Goal: Task Accomplishment & Management: Manage account settings

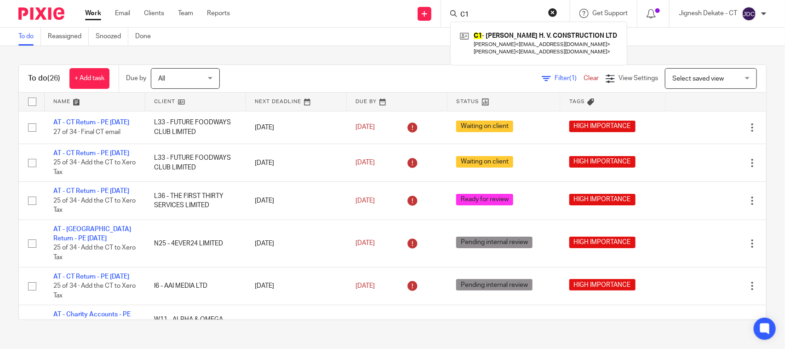
scroll to position [690, 0]
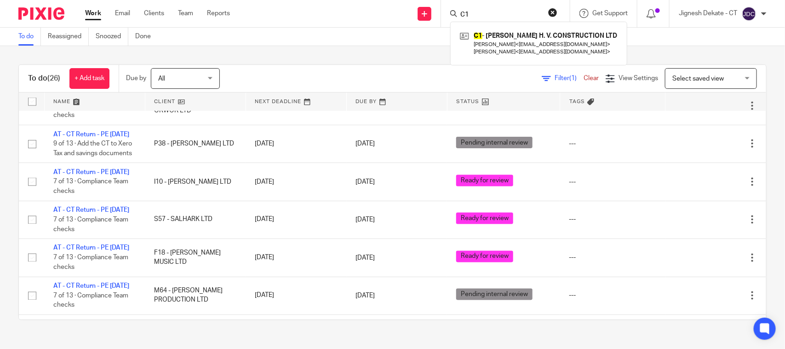
drag, startPoint x: 479, startPoint y: 16, endPoint x: 394, endPoint y: 12, distance: 84.7
click at [405, 16] on div "Send new email Create task Add client Request signature C1 C1 - S. CALLAGHAN H.…" at bounding box center [515, 13] width 542 height 27
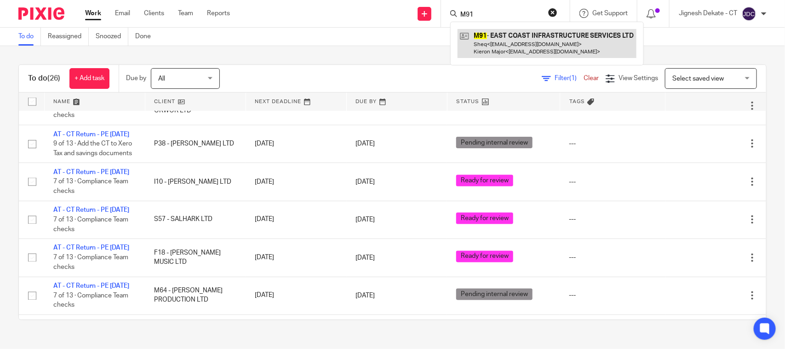
type input "M91"
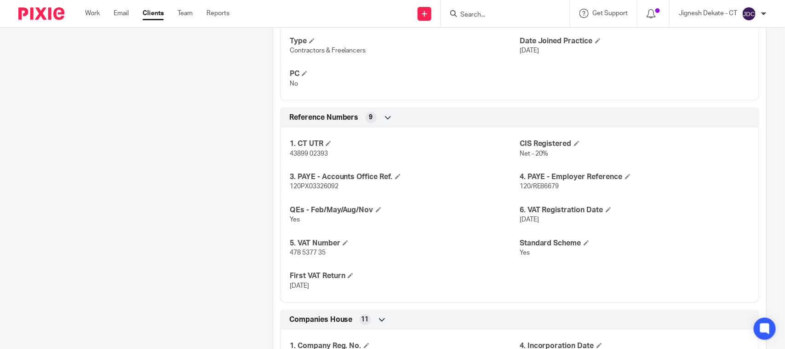
scroll to position [863, 0]
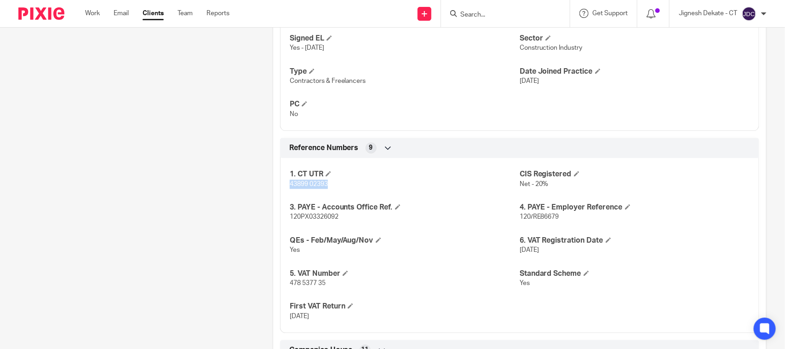
drag, startPoint x: 284, startPoint y: 177, endPoint x: 328, endPoint y: 179, distance: 44.2
click at [328, 179] on div "1. CT UTR 43899 02393 CIS Registered Net - 20% 3. PAYE - Accounts Office Ref. 1…" at bounding box center [519, 242] width 479 height 182
copy span "43899 02393"
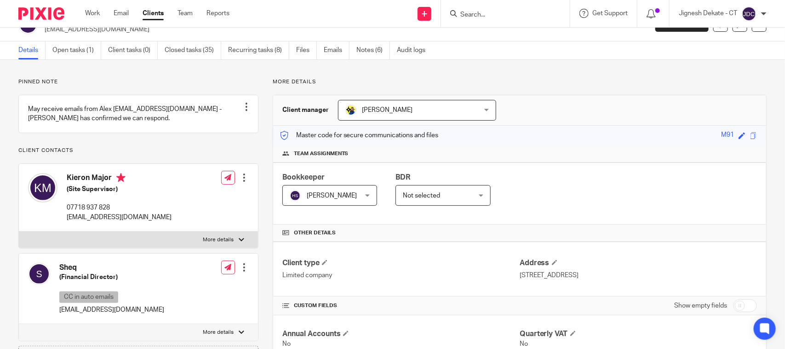
scroll to position [0, 0]
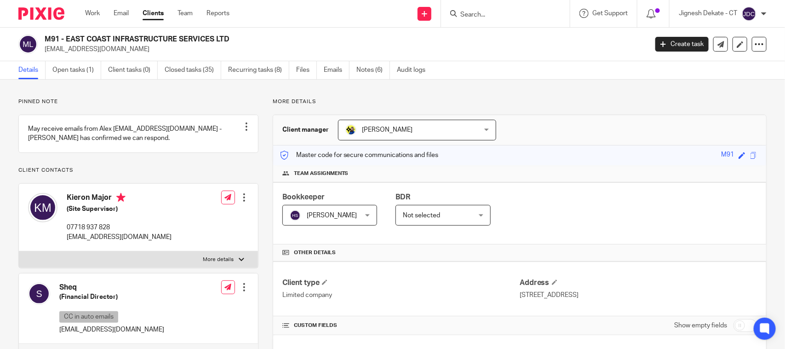
drag, startPoint x: 65, startPoint y: 205, endPoint x: 109, endPoint y: 210, distance: 45.0
click at [109, 210] on div "Kieron Major (Site Supervisor) 07718 937 828 kieron@ecisinfra.com" at bounding box center [100, 217] width 144 height 58
click at [111, 203] on h4 "Kieron Major" at bounding box center [119, 199] width 105 height 12
copy h4 "Kieron Major"
click at [75, 71] on link "Open tasks (1)" at bounding box center [76, 70] width 49 height 18
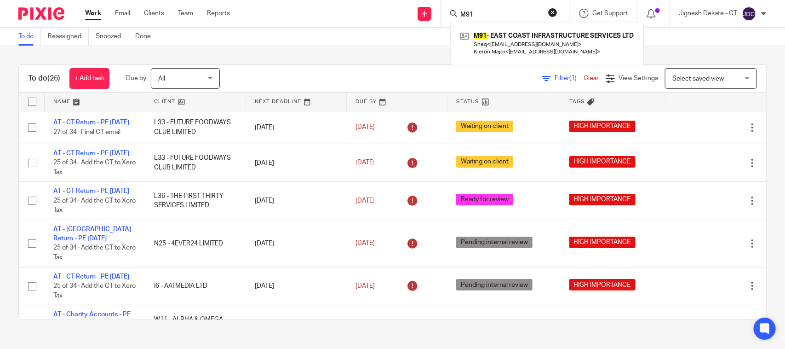
scroll to position [690, 0]
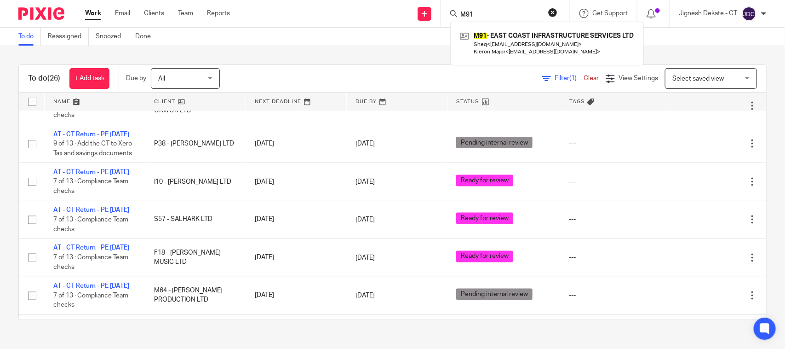
click at [497, 9] on form "M91" at bounding box center [509, 14] width 98 height 12
drag, startPoint x: 501, startPoint y: 14, endPoint x: 415, endPoint y: 8, distance: 86.2
click at [415, 8] on div "Send new email Create task Add client Request signature M91 M91 - EAST COAST IN…" at bounding box center [515, 13] width 542 height 27
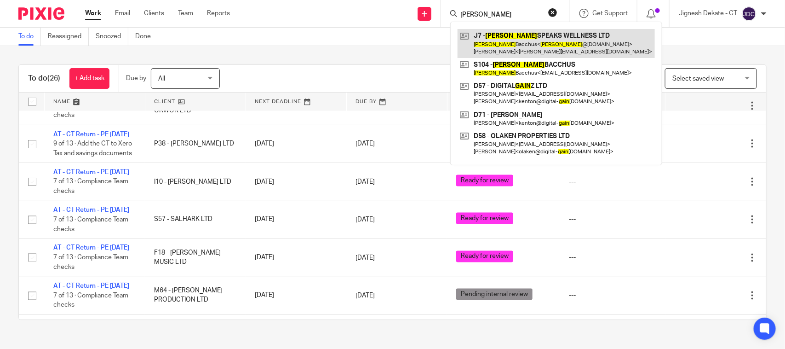
type input "Gavin"
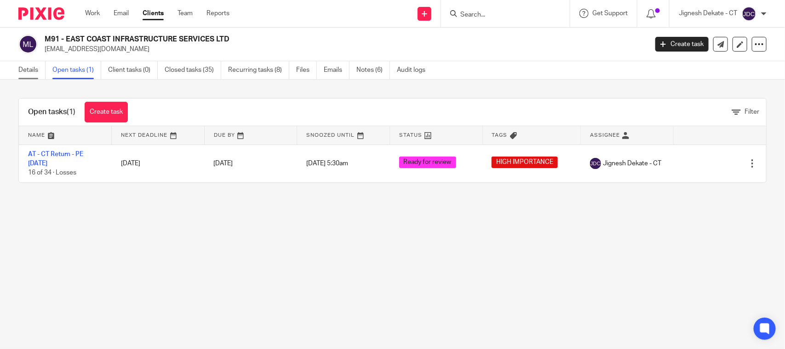
click at [28, 73] on link "Details" at bounding box center [31, 70] width 27 height 18
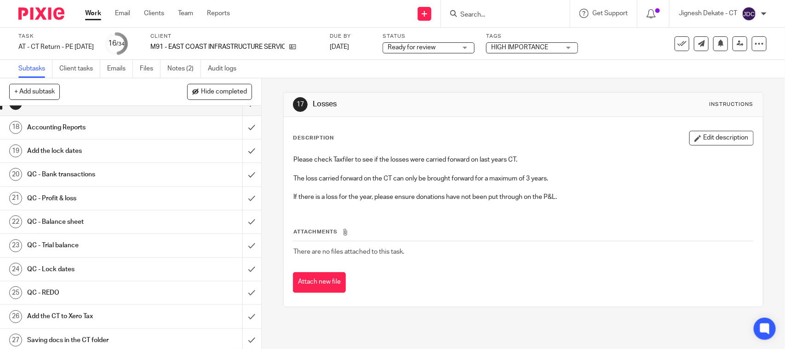
scroll to position [403, 0]
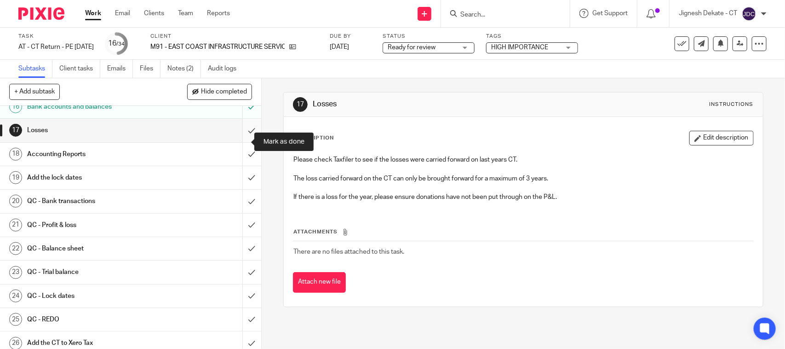
click at [238, 138] on input "submit" at bounding box center [130, 130] width 261 height 23
click at [237, 162] on input "submit" at bounding box center [130, 154] width 261 height 23
click at [239, 184] on input "submit" at bounding box center [130, 177] width 261 height 23
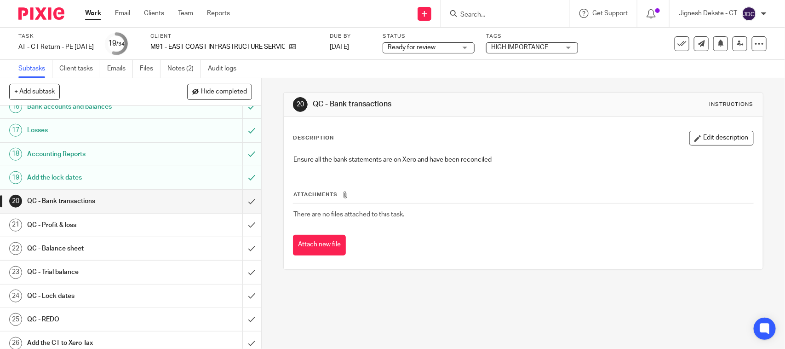
scroll to position [460, 0]
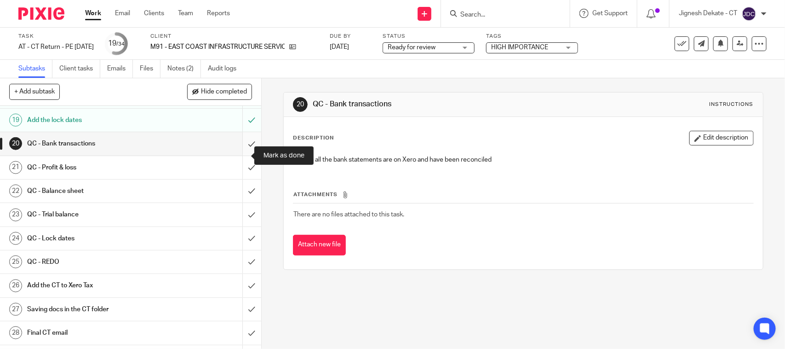
click at [236, 155] on input "submit" at bounding box center [130, 143] width 261 height 23
click at [240, 176] on input "submit" at bounding box center [130, 167] width 261 height 23
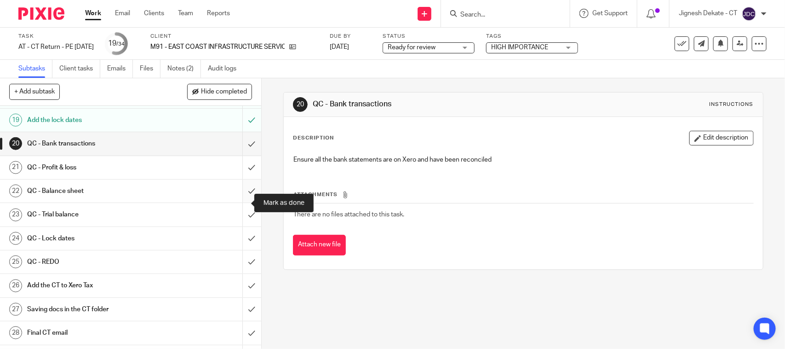
click at [243, 202] on input "submit" at bounding box center [130, 190] width 261 height 23
click at [240, 226] on input "submit" at bounding box center [130, 214] width 261 height 23
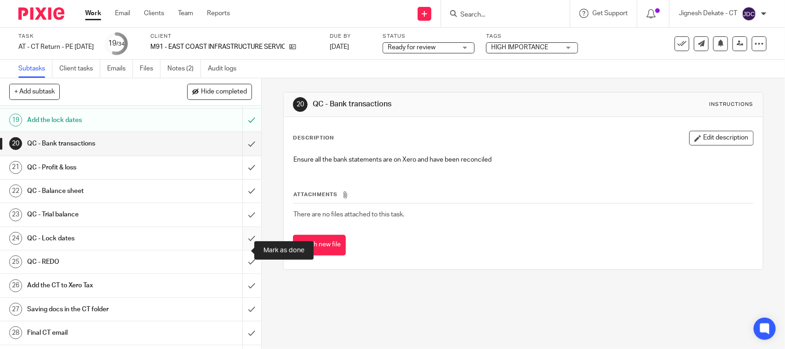
click at [238, 248] on input "submit" at bounding box center [130, 238] width 261 height 23
click at [238, 273] on input "submit" at bounding box center [130, 261] width 261 height 23
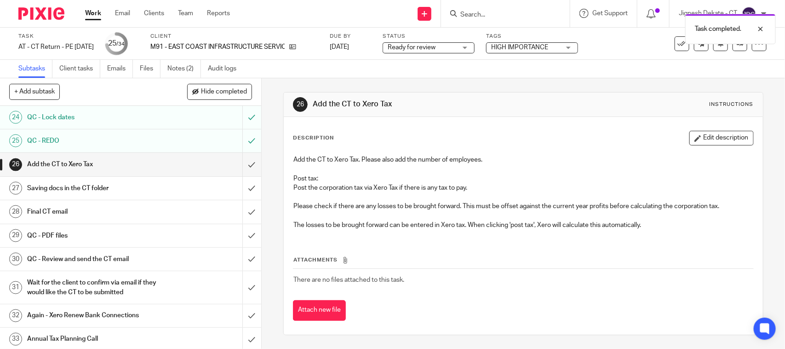
scroll to position [563, 0]
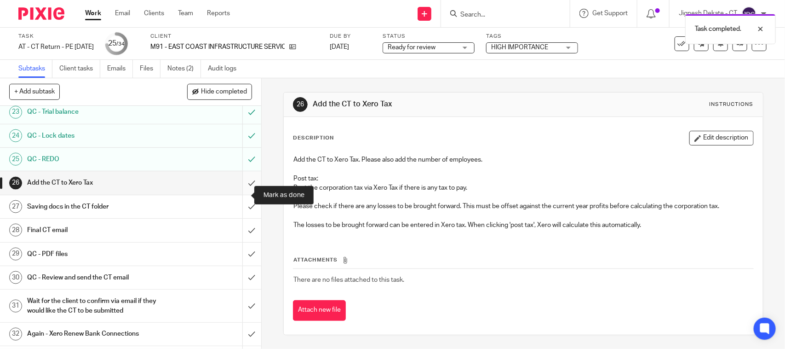
click at [239, 193] on input "submit" at bounding box center [130, 182] width 261 height 23
click at [237, 216] on input "submit" at bounding box center [130, 206] width 261 height 23
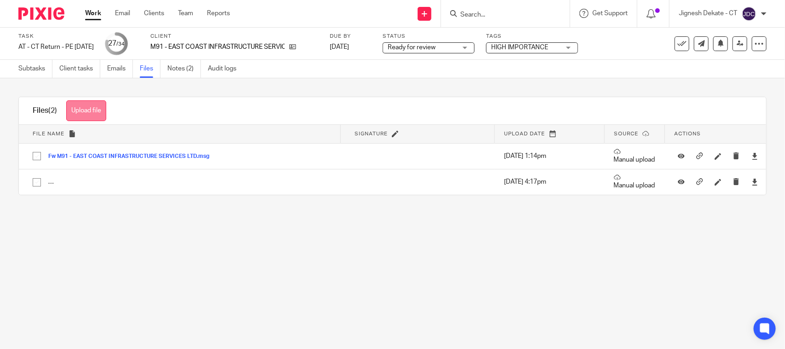
click at [85, 105] on button "Upload file" at bounding box center [86, 110] width 40 height 21
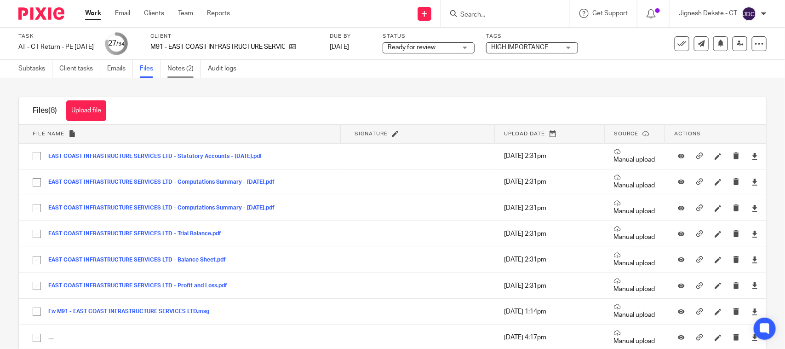
click at [173, 67] on link "Notes (2)" at bounding box center [184, 69] width 34 height 18
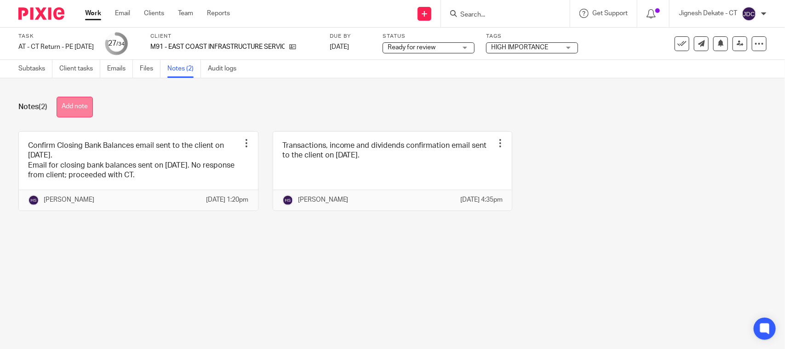
click at [76, 106] on button "Add note" at bounding box center [75, 107] width 36 height 21
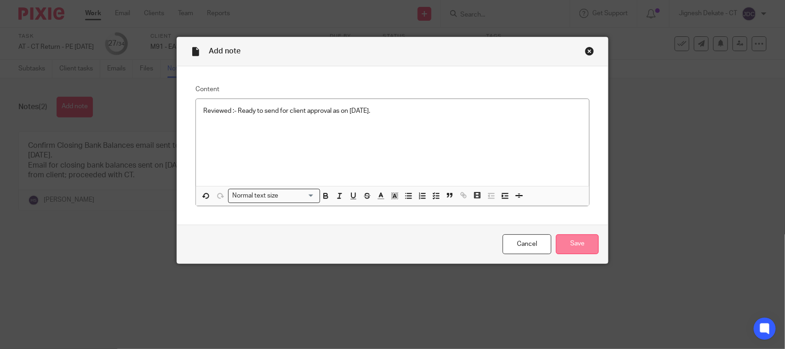
click at [560, 242] on input "Save" at bounding box center [577, 244] width 43 height 20
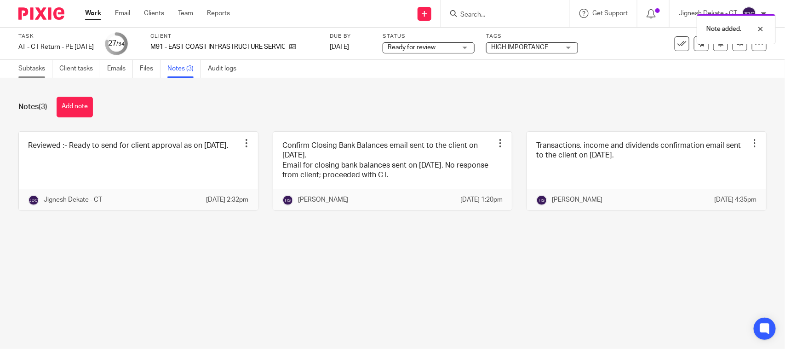
click at [21, 68] on link "Subtasks" at bounding box center [35, 69] width 34 height 18
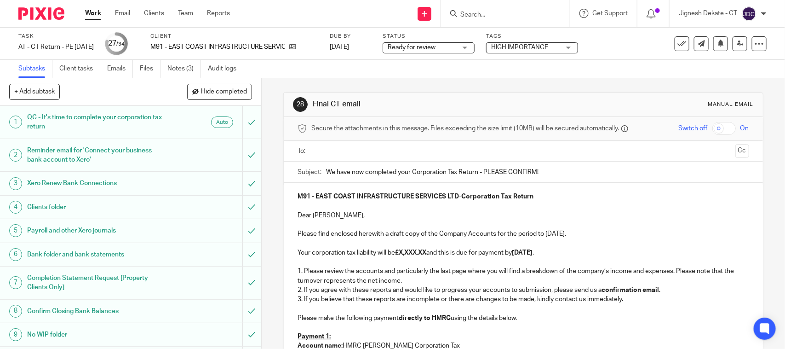
click at [582, 260] on p at bounding box center [523, 261] width 451 height 9
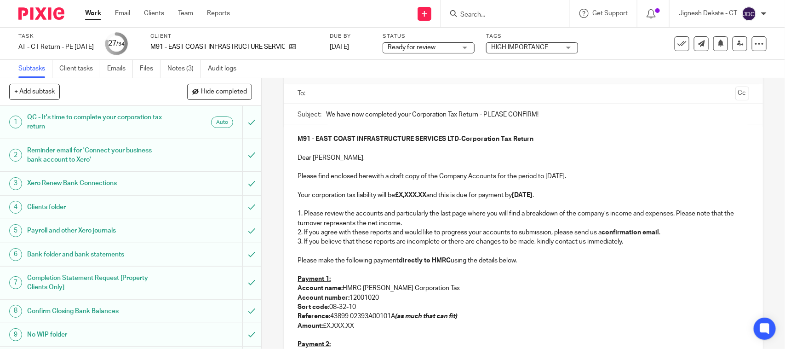
click at [551, 178] on p "Please find enclosed herewith a draft copy of the Company Accounts for the peri…" at bounding box center [523, 176] width 451 height 9
click at [569, 177] on p "Please find enclosed herewith a draft copy of the Company Accounts for the peri…" at bounding box center [523, 176] width 451 height 9
click at [523, 196] on strong "30th November 2025" at bounding box center [522, 195] width 21 height 6
drag, startPoint x: 404, startPoint y: 292, endPoint x: 400, endPoint y: 297, distance: 5.9
click at [404, 292] on p "Account name: HMRC Shipley Corporation Tax" at bounding box center [523, 287] width 451 height 9
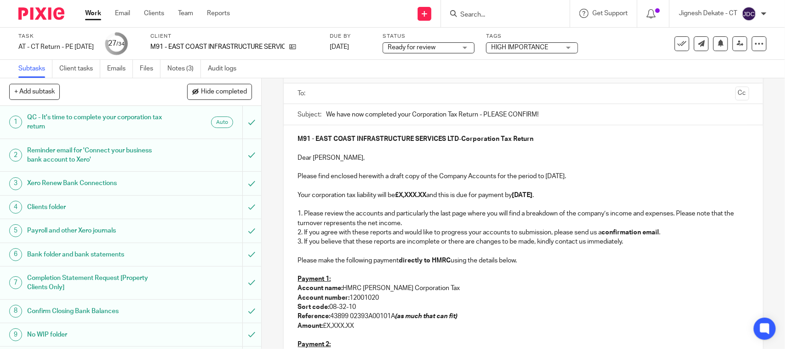
click at [352, 325] on p "Amount: £X,XXX.XX" at bounding box center [523, 325] width 451 height 9
click at [660, 209] on p "1. Please review the accounts and particularly the last page where you will fin…" at bounding box center [523, 218] width 451 height 19
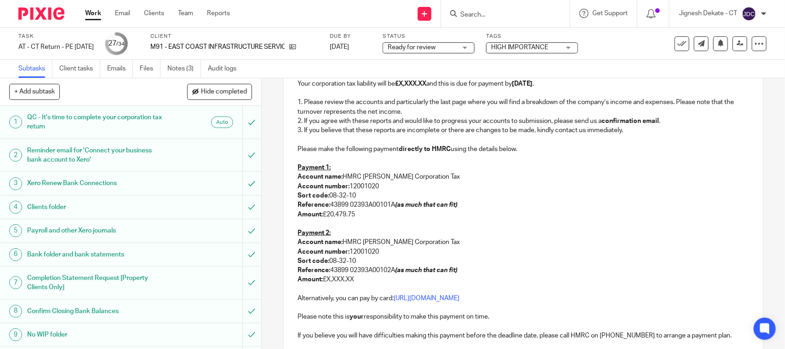
scroll to position [173, 0]
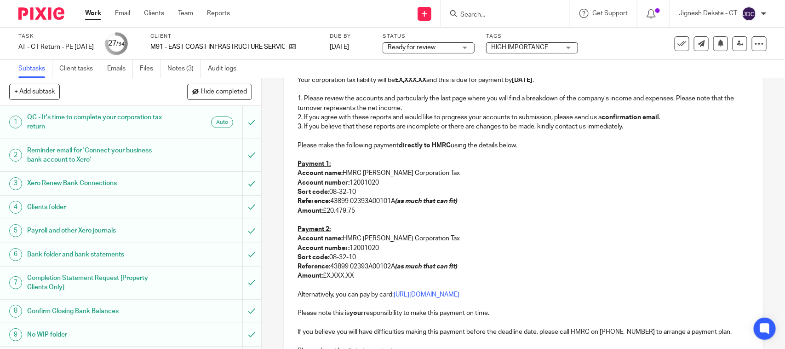
click at [461, 299] on p "Alternatively, you can pay by card: https://www.gov.uk/pay-tax-debit-credit-card" at bounding box center [523, 294] width 451 height 9
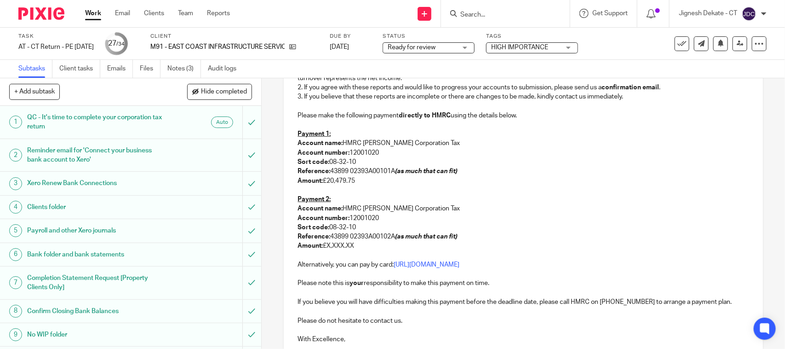
scroll to position [230, 0]
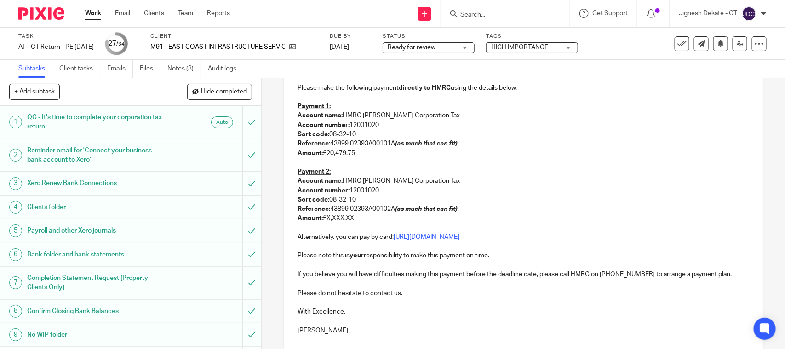
click at [355, 215] on p "Amount: £X,XXX.XX" at bounding box center [523, 217] width 451 height 9
click at [440, 184] on p "Account name: HMRC Shipley Corporation Tax" at bounding box center [523, 180] width 451 height 9
click at [341, 321] on p at bounding box center [523, 320] width 451 height 9
click at [341, 337] on div "M91 - EAST COAST INFRASTRUCTURE SERVICES LTD - Corporation Tax Return Dear Kier…" at bounding box center [523, 147] width 479 height 389
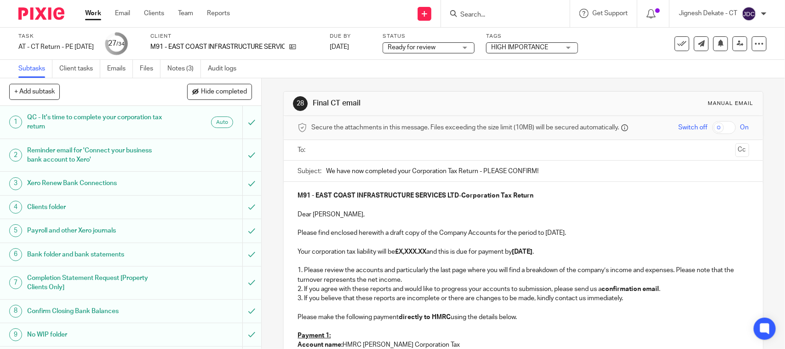
scroll to position [0, 0]
click at [426, 252] on strong "£X,XXX.XX" at bounding box center [410, 252] width 31 height 6
click at [399, 252] on strong "£X,XXX.XX" at bounding box center [410, 252] width 31 height 6
click at [336, 154] on input "text" at bounding box center [523, 151] width 417 height 11
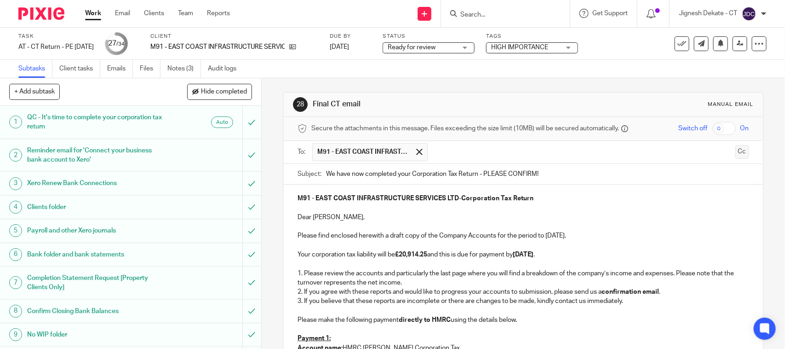
click at [736, 152] on button "Cc" at bounding box center [743, 152] width 14 height 14
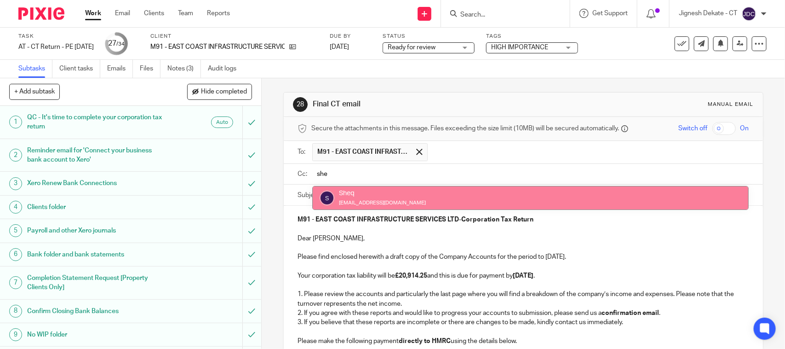
type input "she"
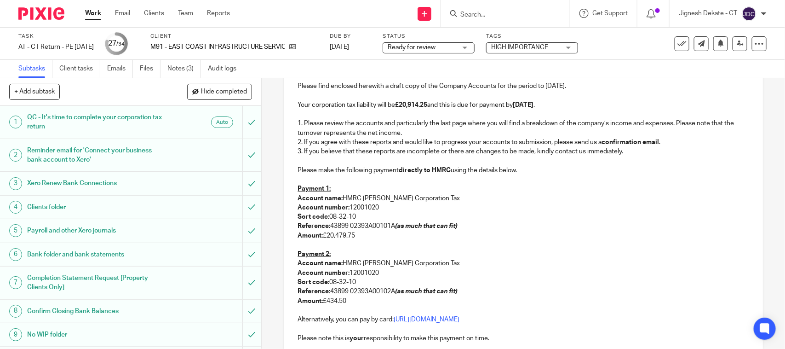
scroll to position [230, 0]
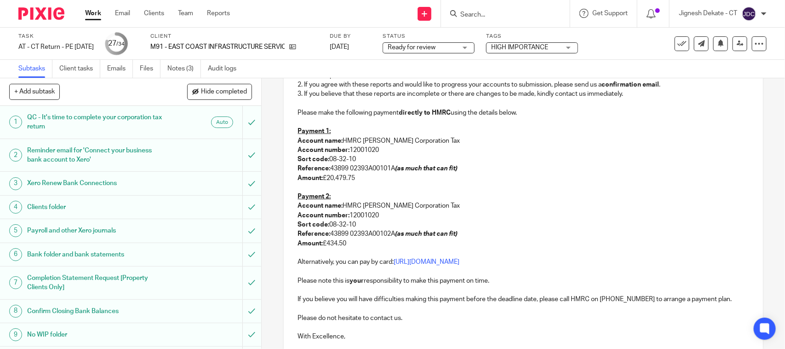
click at [580, 231] on p "Reference: 43899 02393A00102A (as much that can fit)" at bounding box center [523, 233] width 451 height 9
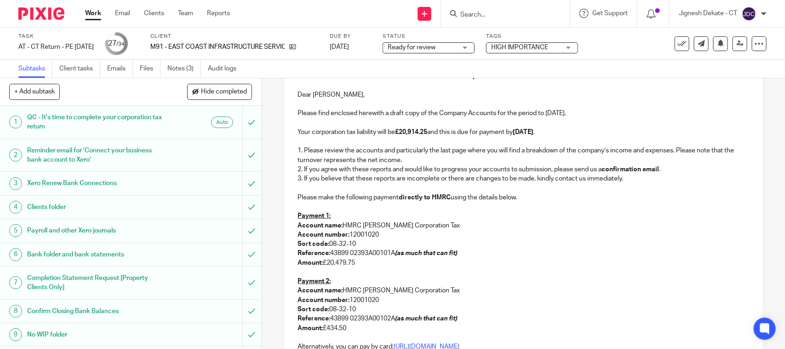
scroll to position [173, 0]
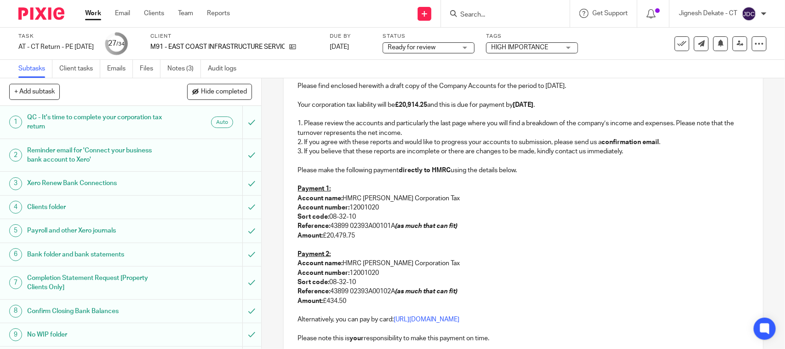
click at [481, 192] on p "Payment 1:" at bounding box center [523, 188] width 451 height 9
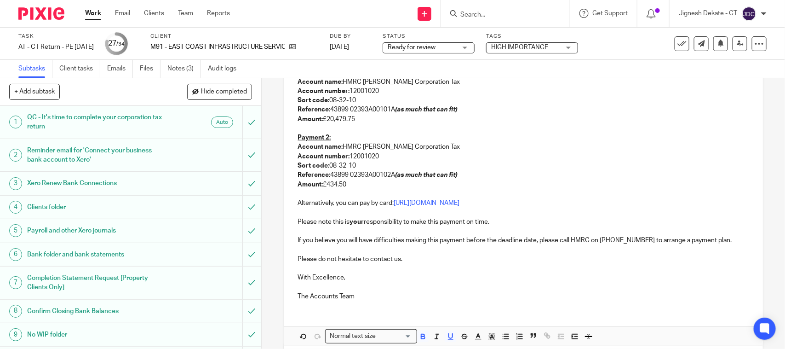
scroll to position [333, 0]
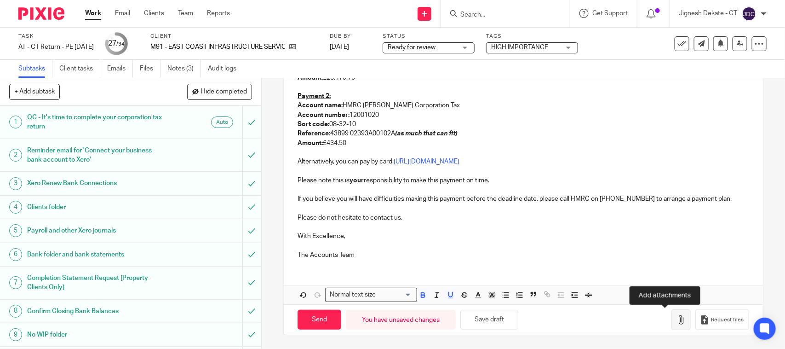
click at [677, 317] on icon "button" at bounding box center [681, 319] width 9 height 9
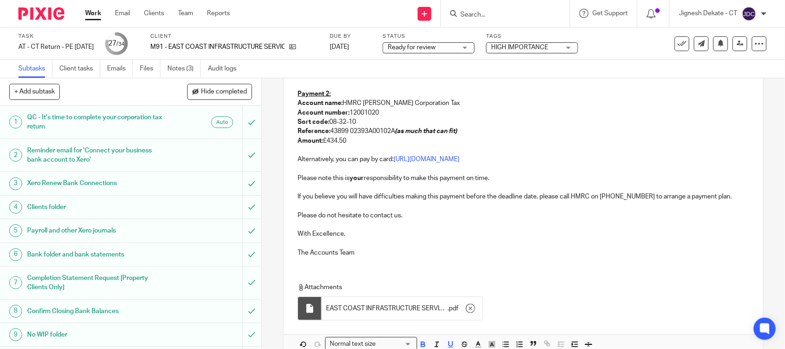
click at [536, 228] on p at bounding box center [523, 224] width 451 height 9
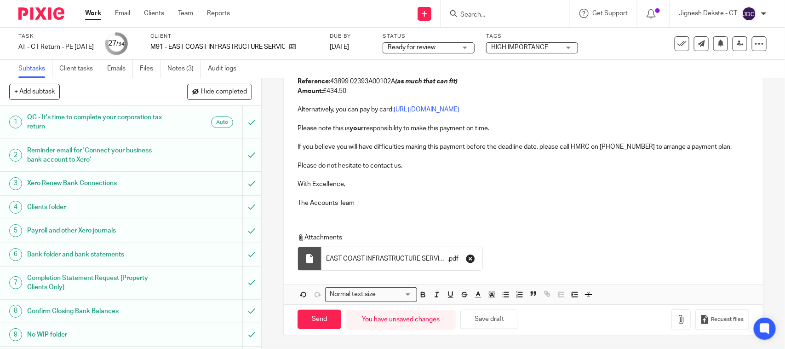
click at [467, 259] on icon "button" at bounding box center [470, 258] width 9 height 9
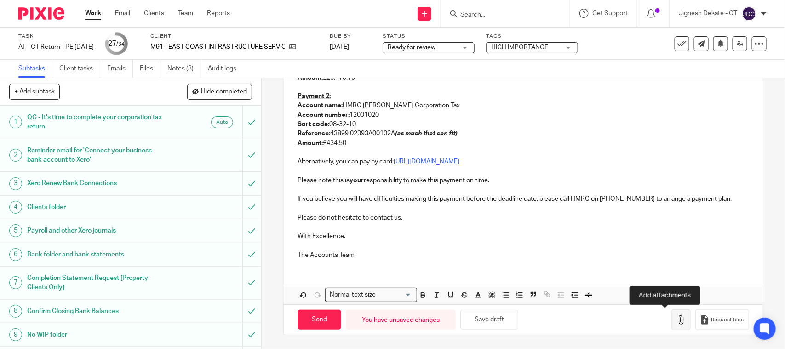
click at [677, 321] on icon "button" at bounding box center [681, 319] width 9 height 9
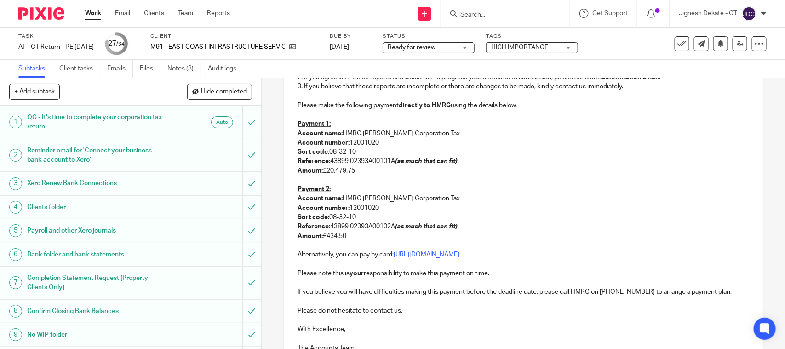
scroll to position [213, 0]
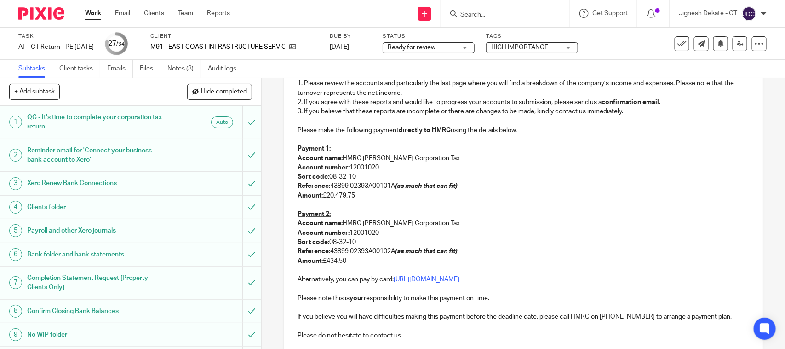
click at [355, 185] on p "Reference: 43899 02393A00101A (as much that can fit)" at bounding box center [523, 185] width 451 height 9
click at [364, 199] on p "Amount: £20,479.75" at bounding box center [523, 195] width 451 height 9
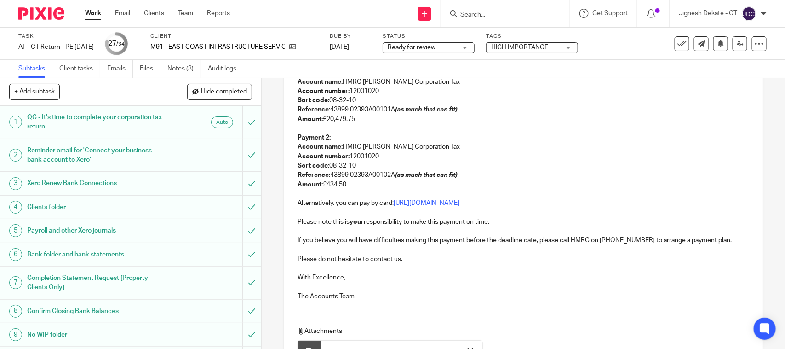
scroll to position [345, 0]
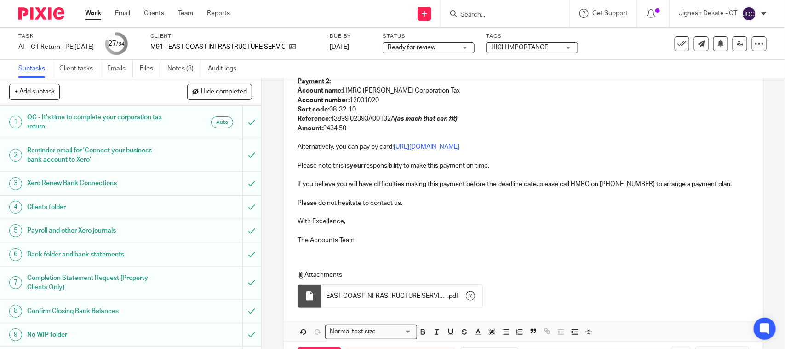
click at [363, 242] on p "The Accounts Team" at bounding box center [523, 240] width 451 height 9
click at [386, 249] on div "M91 - EAST COAST INFRASTRUCTURE SERVICES LTD - Corporation Tax Return Dear Kier…" at bounding box center [523, 56] width 479 height 389
click at [346, 254] on div "M91 - EAST COAST INFRASTRUCTURE SERVICES LTD - Corporation Tax Return Dear Kier…" at bounding box center [523, 101] width 479 height 478
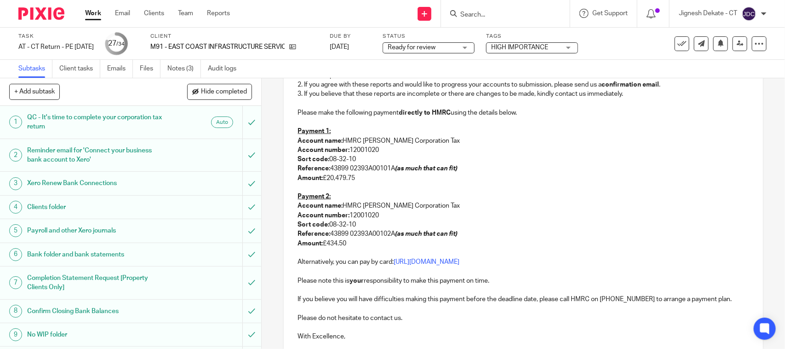
scroll to position [385, 0]
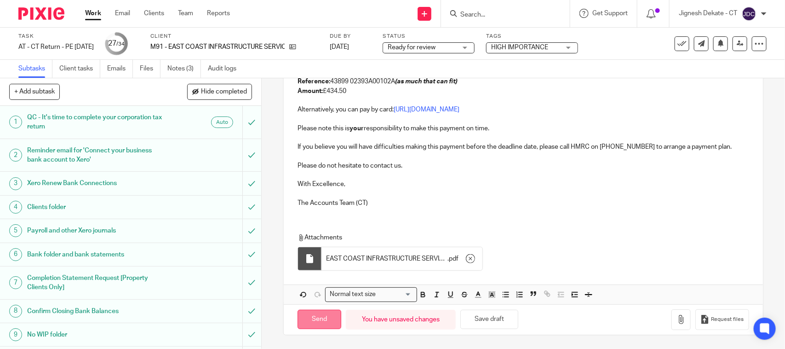
click at [323, 316] on input "Send" at bounding box center [320, 320] width 44 height 20
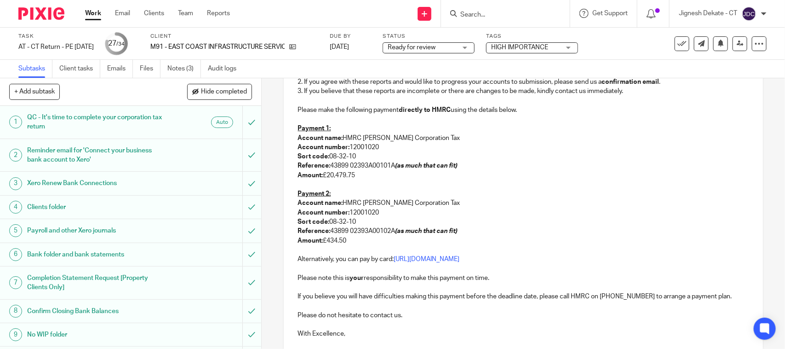
scroll to position [213, 0]
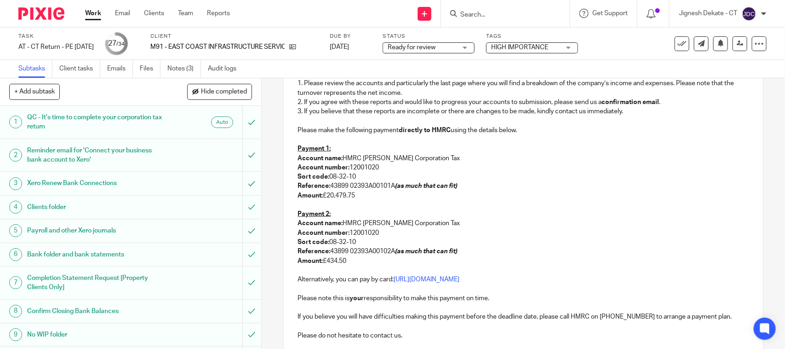
type input "Sent"
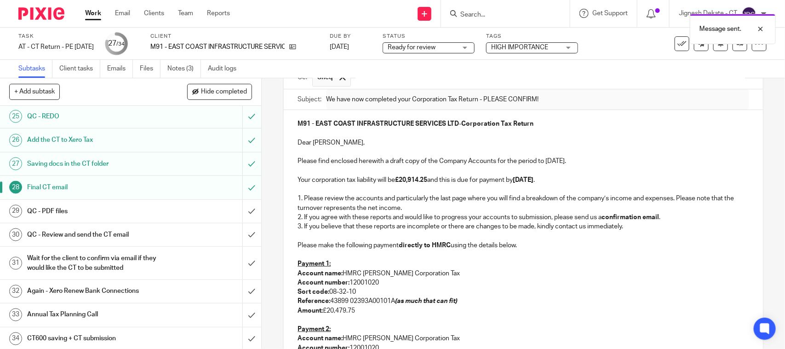
scroll to position [620, 0]
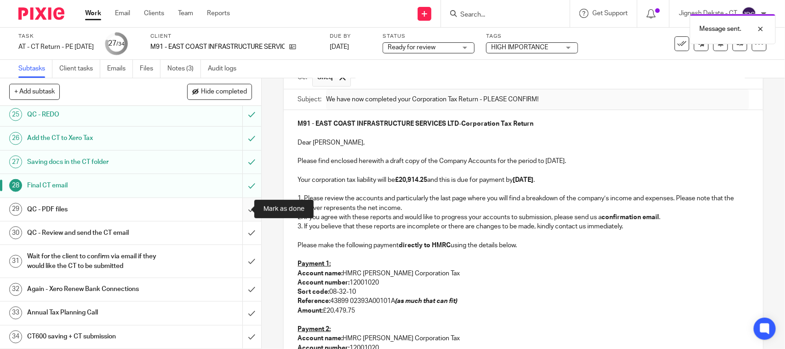
click at [239, 206] on input "submit" at bounding box center [130, 209] width 261 height 23
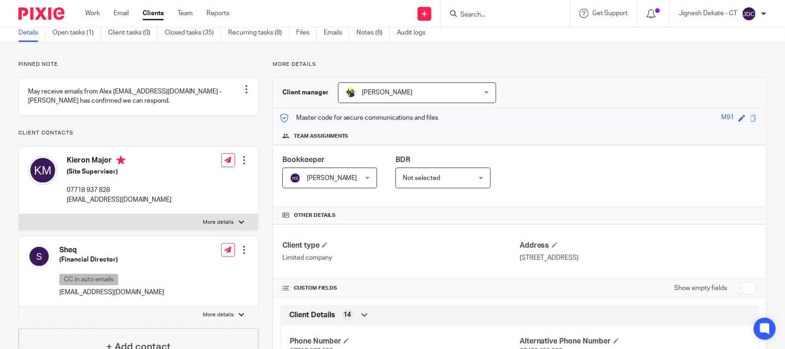
scroll to position [58, 0]
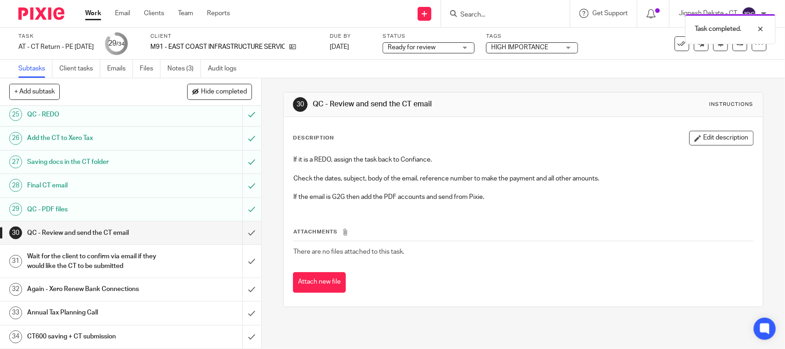
scroll to position [620, 0]
click at [235, 231] on input "submit" at bounding box center [130, 232] width 261 height 23
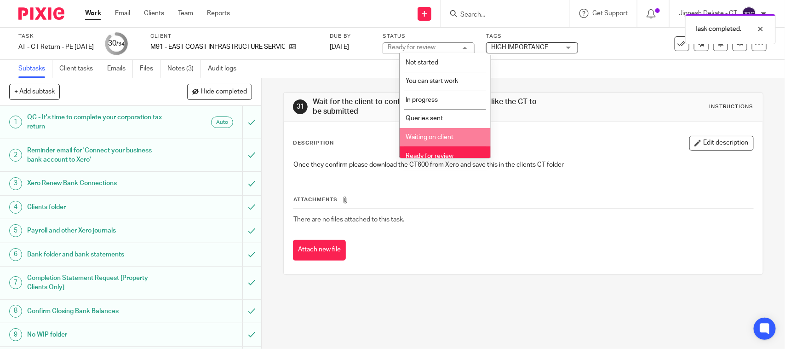
scroll to position [44, 0]
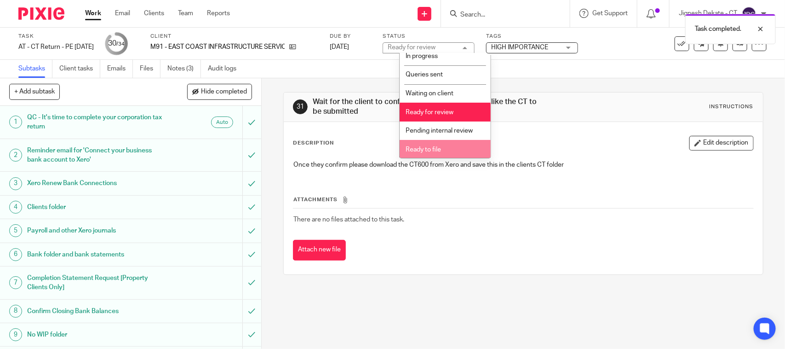
click at [426, 146] on span "Ready to file" at bounding box center [423, 149] width 35 height 6
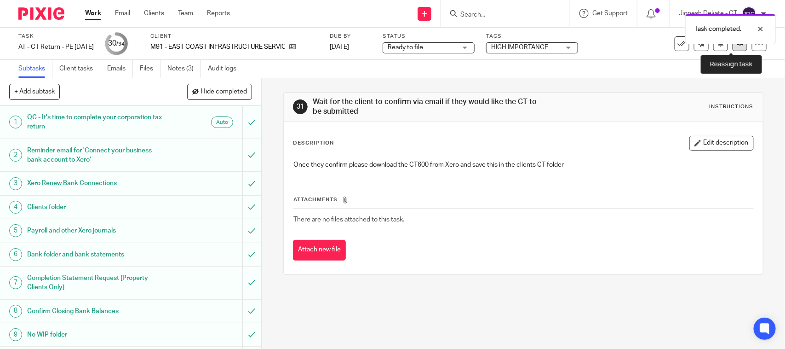
click at [733, 46] on link at bounding box center [740, 43] width 15 height 15
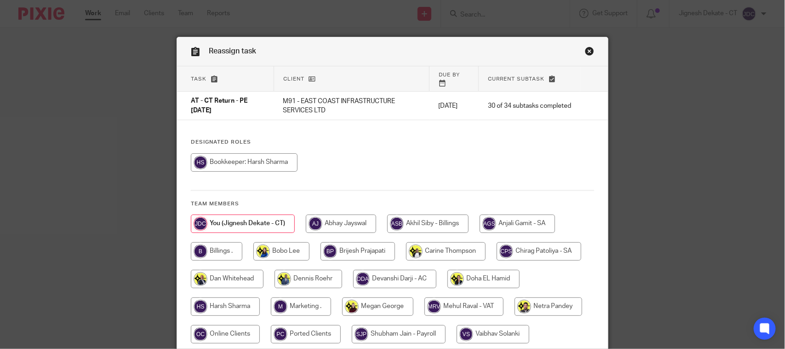
click at [225, 244] on input "radio" at bounding box center [217, 251] width 52 height 18
radio input "true"
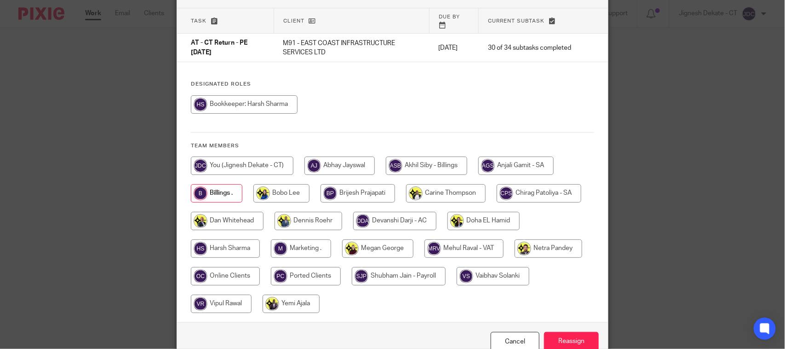
scroll to position [100, 0]
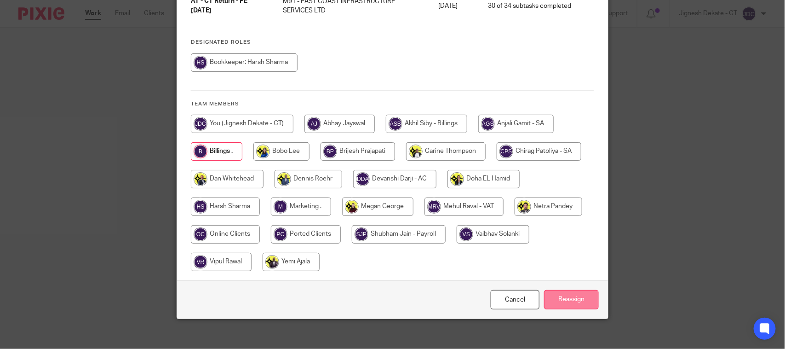
click at [569, 297] on input "Reassign" at bounding box center [571, 300] width 55 height 20
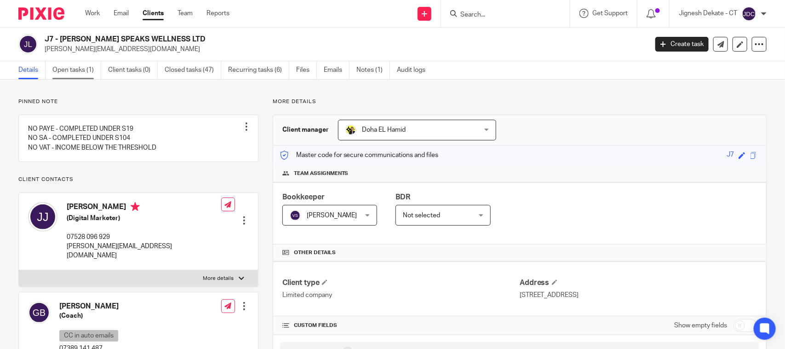
click at [78, 72] on link "Open tasks (1)" at bounding box center [76, 70] width 49 height 18
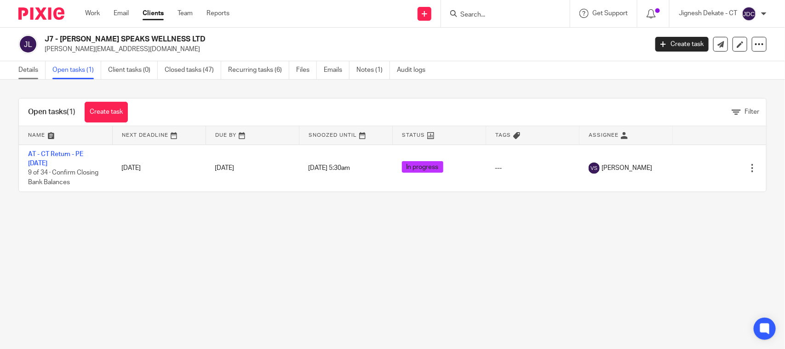
click at [26, 70] on link "Details" at bounding box center [31, 70] width 27 height 18
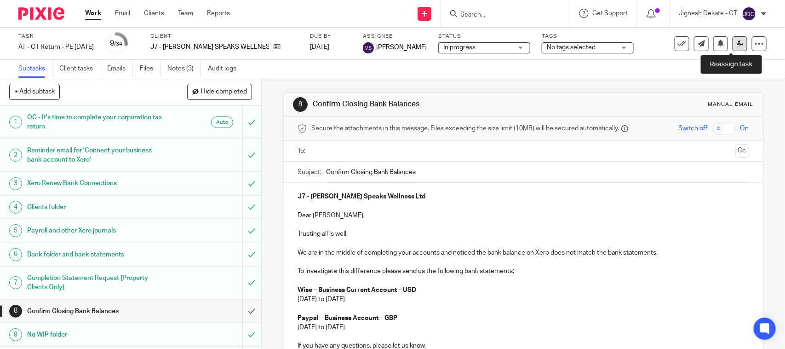
click at [737, 42] on icon at bounding box center [740, 43] width 7 height 7
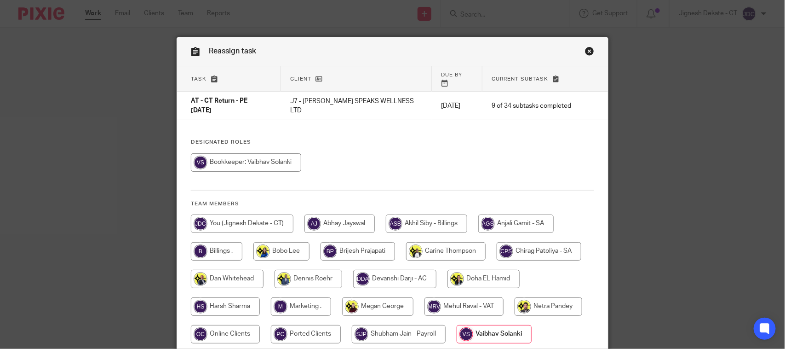
click at [231, 214] on input "radio" at bounding box center [242, 223] width 103 height 18
radio input "true"
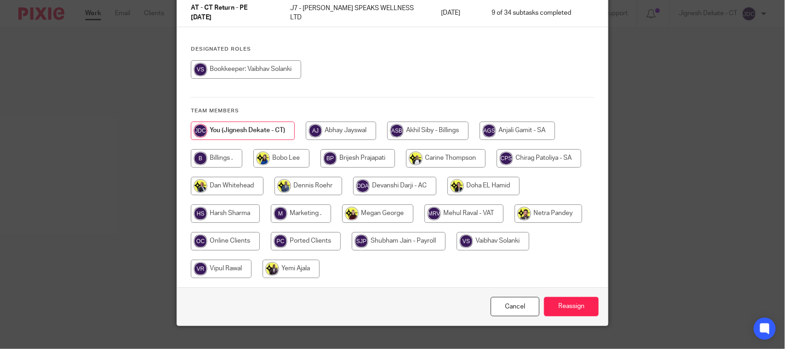
scroll to position [93, 0]
click at [565, 296] on input "Reassign" at bounding box center [571, 306] width 55 height 20
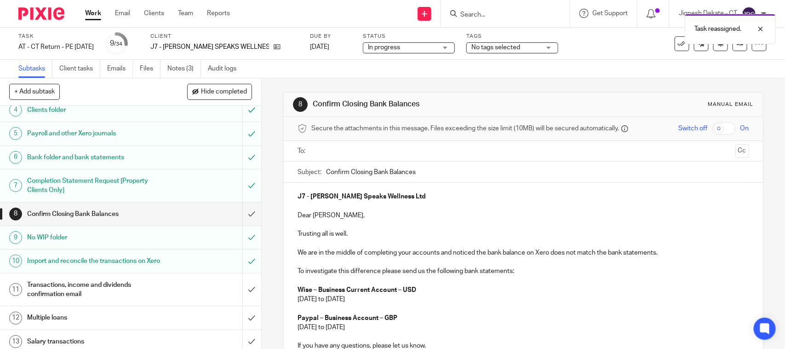
scroll to position [115, 0]
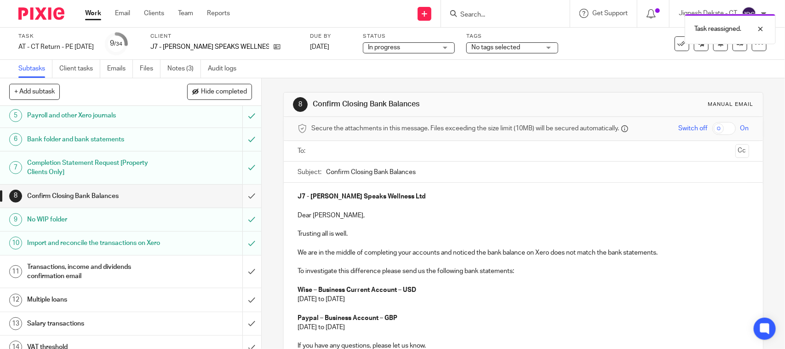
click at [235, 198] on input "submit" at bounding box center [130, 195] width 261 height 23
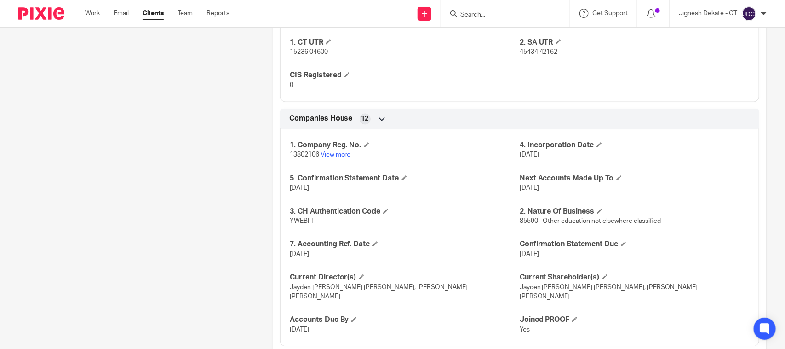
scroll to position [748, 0]
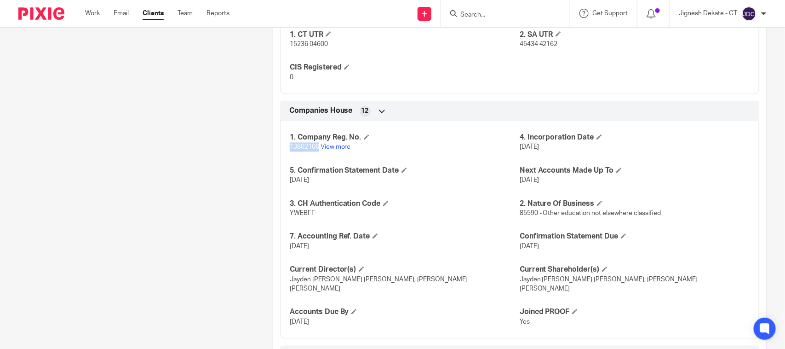
drag, startPoint x: 284, startPoint y: 150, endPoint x: 318, endPoint y: 152, distance: 33.6
click at [318, 152] on div "1. Company Reg. No. 13802106 View more 4. Incorporation Date 15 Dec 2021 5. Con…" at bounding box center [519, 227] width 479 height 224
copy span "13802106"
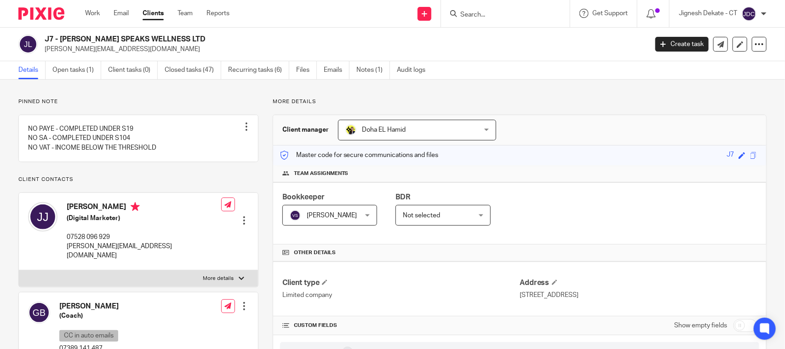
scroll to position [58, 0]
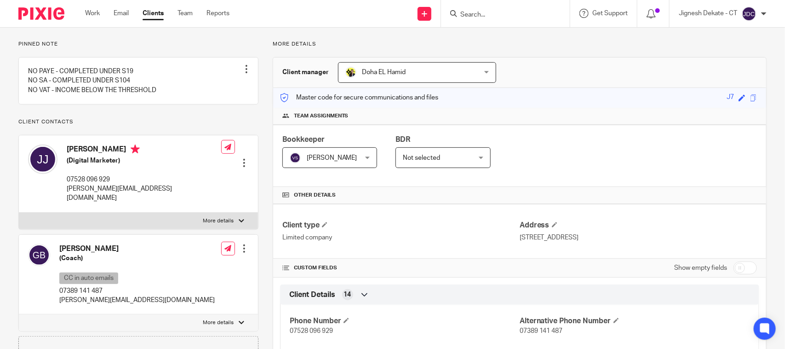
drag, startPoint x: 64, startPoint y: 161, endPoint x: 125, endPoint y: 160, distance: 60.7
click at [125, 160] on div "Jayden Johnson (Digital Marketer) 07528 096 929 jayden@contactjayden.com" at bounding box center [124, 173] width 193 height 67
copy h4 "Jayden Johnson"
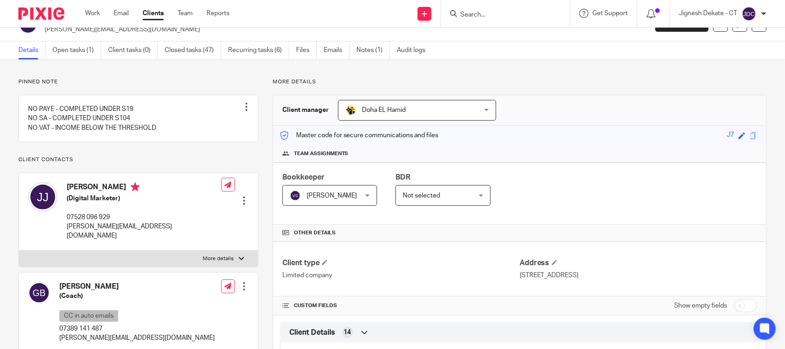
scroll to position [0, 0]
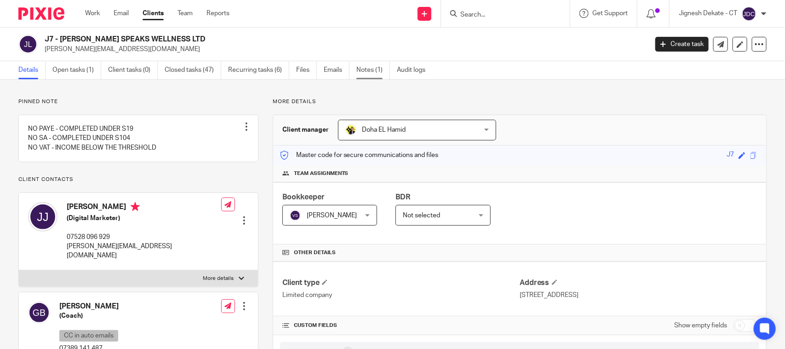
click at [373, 75] on link "Notes (1)" at bounding box center [374, 70] width 34 height 18
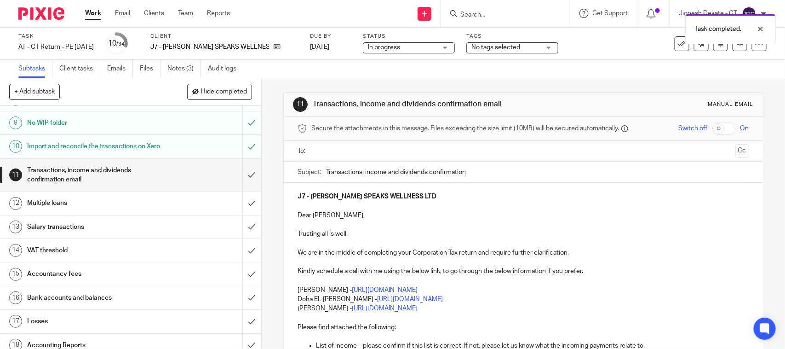
scroll to position [173, 0]
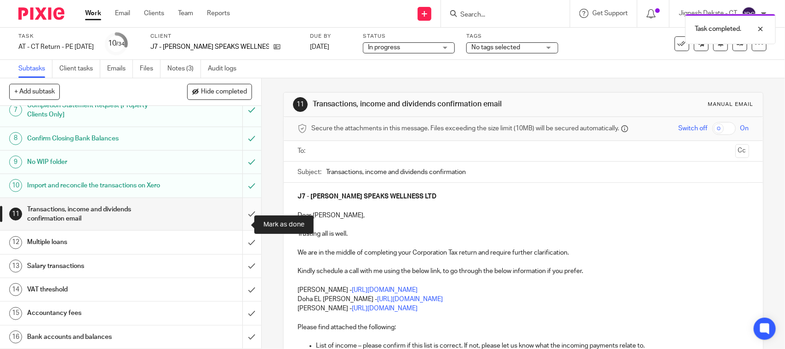
click at [237, 220] on input "submit" at bounding box center [130, 214] width 261 height 33
click at [236, 253] on input "submit" at bounding box center [130, 241] width 261 height 23
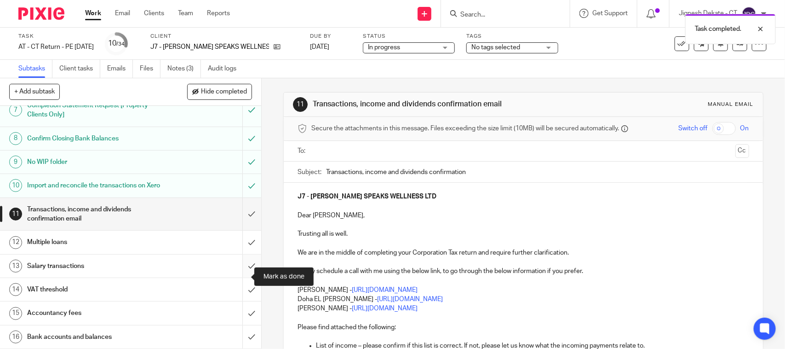
click at [235, 277] on input "submit" at bounding box center [130, 265] width 261 height 23
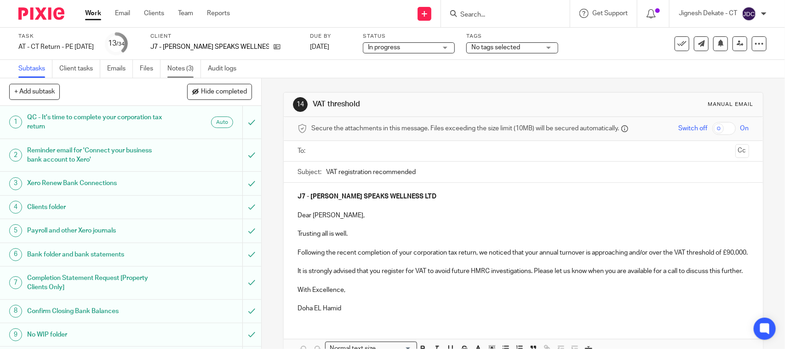
click at [182, 68] on link "Notes (3)" at bounding box center [184, 69] width 34 height 18
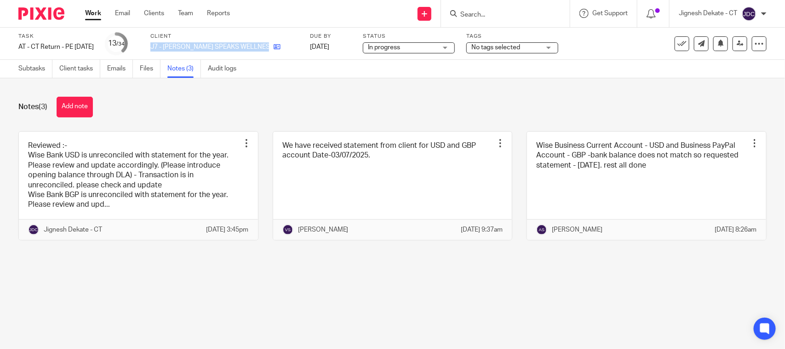
drag, startPoint x: 167, startPoint y: 46, endPoint x: 259, endPoint y: 43, distance: 92.1
click at [259, 43] on div "J7 - [PERSON_NAME] SPEAKS WELLNESS LTD" at bounding box center [224, 46] width 148 height 9
copy div "J7 - [PERSON_NAME] SPEAKS WELLNESS LTD"
click at [23, 67] on link "Subtasks" at bounding box center [35, 69] width 34 height 18
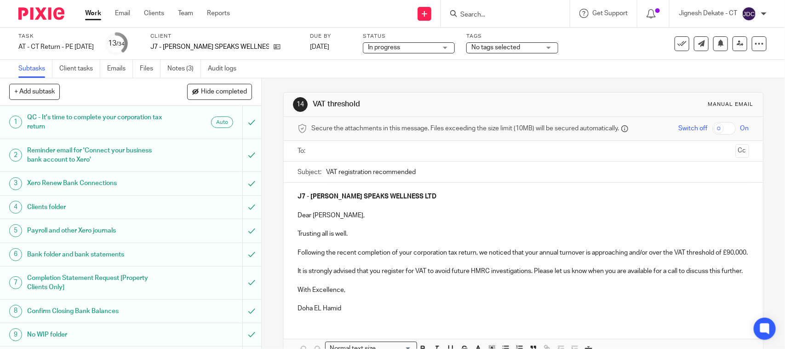
click at [94, 229] on h1 "Payroll and other Xero journals" at bounding box center [96, 231] width 138 height 14
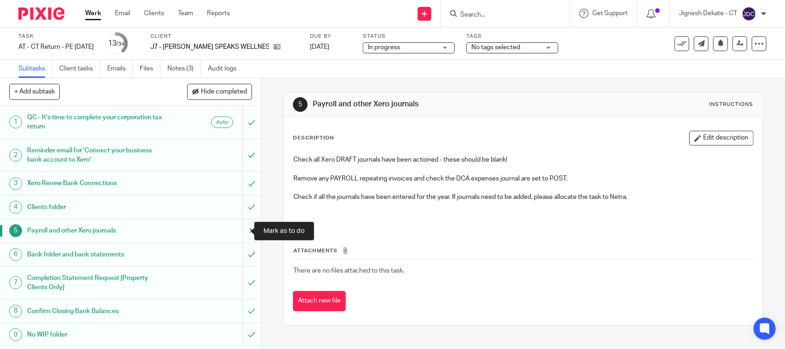
click at [240, 229] on input "submit" at bounding box center [130, 230] width 261 height 23
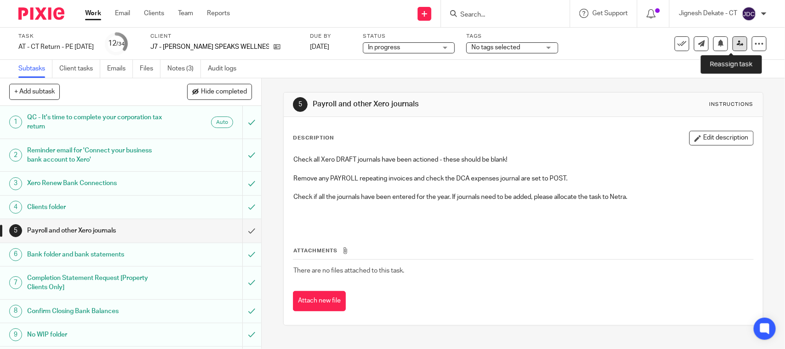
click at [737, 43] on icon at bounding box center [740, 43] width 7 height 7
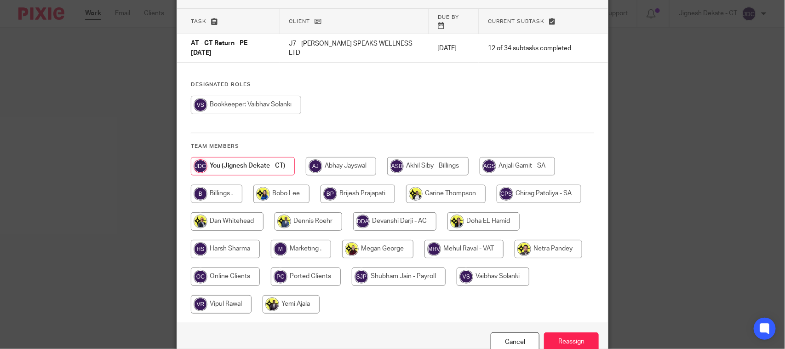
scroll to position [93, 0]
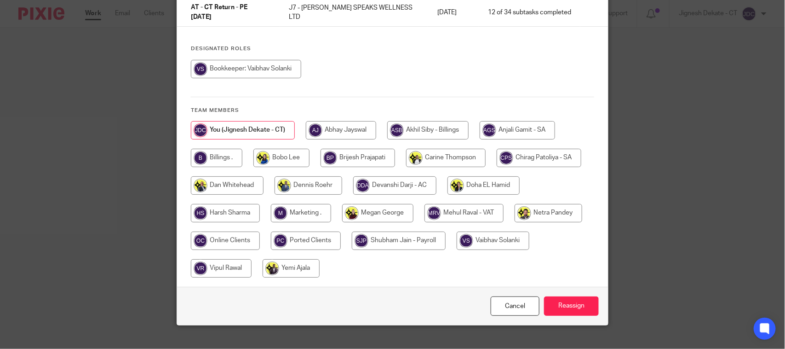
click at [393, 231] on input "radio" at bounding box center [399, 240] width 94 height 18
radio input "true"
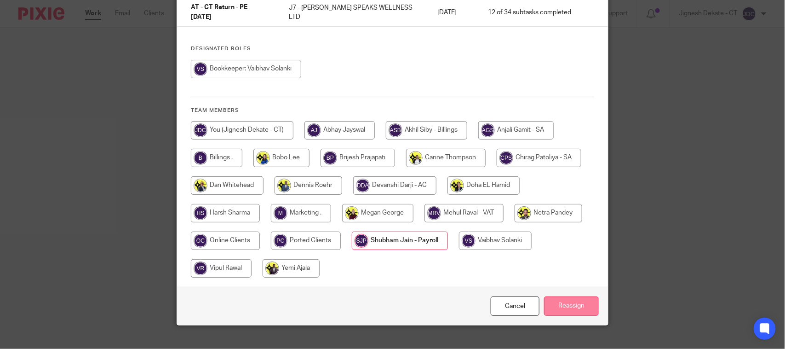
click at [561, 296] on input "Reassign" at bounding box center [571, 306] width 55 height 20
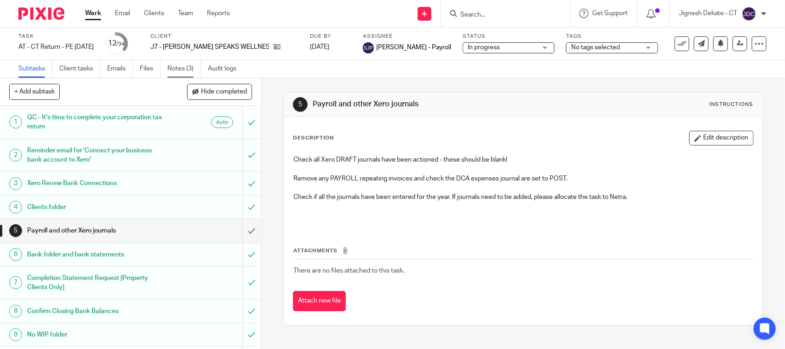
click at [193, 70] on link "Notes (3)" at bounding box center [184, 69] width 34 height 18
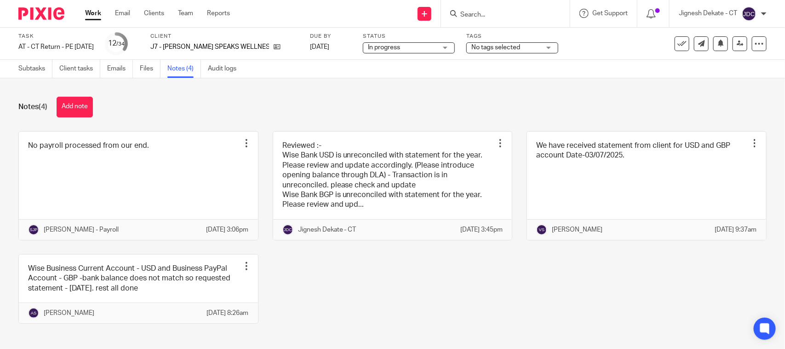
click at [138, 67] on ul "Subtasks Client tasks Emails Files Notes (4) Audit logs" at bounding box center [134, 69] width 232 height 18
click at [157, 72] on link "Files" at bounding box center [150, 69] width 21 height 18
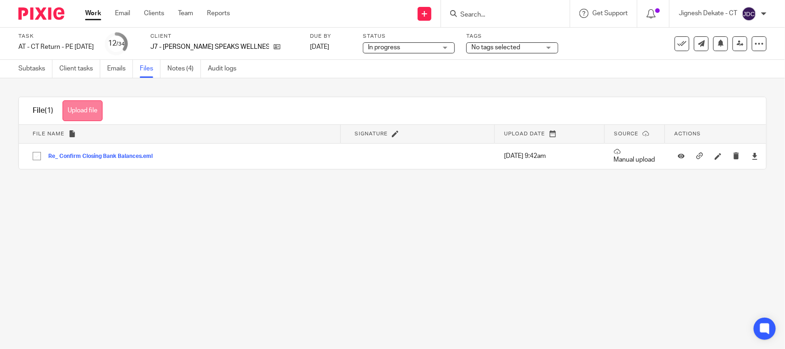
click at [90, 109] on button "Upload file" at bounding box center [83, 110] width 40 height 21
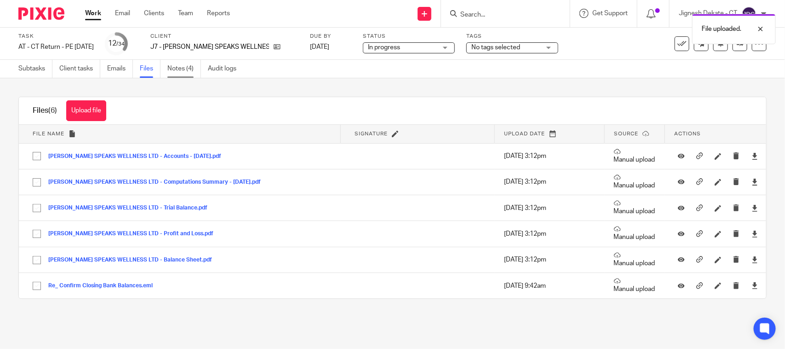
click at [171, 72] on link "Notes (4)" at bounding box center [184, 69] width 34 height 18
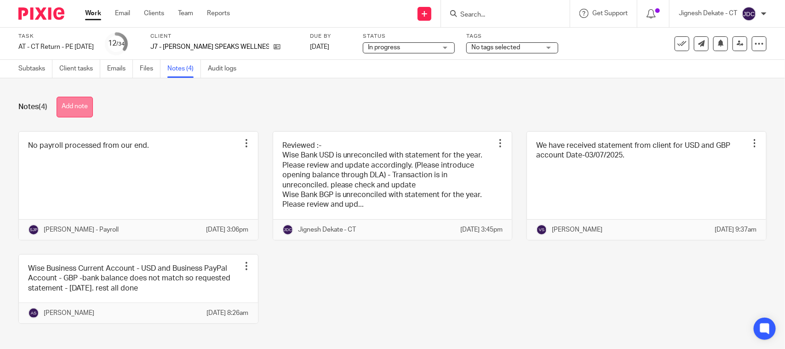
click at [75, 104] on button "Add note" at bounding box center [75, 107] width 36 height 21
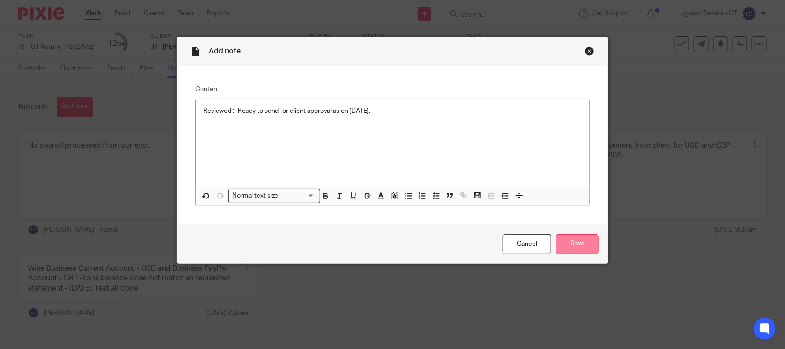
drag, startPoint x: 570, startPoint y: 231, endPoint x: 571, endPoint y: 236, distance: 5.2
click at [571, 231] on div "Cancel Save" at bounding box center [392, 244] width 431 height 39
click at [571, 236] on input "Save" at bounding box center [577, 244] width 43 height 20
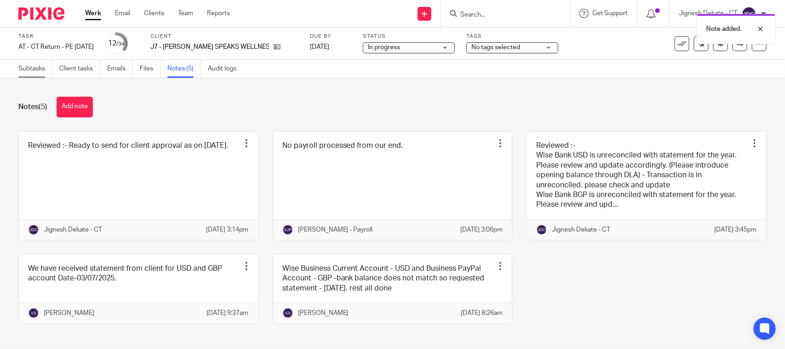
click at [24, 68] on link "Subtasks" at bounding box center [35, 69] width 34 height 18
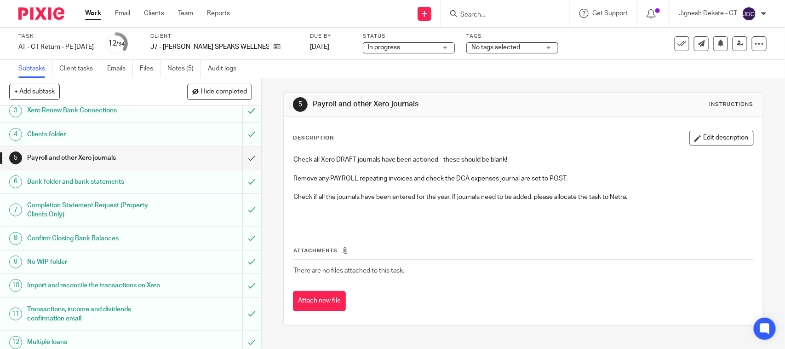
scroll to position [58, 0]
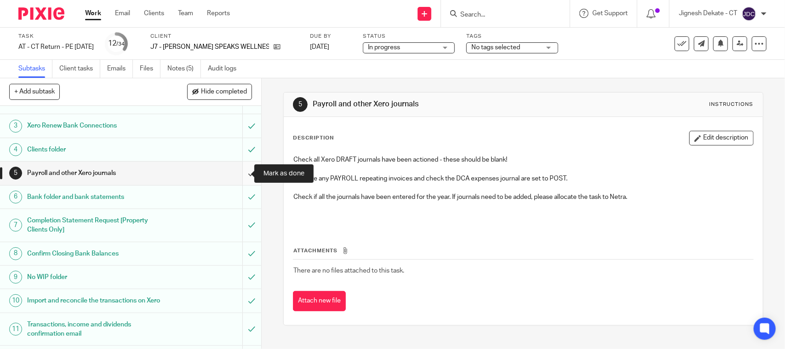
click at [237, 175] on input "submit" at bounding box center [130, 172] width 261 height 23
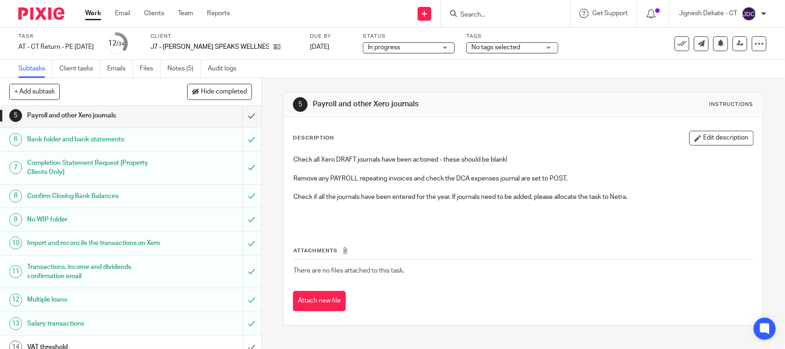
scroll to position [173, 0]
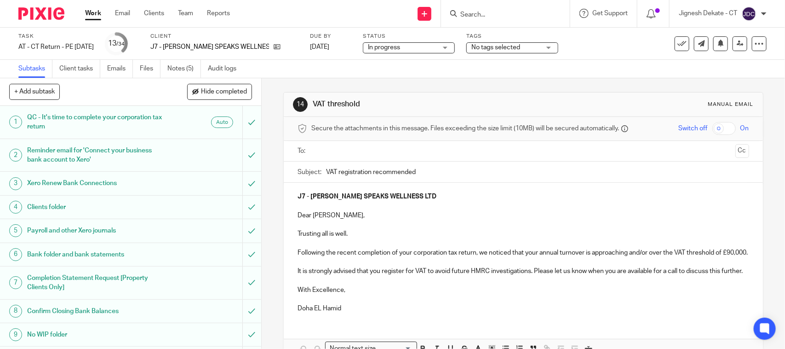
click at [328, 150] on input "text" at bounding box center [523, 151] width 417 height 11
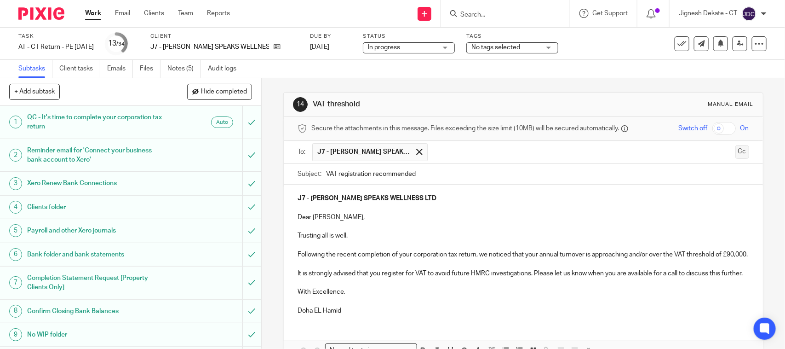
click at [736, 150] on button "Cc" at bounding box center [743, 152] width 14 height 14
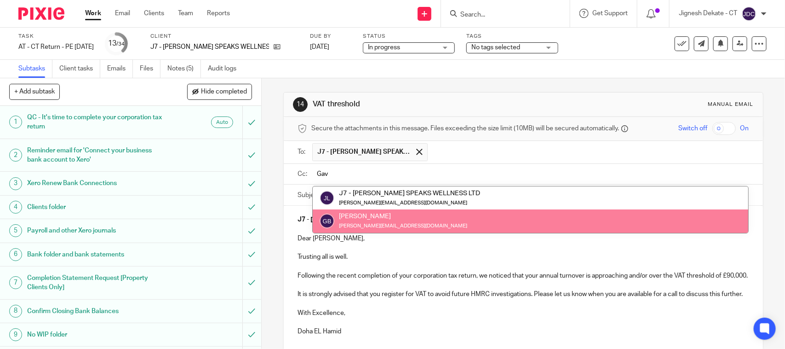
type input "Gav"
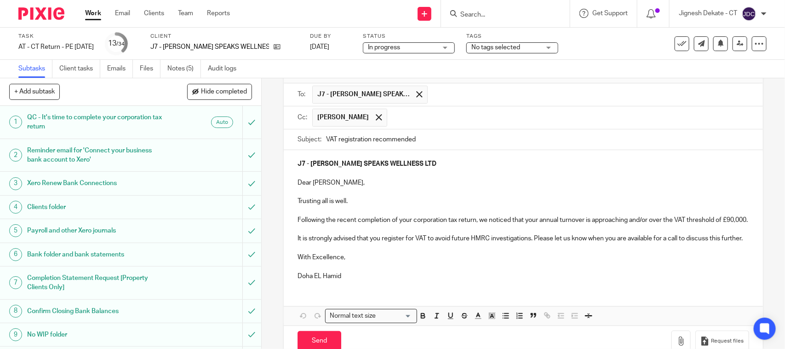
scroll to position [99, 0]
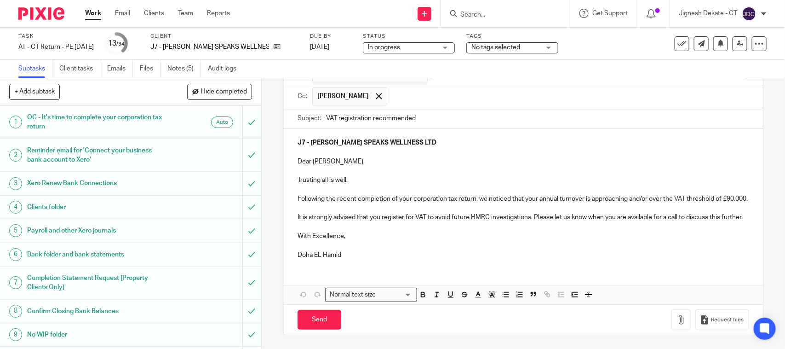
click at [365, 253] on p "Doha EL Hamid" at bounding box center [523, 254] width 451 height 9
click at [500, 213] on p "It is strongly advised that you register for VAT to avoid future HMRC investiga…" at bounding box center [523, 217] width 451 height 9
click at [318, 318] on input "Send" at bounding box center [320, 320] width 44 height 20
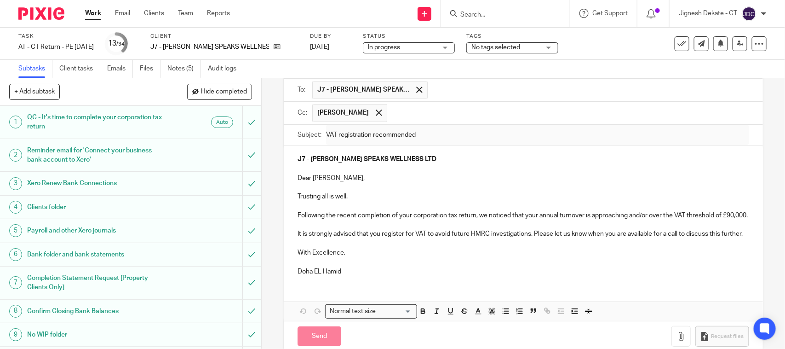
scroll to position [0, 0]
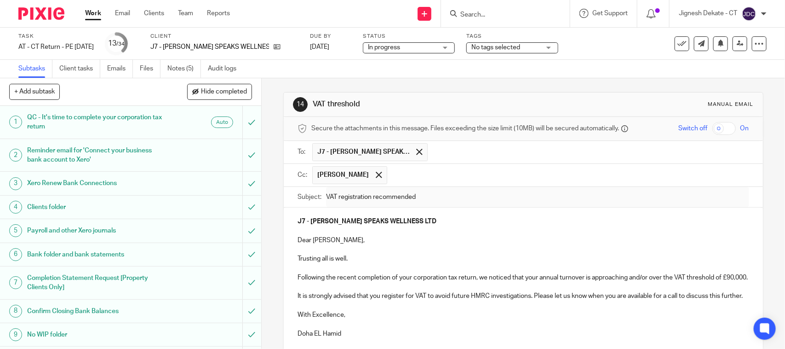
type input "Sent"
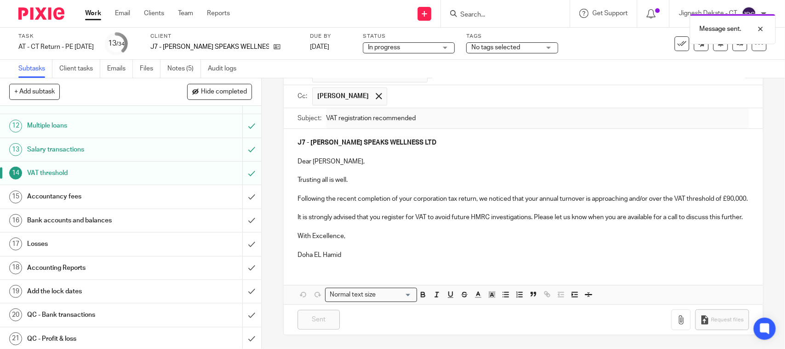
scroll to position [345, 0]
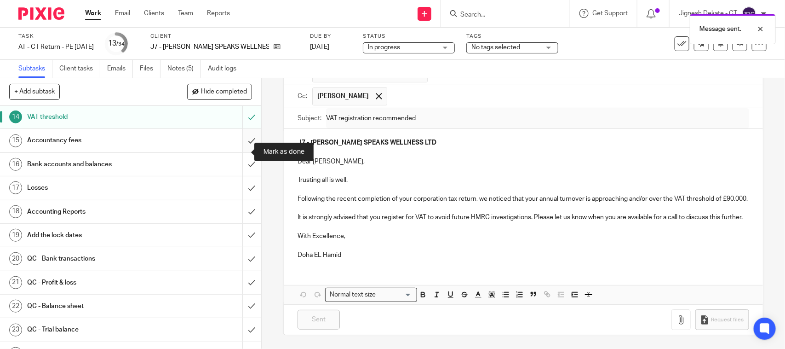
click at [242, 150] on input "submit" at bounding box center [130, 140] width 261 height 23
click at [238, 176] on input "submit" at bounding box center [130, 164] width 261 height 23
click at [238, 198] on input "submit" at bounding box center [130, 187] width 261 height 23
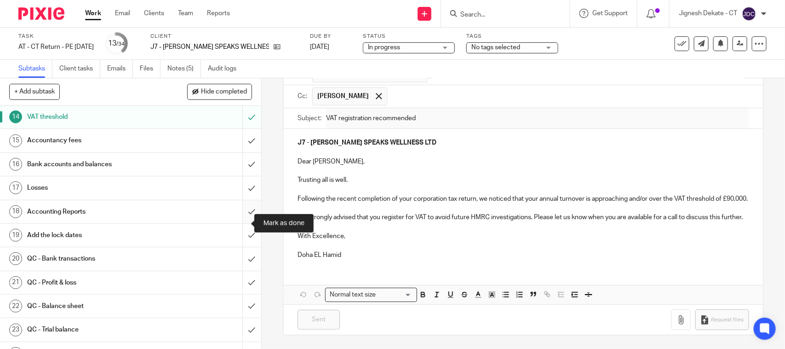
click at [241, 222] on input "submit" at bounding box center [130, 211] width 261 height 23
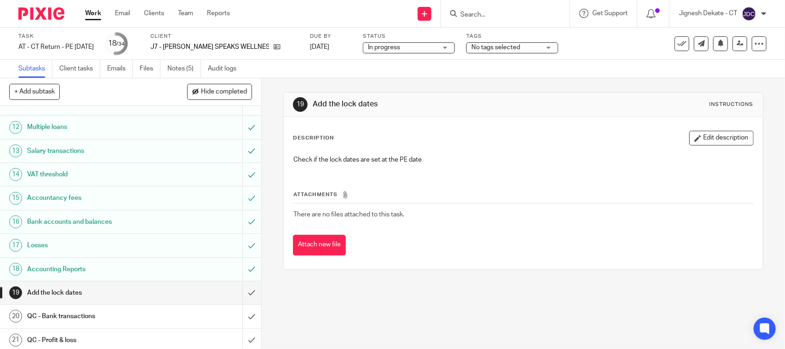
scroll to position [460, 0]
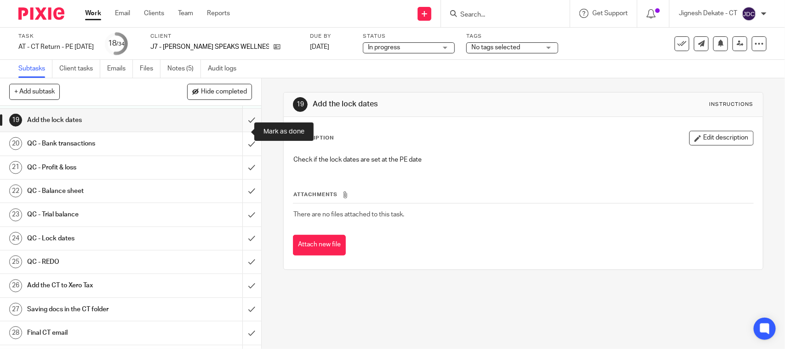
click at [241, 129] on input "submit" at bounding box center [130, 120] width 261 height 23
click at [238, 153] on input "submit" at bounding box center [130, 143] width 261 height 23
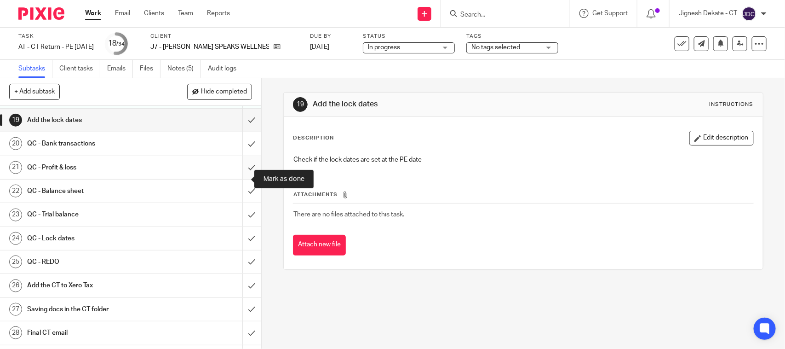
click at [242, 179] on input "submit" at bounding box center [130, 167] width 261 height 23
click at [240, 202] on input "submit" at bounding box center [130, 190] width 261 height 23
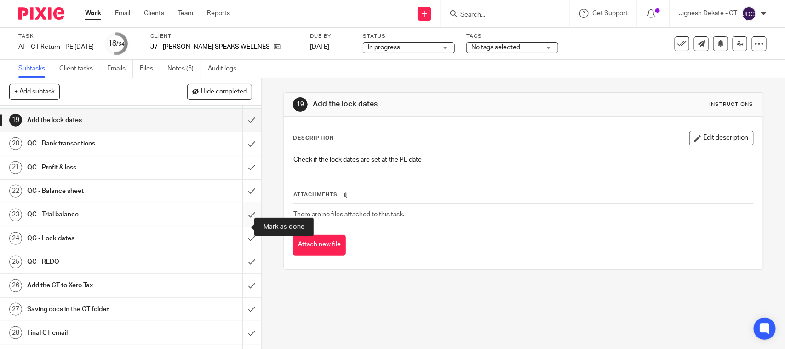
click at [242, 222] on input "submit" at bounding box center [130, 214] width 261 height 23
click at [237, 250] on input "submit" at bounding box center [130, 238] width 261 height 23
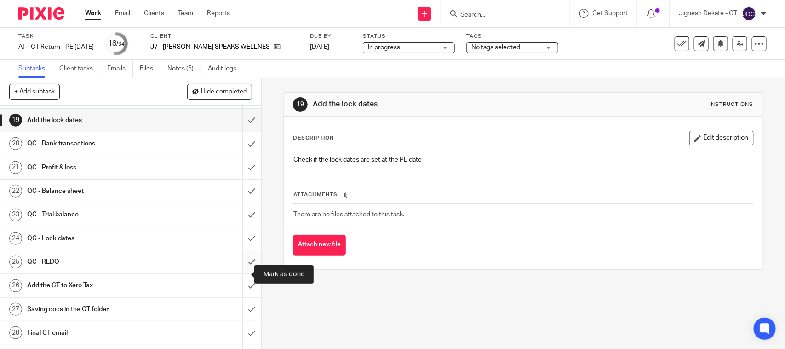
click at [236, 273] on input "submit" at bounding box center [130, 261] width 261 height 23
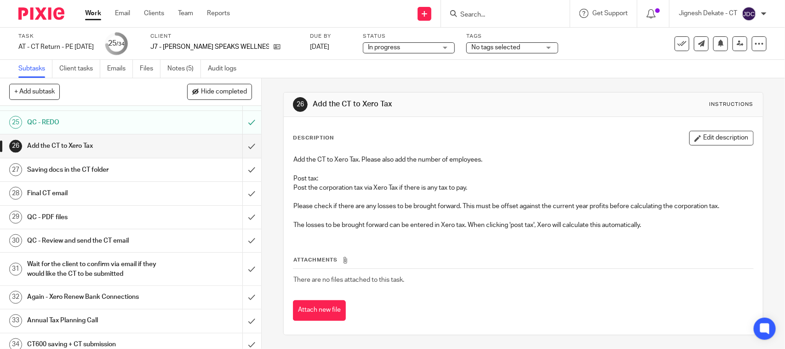
scroll to position [563, 0]
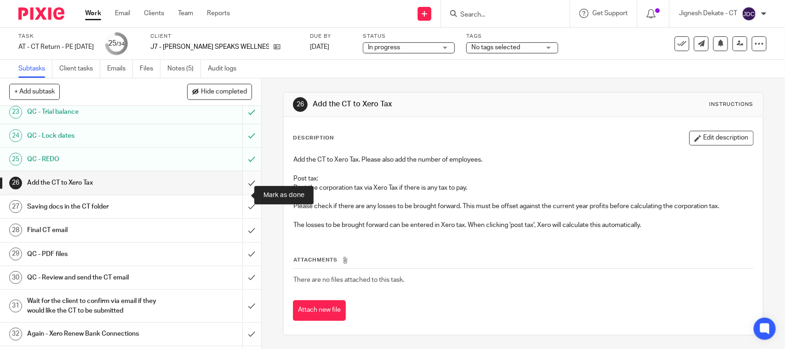
click at [244, 192] on input "submit" at bounding box center [130, 182] width 261 height 23
click at [240, 218] on input "submit" at bounding box center [130, 206] width 261 height 23
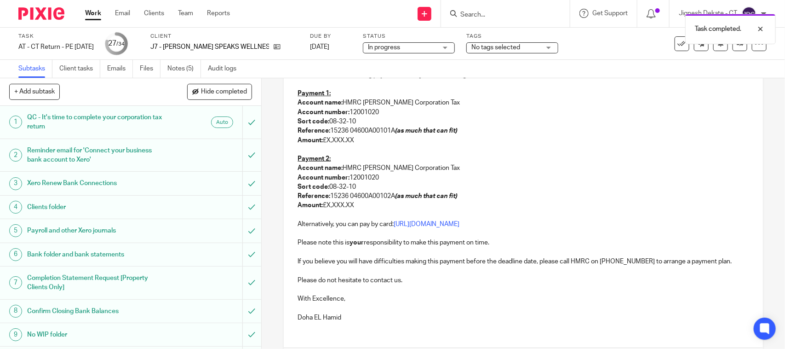
scroll to position [288, 0]
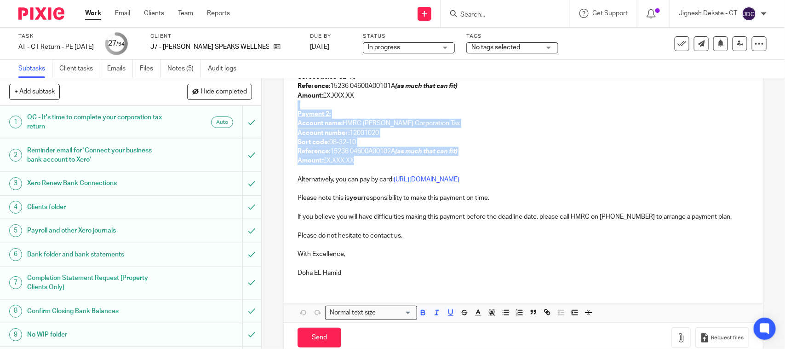
drag, startPoint x: 359, startPoint y: 163, endPoint x: 288, endPoint y: 107, distance: 91.0
click at [288, 107] on div "J7 - [PERSON_NAME] SPEAKS WELLNESS LTD - Corporation Tax Return Dear [PERSON_NA…" at bounding box center [523, 89] width 479 height 389
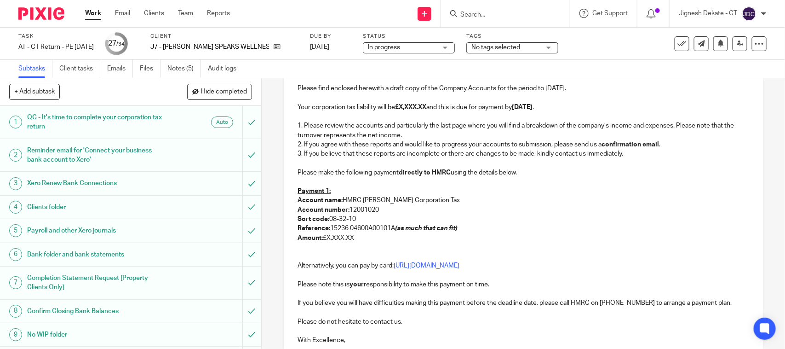
scroll to position [136, 0]
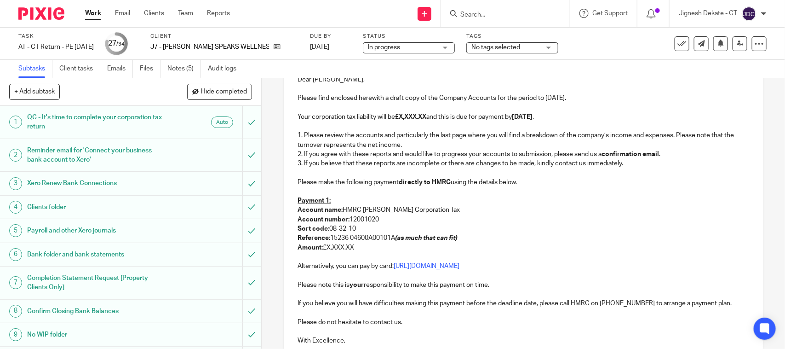
click at [388, 238] on p "Reference: 15236 04600A00101A (as much that can fit)" at bounding box center [523, 237] width 451 height 9
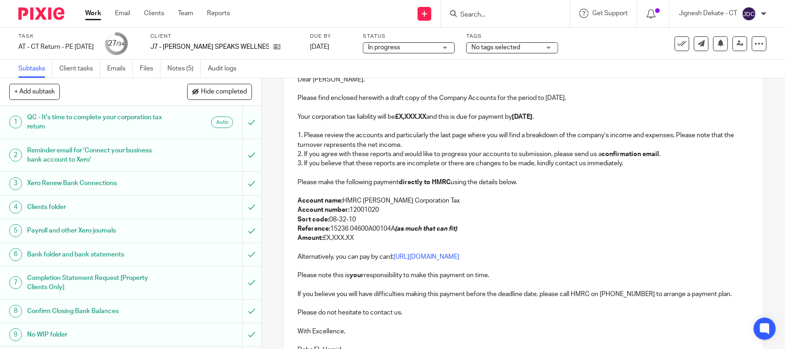
click at [383, 238] on p "Amount: £X,XXX.XX" at bounding box center [523, 237] width 451 height 9
click at [426, 116] on strong "£X,XXX.XX" at bounding box center [410, 117] width 31 height 6
click at [552, 99] on p "Please find enclosed herewith a draft copy of the Company Accounts for the peri…" at bounding box center [523, 97] width 451 height 9
click at [469, 191] on p at bounding box center [523, 191] width 451 height 9
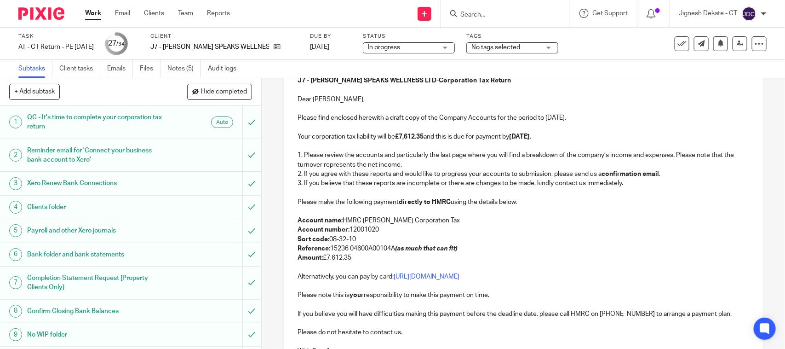
scroll to position [232, 0]
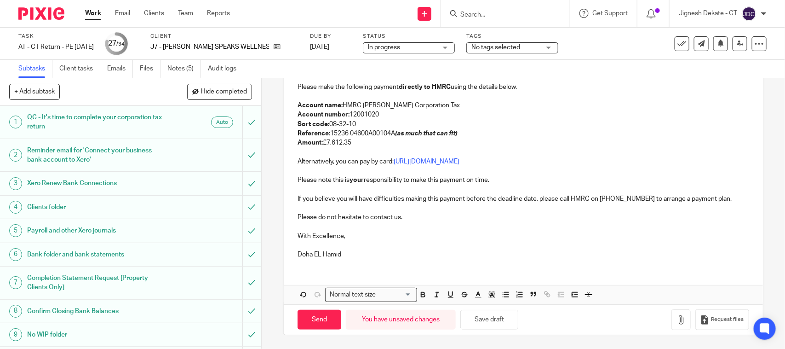
click at [358, 253] on p "Doha EL Hamid" at bounding box center [523, 254] width 451 height 9
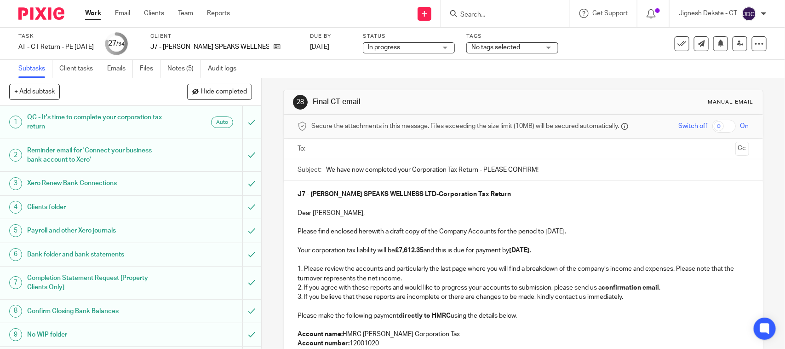
scroll to position [0, 0]
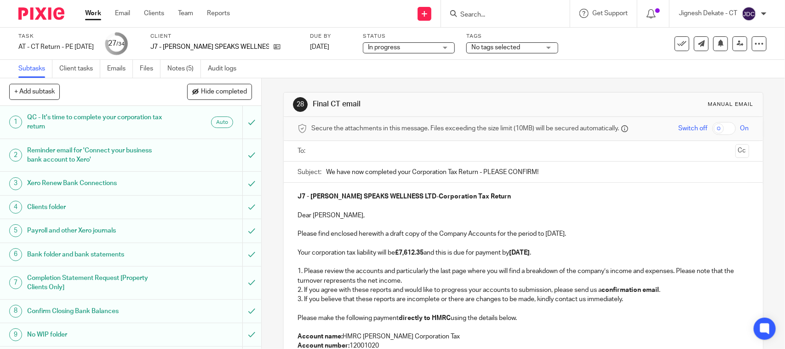
click at [352, 152] on input "text" at bounding box center [523, 151] width 417 height 11
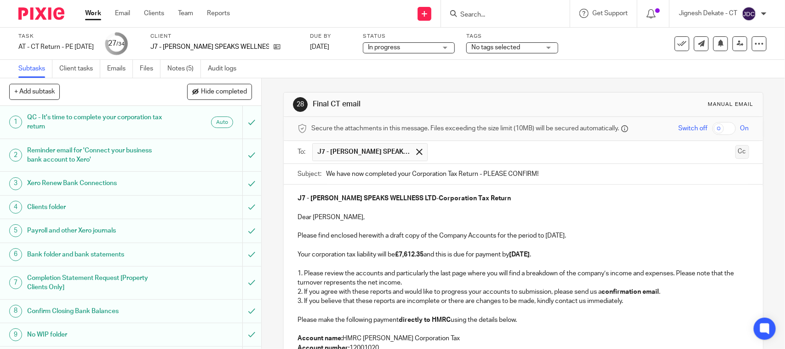
click at [736, 151] on button "Cc" at bounding box center [743, 152] width 14 height 14
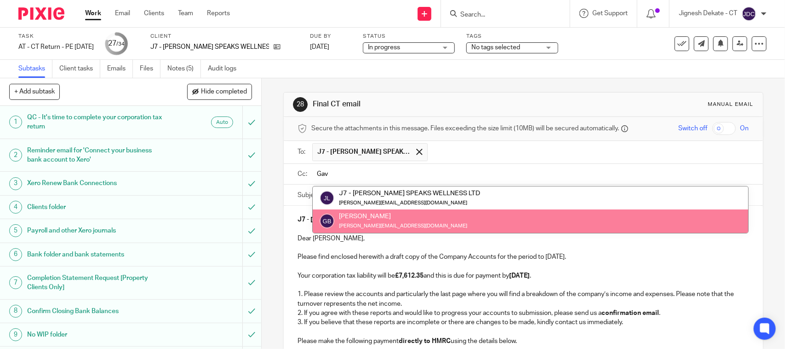
type input "Gav"
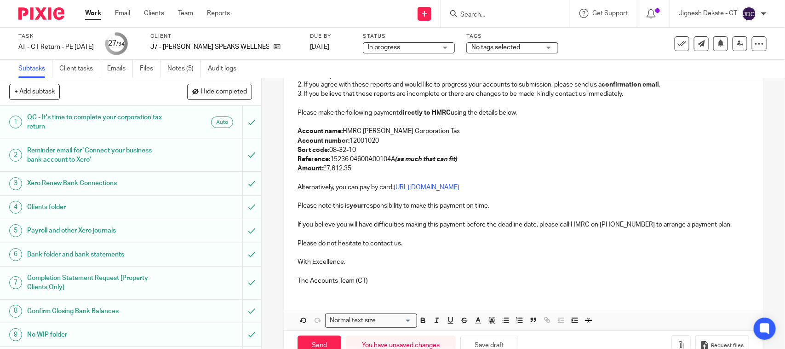
scroll to position [258, 0]
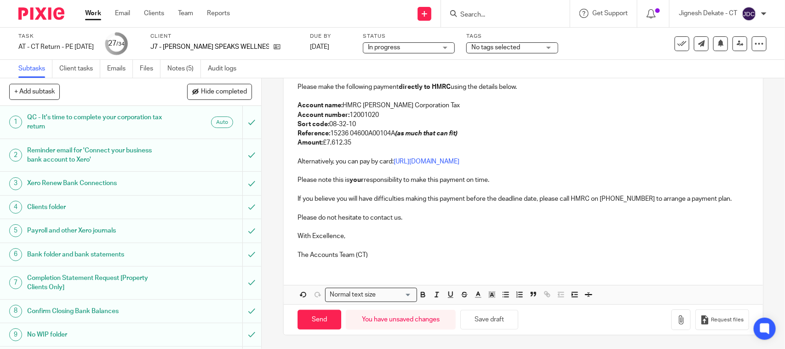
click at [528, 157] on p "Alternatively, you can pay by card: https://www.gov.uk/pay-tax-debit-credit-card" at bounding box center [523, 161] width 451 height 9
click at [672, 320] on button "button" at bounding box center [681, 319] width 19 height 21
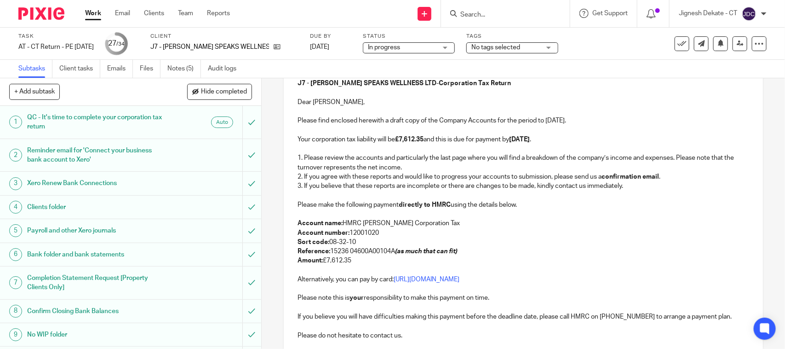
scroll to position [311, 0]
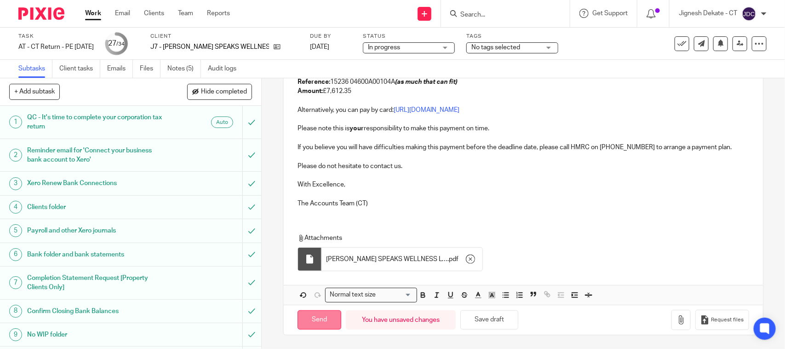
click at [309, 322] on input "Send" at bounding box center [320, 320] width 44 height 20
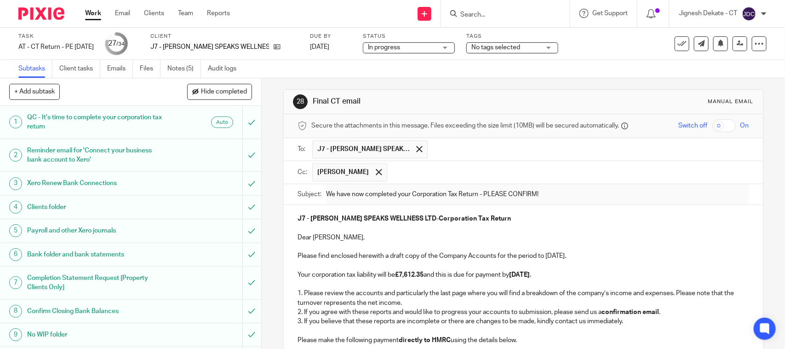
scroll to position [0, 0]
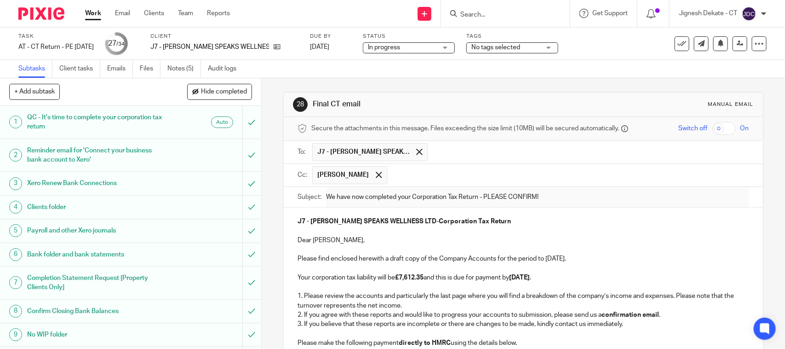
type input "Sent"
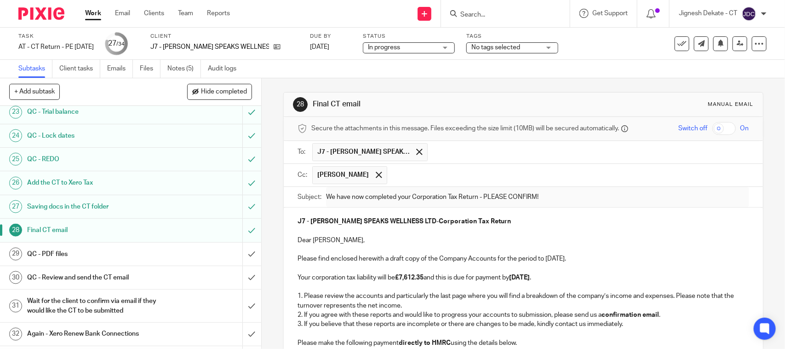
scroll to position [620, 0]
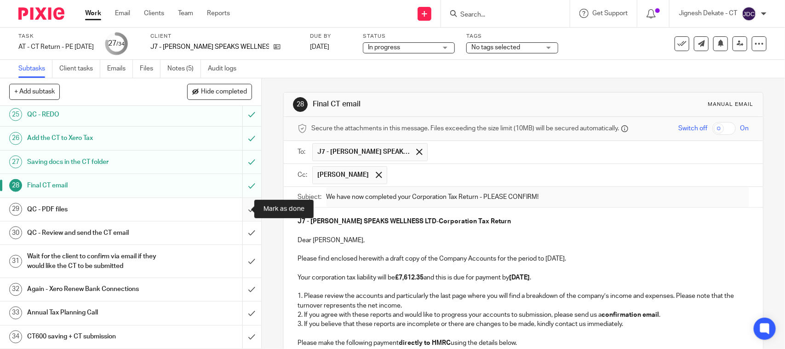
click at [237, 206] on input "submit" at bounding box center [130, 209] width 261 height 23
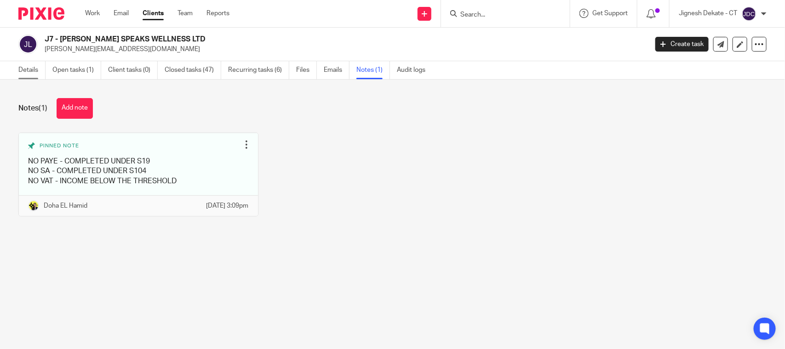
click at [28, 73] on link "Details" at bounding box center [31, 70] width 27 height 18
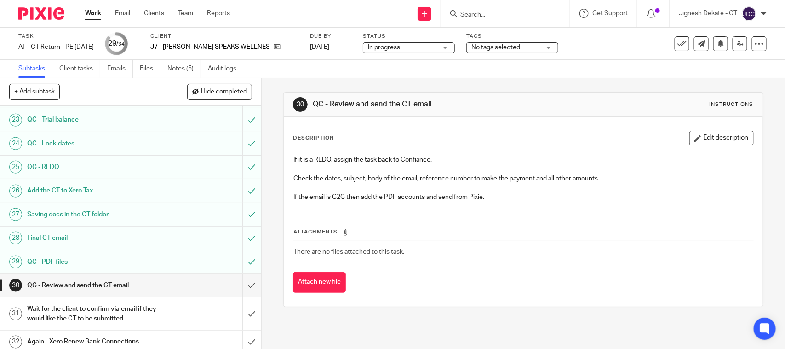
scroll to position [575, 0]
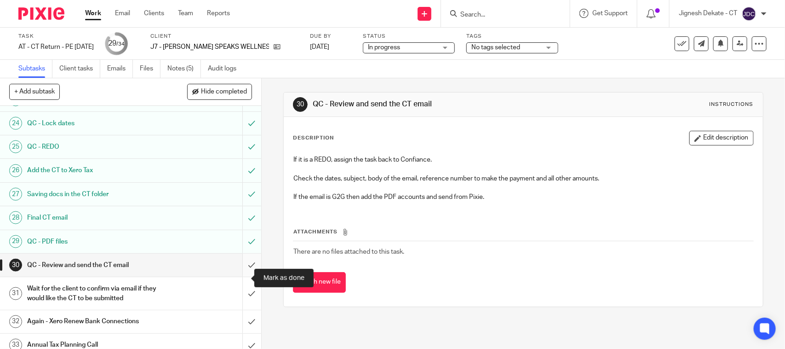
click at [239, 277] on input "submit" at bounding box center [130, 264] width 261 height 23
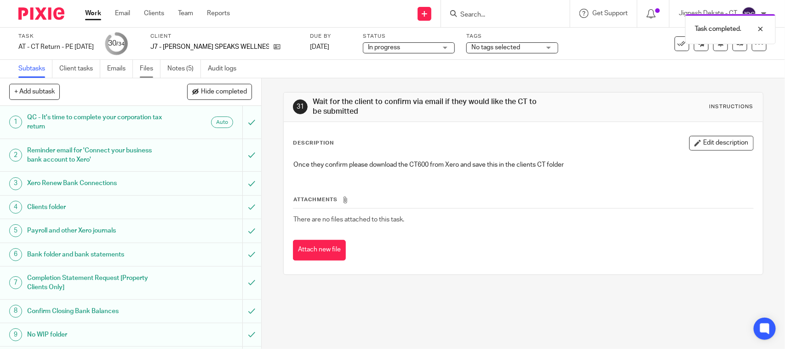
click at [150, 70] on link "Files" at bounding box center [150, 69] width 21 height 18
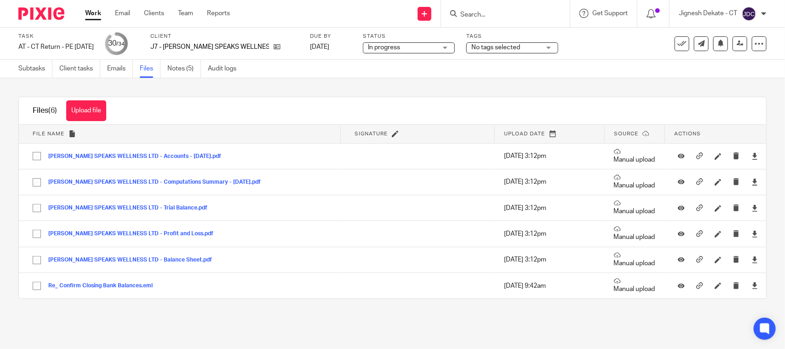
click at [402, 46] on span "In progress" at bounding box center [402, 48] width 69 height 10
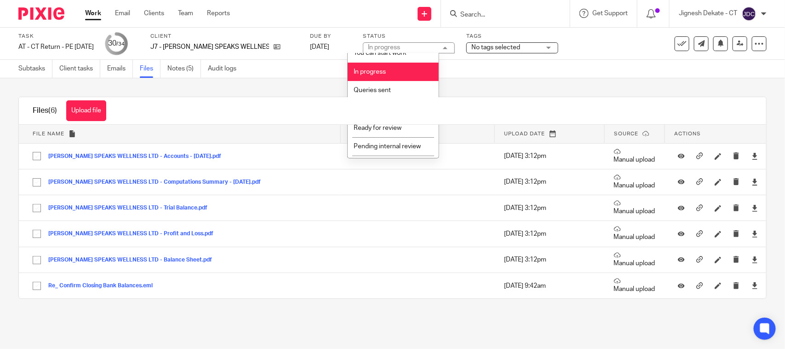
scroll to position [44, 0]
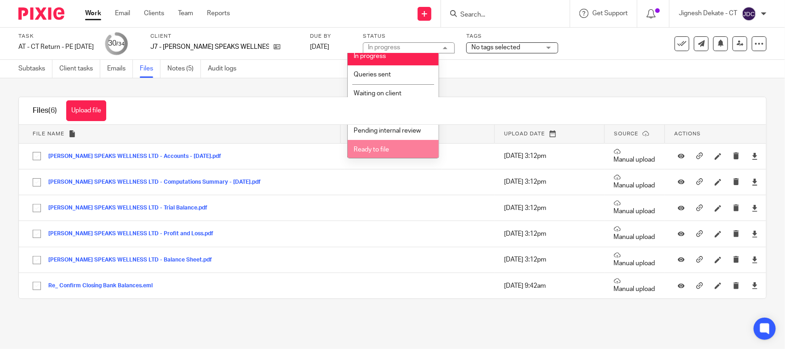
click at [375, 146] on span "Ready to file" at bounding box center [371, 149] width 35 height 6
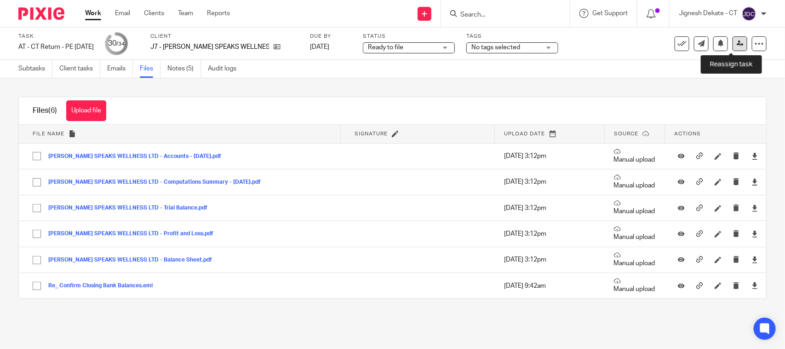
click at [737, 44] on icon at bounding box center [740, 43] width 7 height 7
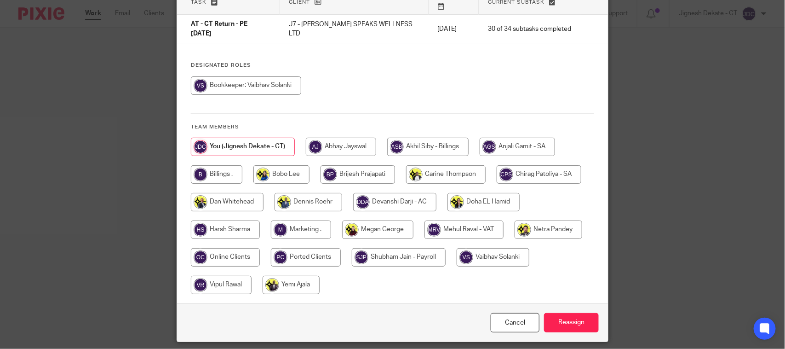
scroll to position [93, 0]
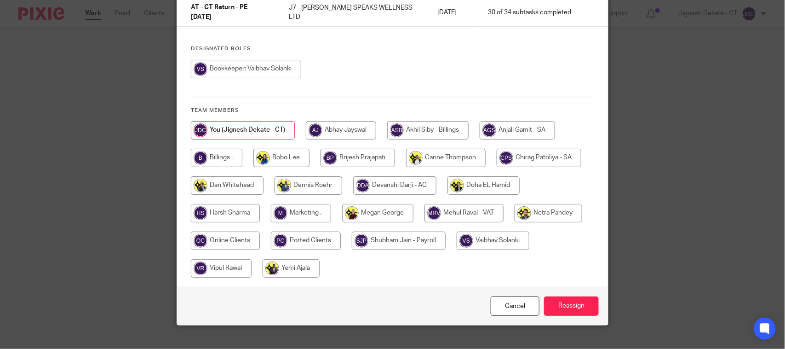
click at [213, 150] on input "radio" at bounding box center [217, 158] width 52 height 18
radio input "true"
click at [564, 296] on input "Reassign" at bounding box center [571, 306] width 55 height 20
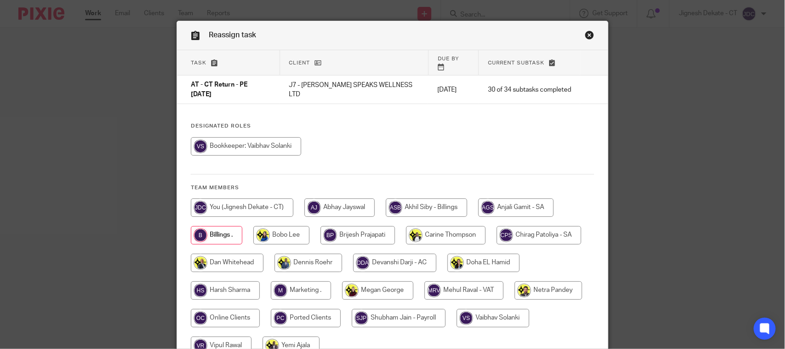
scroll to position [0, 0]
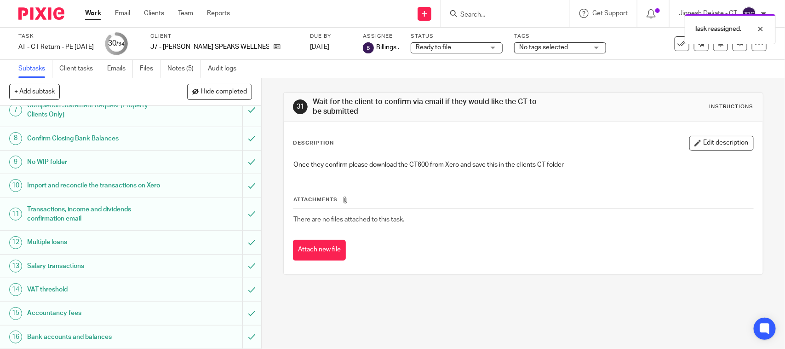
scroll to position [460, 0]
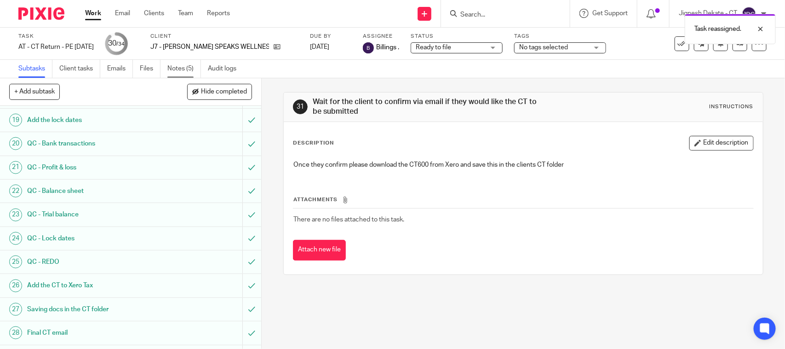
click at [180, 64] on link "Notes (5)" at bounding box center [184, 69] width 34 height 18
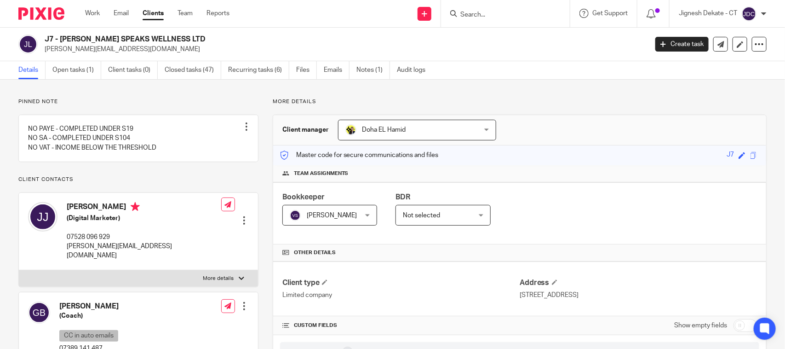
click at [489, 18] on input "Search" at bounding box center [501, 15] width 83 height 8
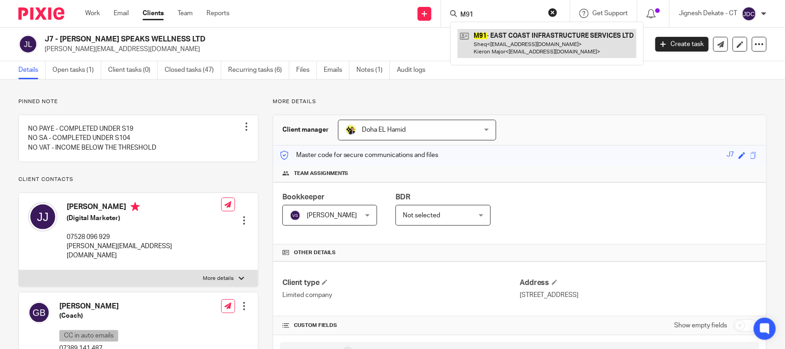
type input "M91"
click at [514, 35] on link at bounding box center [547, 43] width 179 height 29
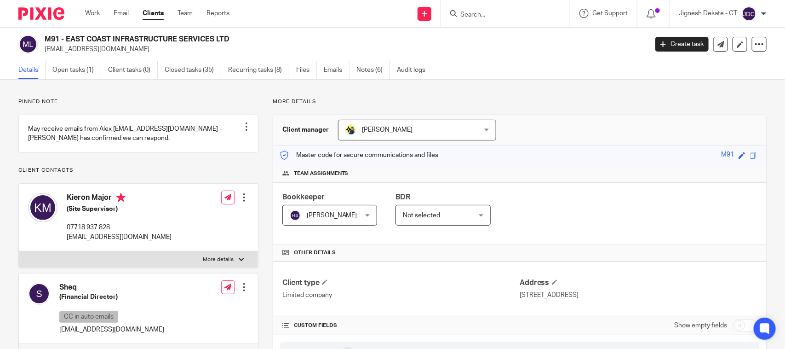
click at [474, 16] on input "Search" at bounding box center [501, 15] width 83 height 8
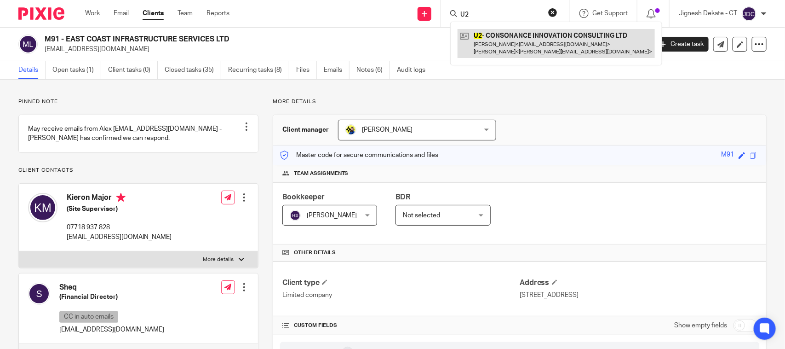
type input "U2"
click at [534, 49] on link at bounding box center [556, 43] width 197 height 29
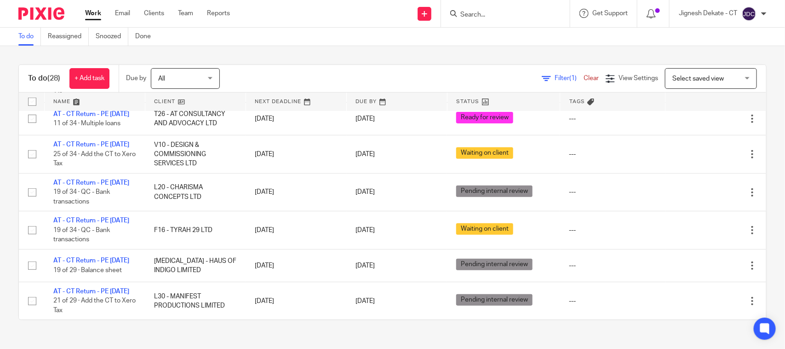
scroll to position [230, 0]
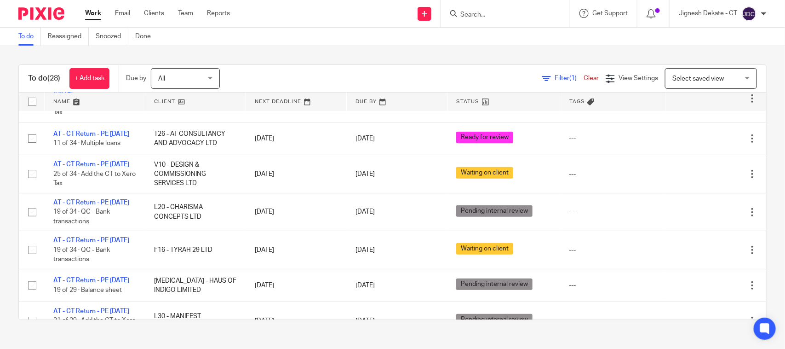
click at [472, 10] on form at bounding box center [509, 14] width 98 height 12
click at [476, 17] on input "Search" at bounding box center [501, 15] width 83 height 8
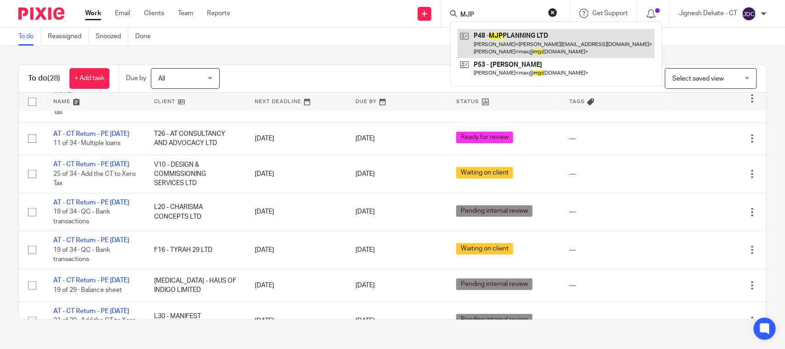
type input "MJP"
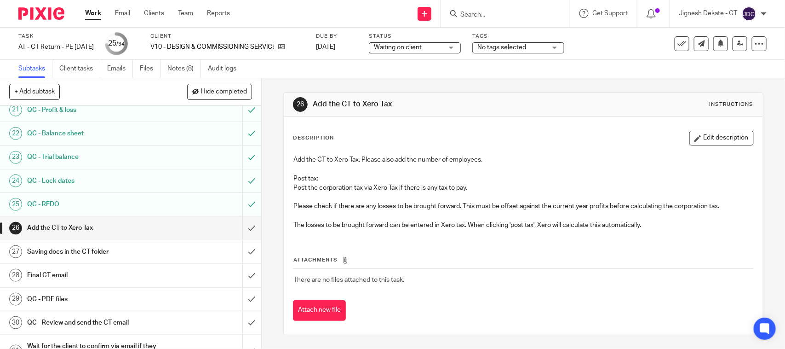
scroll to position [620, 0]
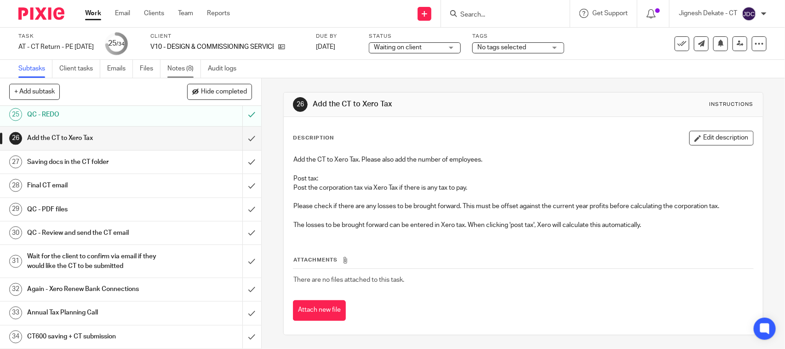
click at [175, 69] on link "Notes (8)" at bounding box center [184, 69] width 34 height 18
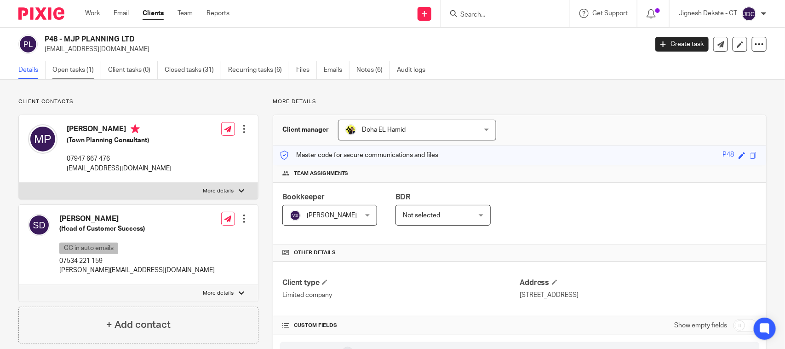
click at [85, 67] on link "Open tasks (1)" at bounding box center [76, 70] width 49 height 18
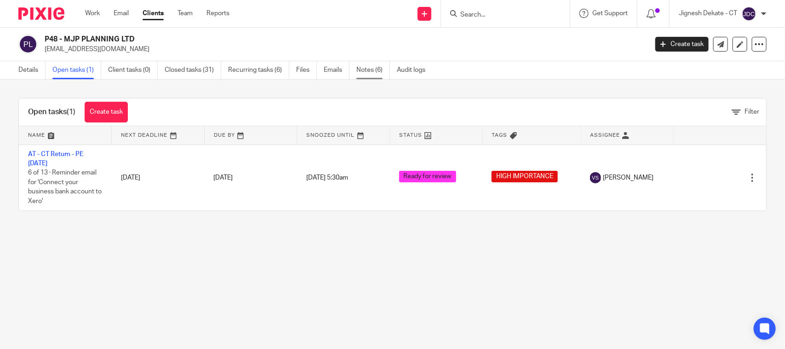
click at [375, 68] on link "Notes (6)" at bounding box center [374, 70] width 34 height 18
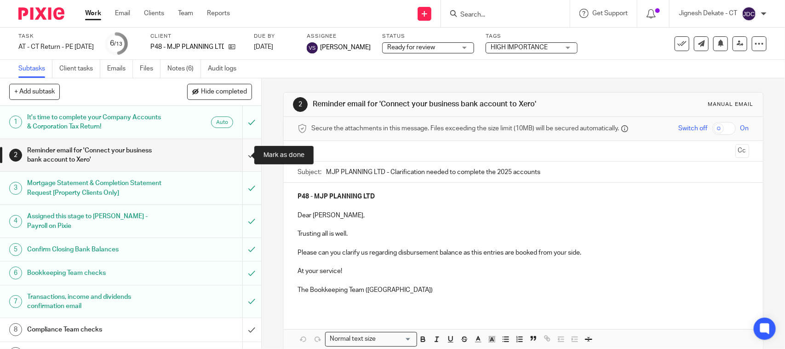
click at [240, 157] on input "submit" at bounding box center [130, 155] width 261 height 33
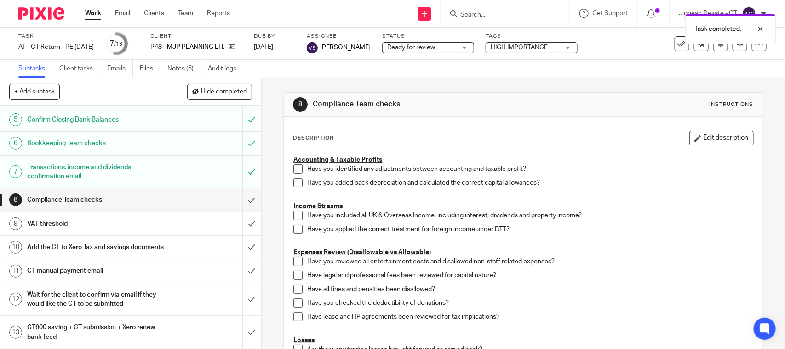
scroll to position [140, 0]
click at [116, 69] on link "Emails" at bounding box center [120, 69] width 26 height 18
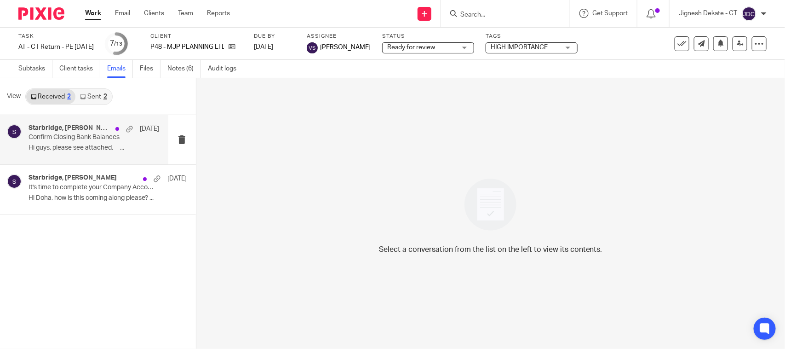
click at [52, 137] on p "Confirm Closing Bank Balances" at bounding box center [81, 137] width 104 height 8
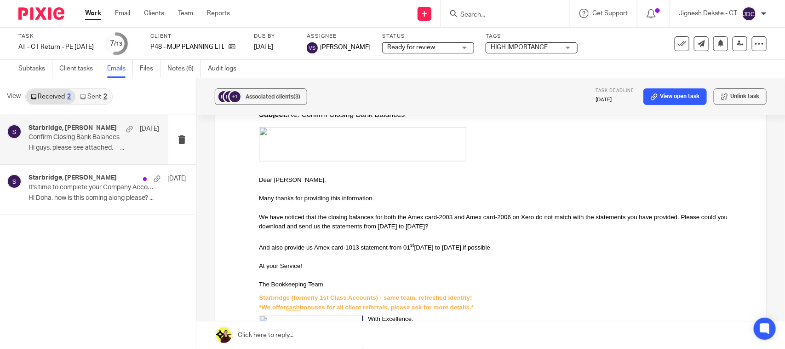
scroll to position [575, 0]
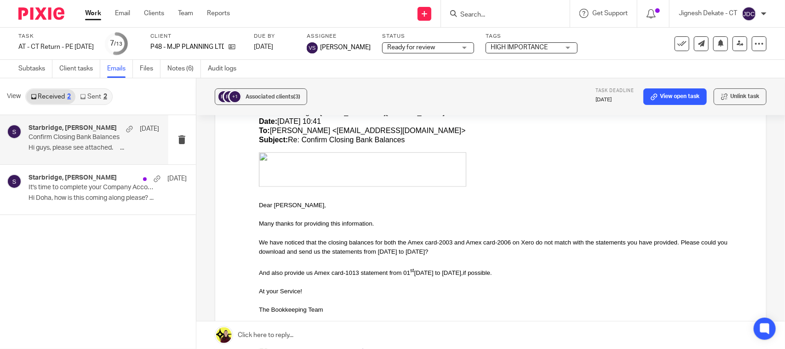
click at [558, 249] on p "We have noticed that the closing balances for both the Amex card-2003 and Amex …" at bounding box center [506, 247] width 494 height 19
click at [191, 67] on link "Notes (6)" at bounding box center [184, 69] width 34 height 18
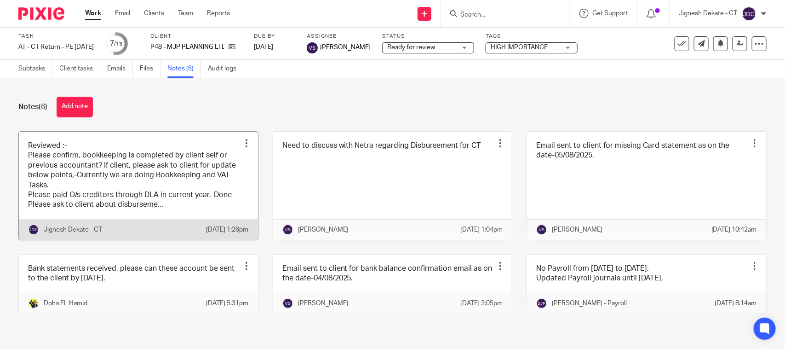
click at [114, 192] on link at bounding box center [138, 186] width 239 height 108
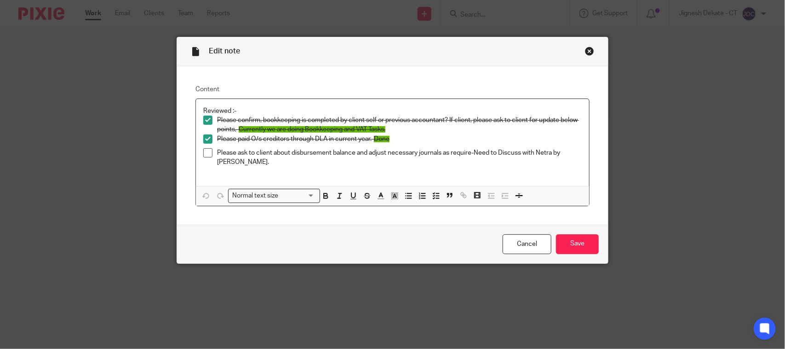
click at [206, 154] on span at bounding box center [207, 152] width 9 height 9
click at [576, 245] on input "Save" at bounding box center [577, 244] width 43 height 20
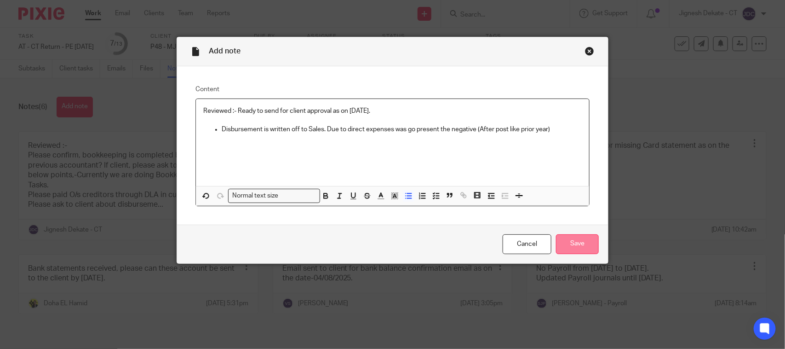
click at [581, 248] on input "Save" at bounding box center [577, 244] width 43 height 20
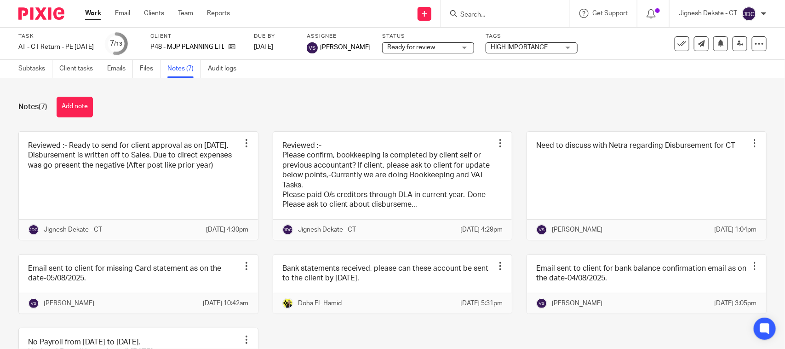
click at [367, 109] on div "Notes (7) Add note" at bounding box center [392, 107] width 749 height 21
click at [31, 72] on link "Subtasks" at bounding box center [35, 69] width 34 height 18
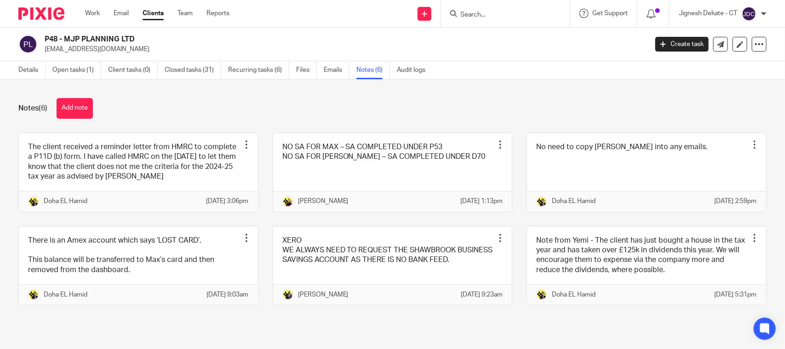
drag, startPoint x: 133, startPoint y: 40, endPoint x: 46, endPoint y: 37, distance: 87.0
click at [46, 37] on h2 "P48 - MJP PLANNING LTD" at bounding box center [284, 40] width 478 height 10
copy h2 "P48 - MJP PLANNING LTD"
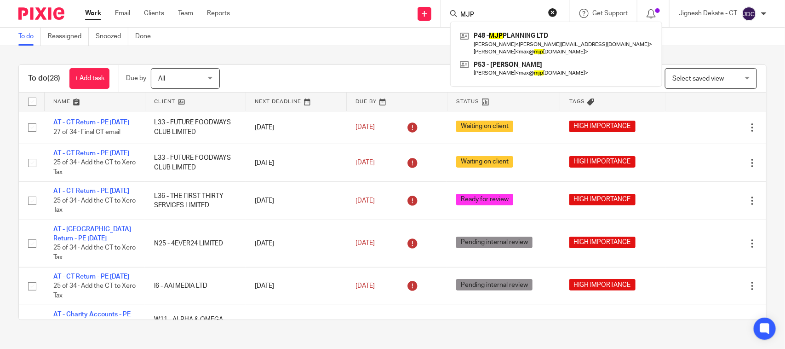
scroll to position [230, 0]
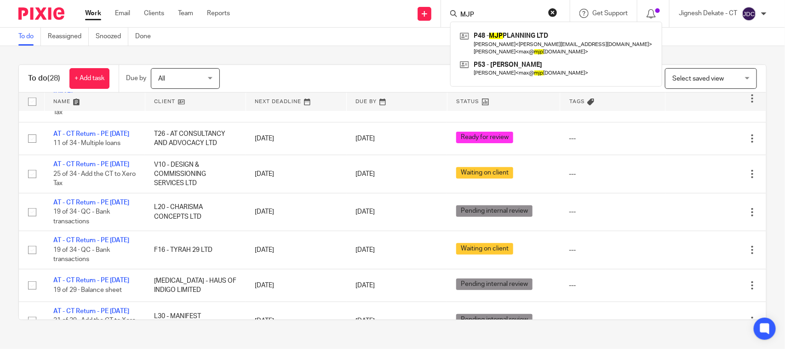
click at [322, 58] on div "To do (28) + Add task Due by All All Today Tomorrow This week Next week This mo…" at bounding box center [392, 192] width 785 height 292
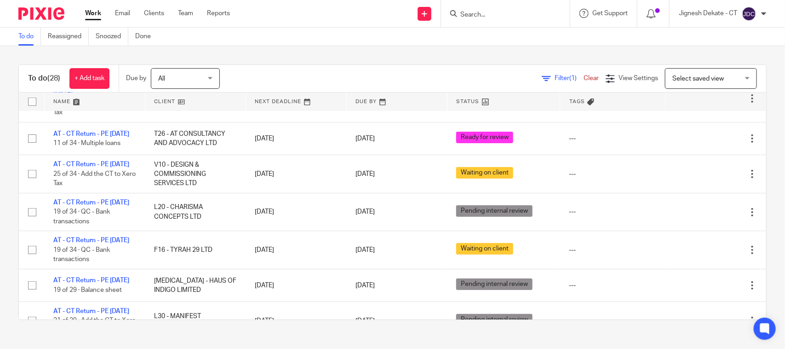
click at [29, 35] on link "To do" at bounding box center [29, 37] width 23 height 18
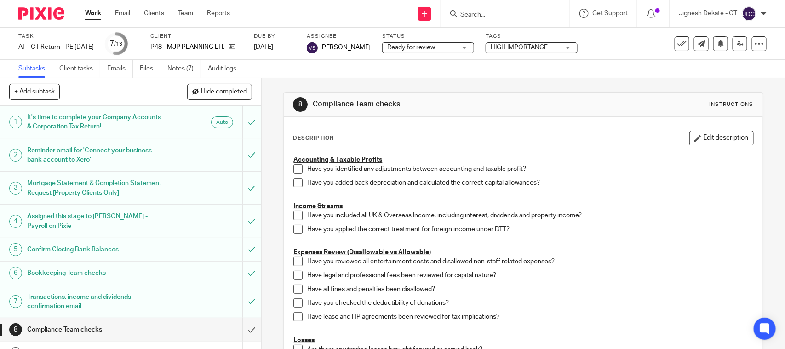
click at [138, 222] on h1 "Assigned this stage to [PERSON_NAME] - Payroll on Pixie" at bounding box center [96, 220] width 138 height 23
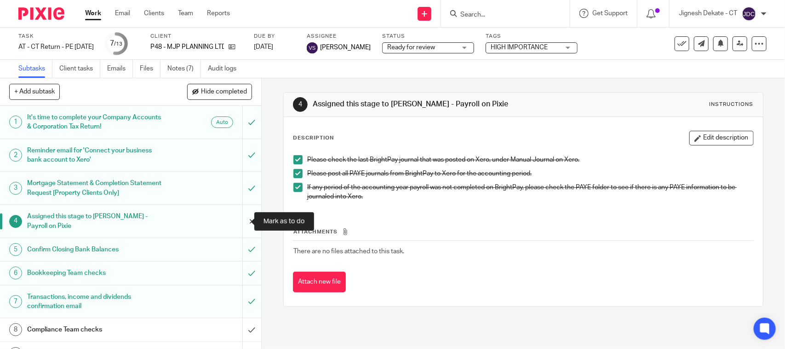
click at [238, 221] on input "submit" at bounding box center [130, 221] width 261 height 33
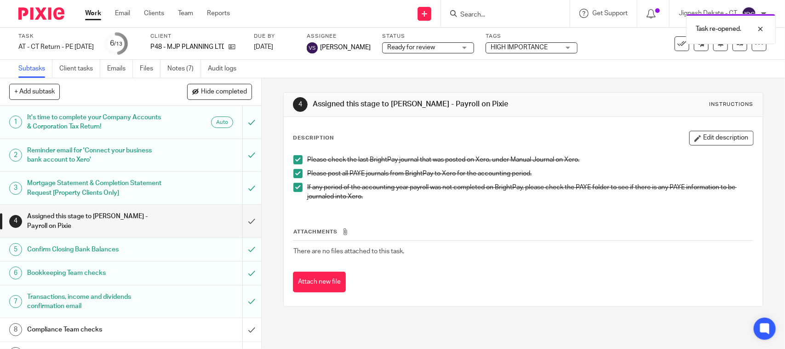
click at [297, 185] on span at bounding box center [298, 187] width 9 height 9
click at [294, 174] on span at bounding box center [298, 173] width 9 height 9
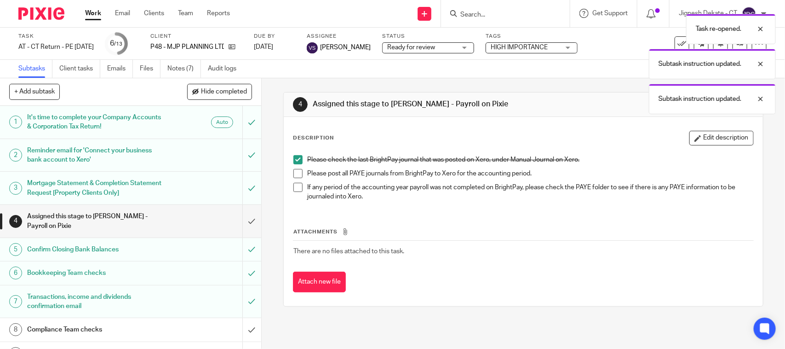
click at [294, 159] on span at bounding box center [298, 159] width 9 height 9
click at [611, 68] on div "Task re-opened. Subtask instruction updated. Subtask instruction updated. Subta…" at bounding box center [585, 79] width 384 height 140
click at [612, 93] on div "Task re-opened. Subtask instruction updated. Subtask instruction updated. Subta…" at bounding box center [585, 79] width 384 height 140
click at [572, 74] on div "Task re-opened. Subtask instruction updated. Subtask instruction updated. Subta…" at bounding box center [585, 79] width 384 height 140
click at [182, 63] on link "Notes (7)" at bounding box center [184, 69] width 34 height 18
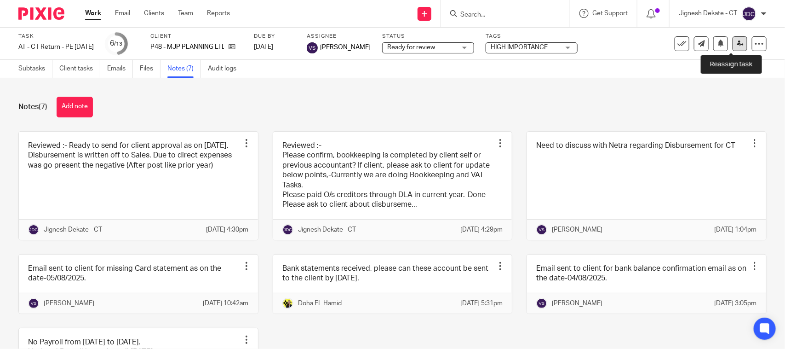
click at [737, 47] on link at bounding box center [740, 43] width 15 height 15
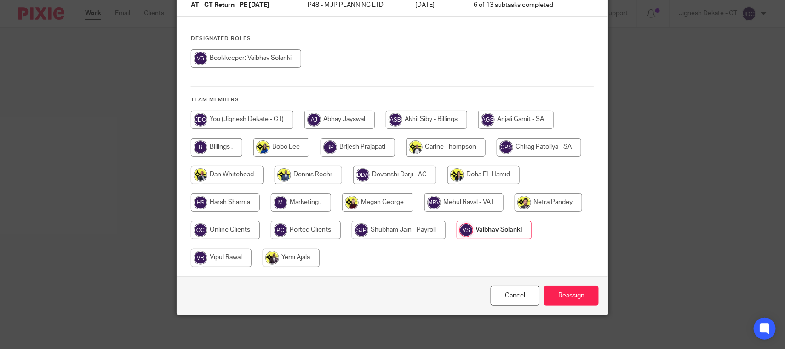
scroll to position [93, 0]
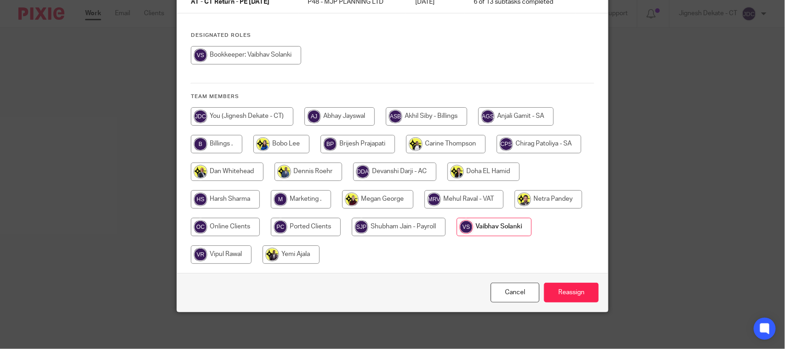
click at [372, 226] on input "radio" at bounding box center [399, 227] width 94 height 18
radio input "true"
click at [557, 291] on input "Reassign" at bounding box center [571, 292] width 55 height 20
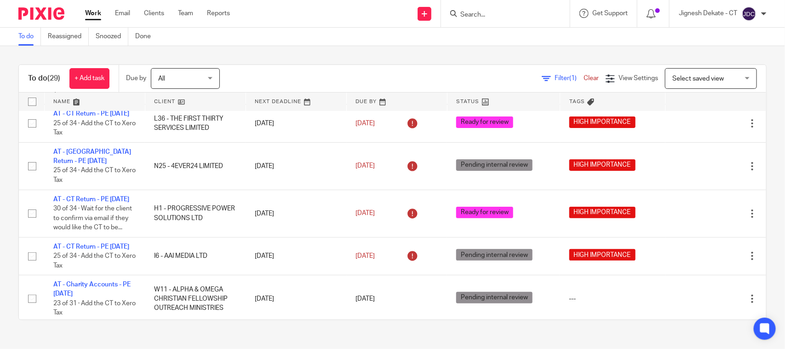
scroll to position [135, 0]
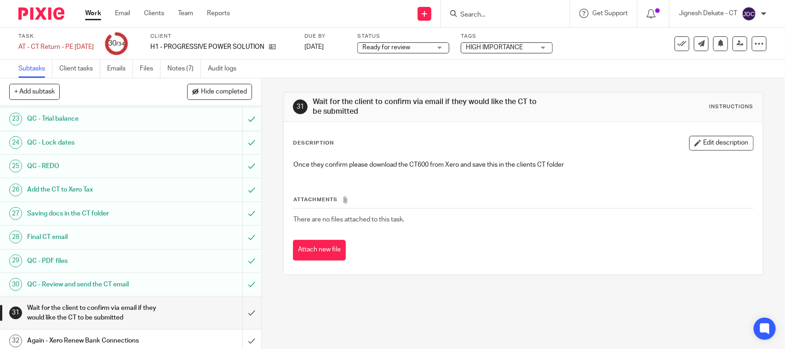
scroll to position [620, 0]
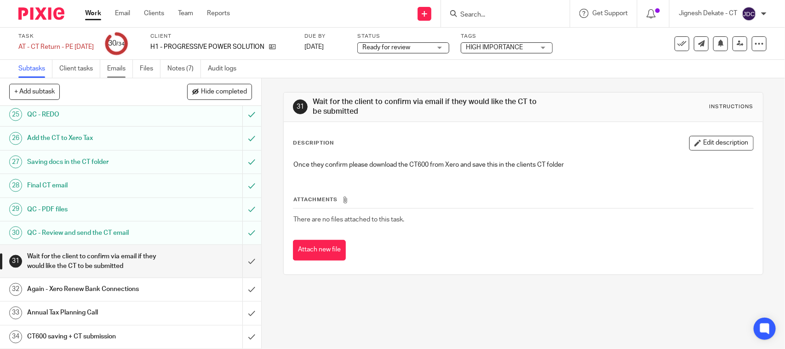
click at [115, 61] on link "Emails" at bounding box center [120, 69] width 26 height 18
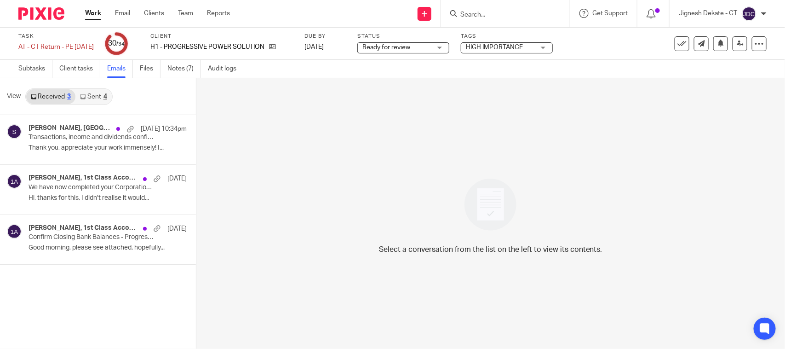
click at [96, 91] on link "Sent 4" at bounding box center [93, 96] width 36 height 15
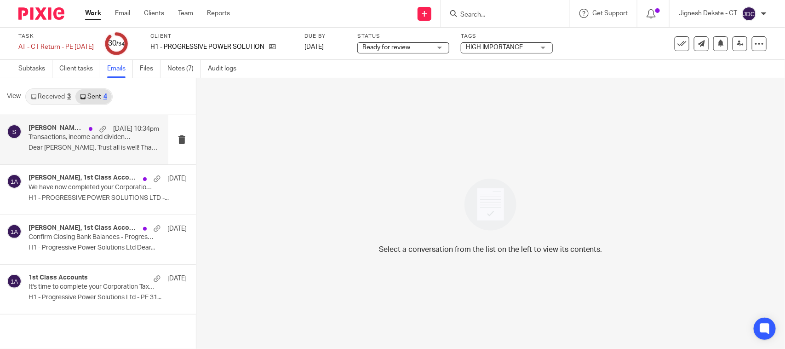
click at [65, 145] on p "Dear [PERSON_NAME], Trust all is well! Thanks..." at bounding box center [94, 148] width 131 height 8
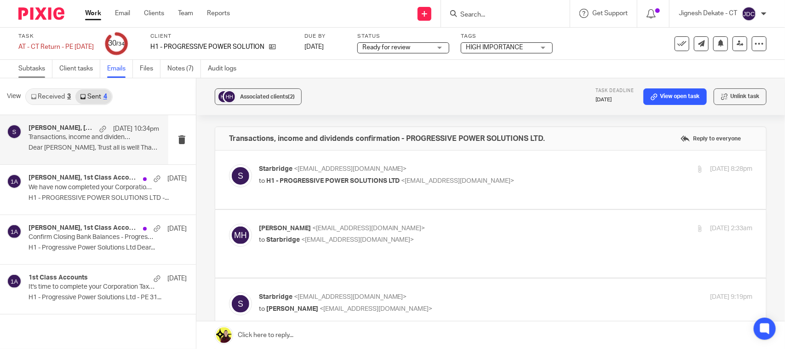
click at [28, 69] on link "Subtasks" at bounding box center [35, 69] width 34 height 18
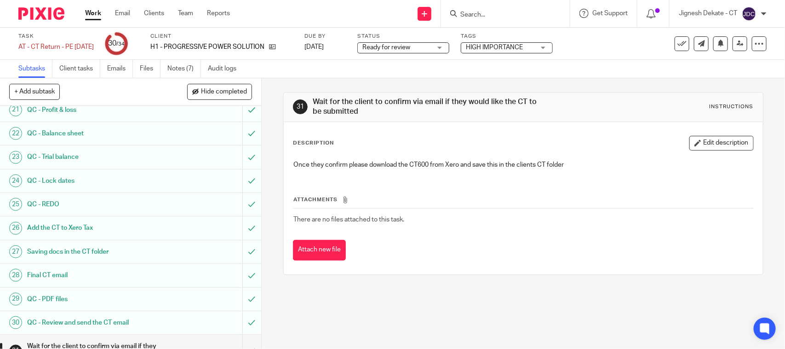
scroll to position [620, 0]
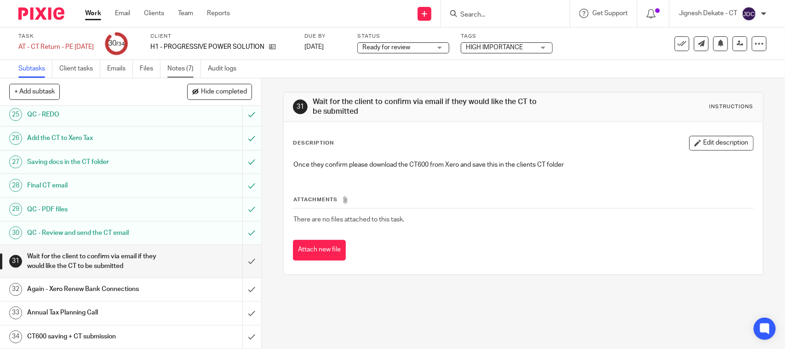
click at [182, 70] on link "Notes (7)" at bounding box center [184, 69] width 34 height 18
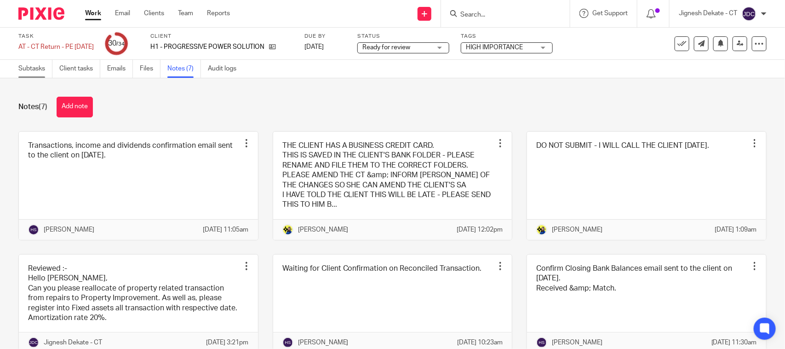
click at [37, 68] on link "Subtasks" at bounding box center [35, 69] width 34 height 18
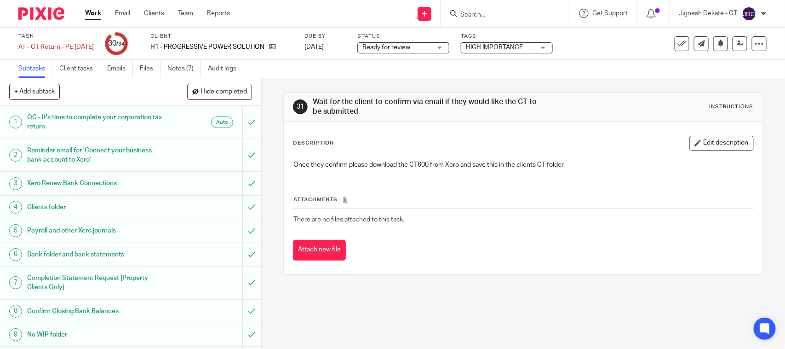
scroll to position [230, 0]
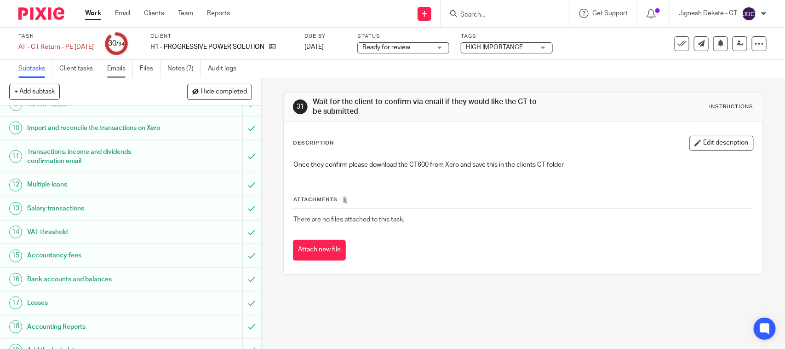
click at [109, 69] on link "Emails" at bounding box center [120, 69] width 26 height 18
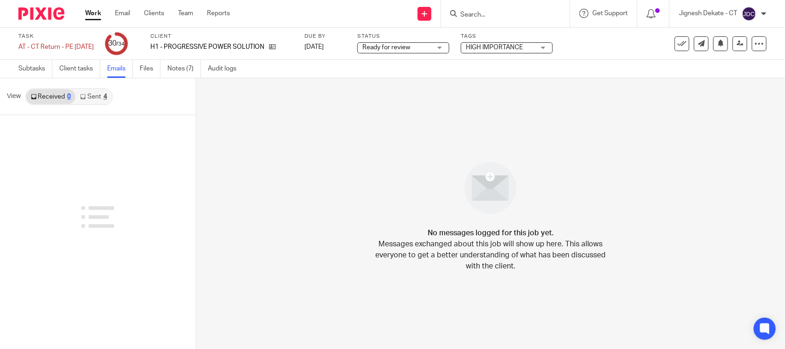
click at [94, 98] on link "Sent 4" at bounding box center [93, 96] width 36 height 15
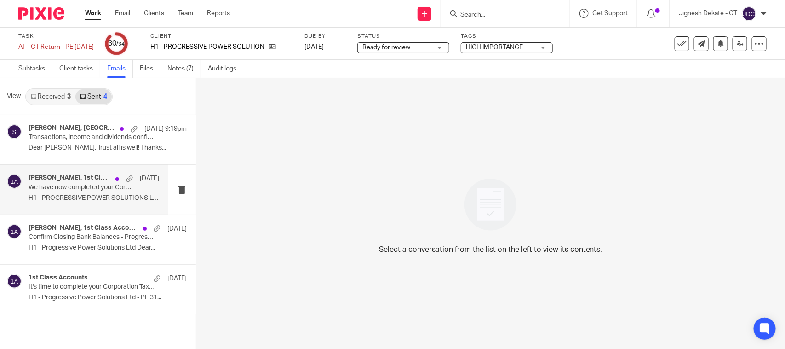
click at [71, 188] on p "We have now completed your Corporation Tax Return - PLEASE CONFIRM!" at bounding box center [81, 188] width 104 height 8
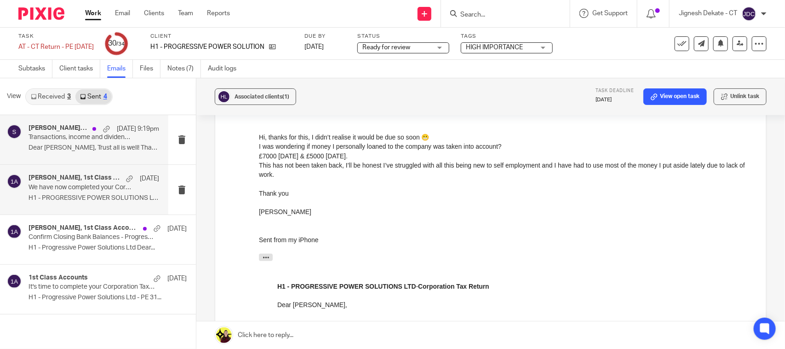
scroll to position [115, 0]
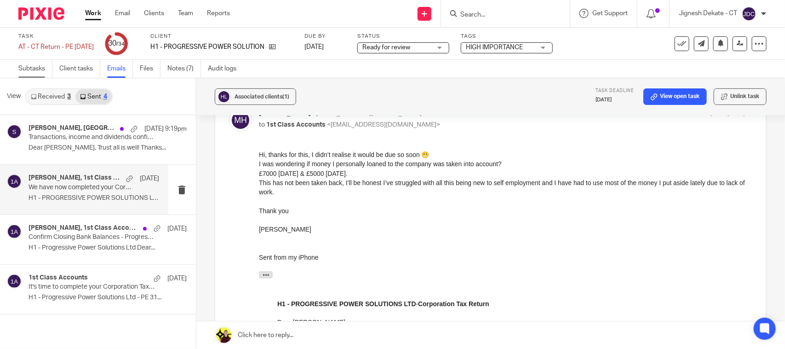
click at [35, 69] on link "Subtasks" at bounding box center [35, 69] width 34 height 18
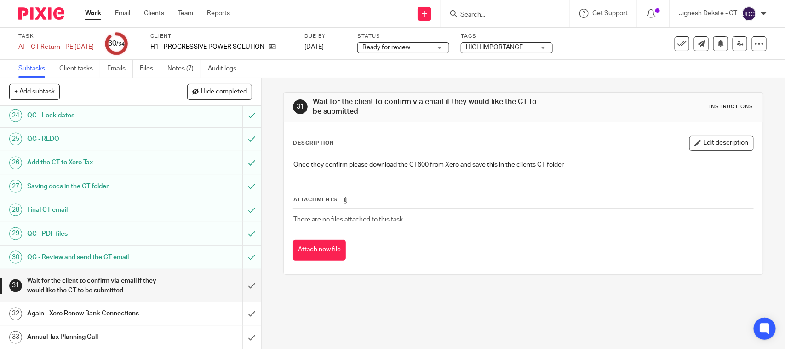
scroll to position [563, 0]
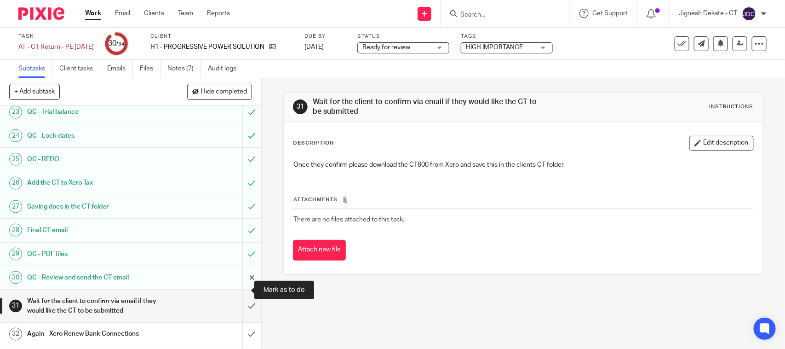
drag, startPoint x: 236, startPoint y: 290, endPoint x: 236, endPoint y: 281, distance: 9.2
click at [236, 289] on input "submit" at bounding box center [130, 277] width 261 height 23
click at [237, 265] on input "submit" at bounding box center [130, 253] width 261 height 23
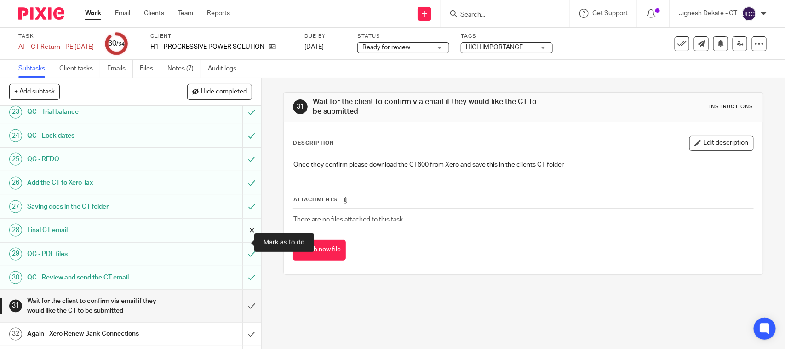
click at [238, 242] on input "submit" at bounding box center [130, 230] width 261 height 23
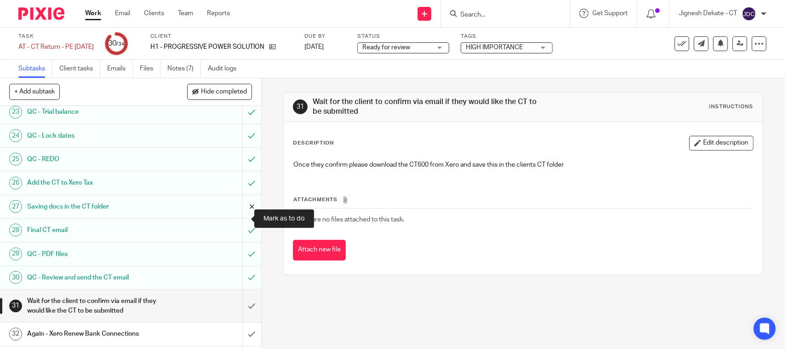
click at [240, 218] on input "submit" at bounding box center [130, 206] width 261 height 23
click at [238, 194] on input "submit" at bounding box center [130, 182] width 261 height 23
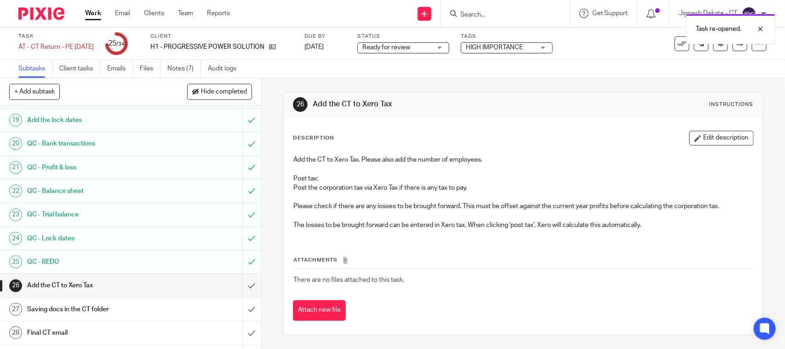
scroll to position [518, 0]
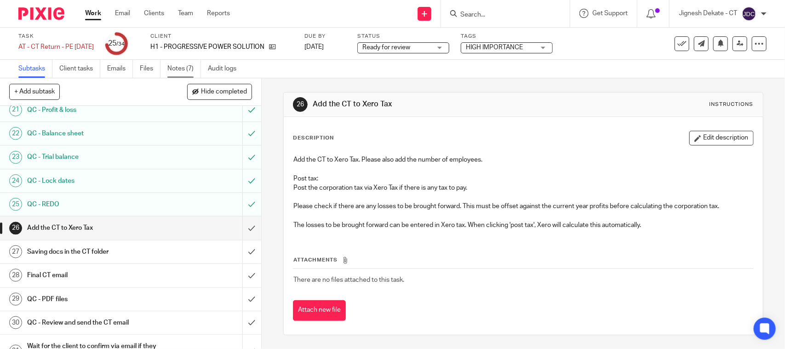
click at [183, 63] on link "Notes (7)" at bounding box center [184, 69] width 34 height 18
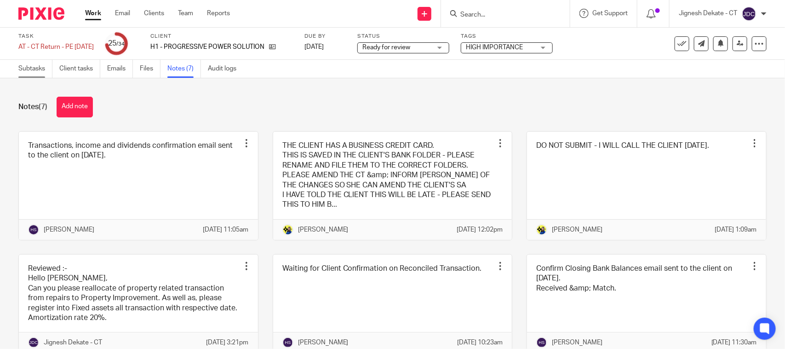
click at [26, 69] on link "Subtasks" at bounding box center [35, 69] width 34 height 18
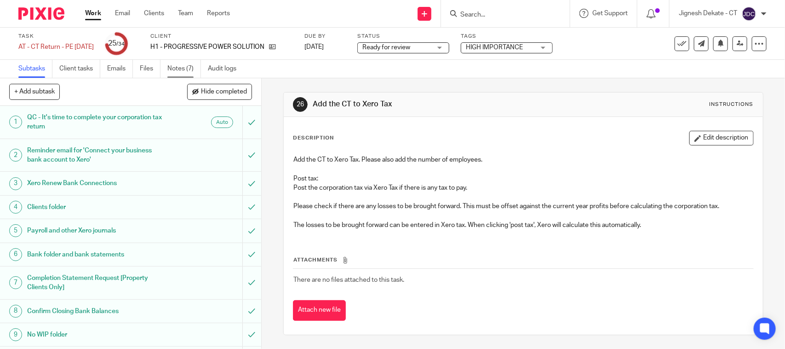
click at [190, 65] on link "Notes (7)" at bounding box center [184, 69] width 34 height 18
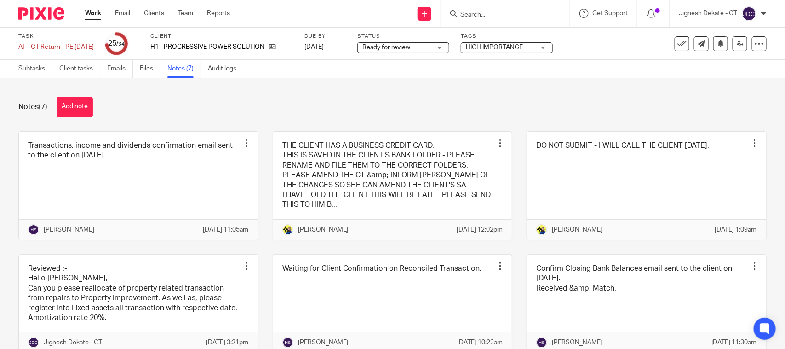
click at [85, 91] on div "Notes (7) Add note Transactions, income and dividends confirmation email sent t…" at bounding box center [392, 213] width 785 height 271
click at [81, 102] on button "Add note" at bounding box center [75, 107] width 36 height 21
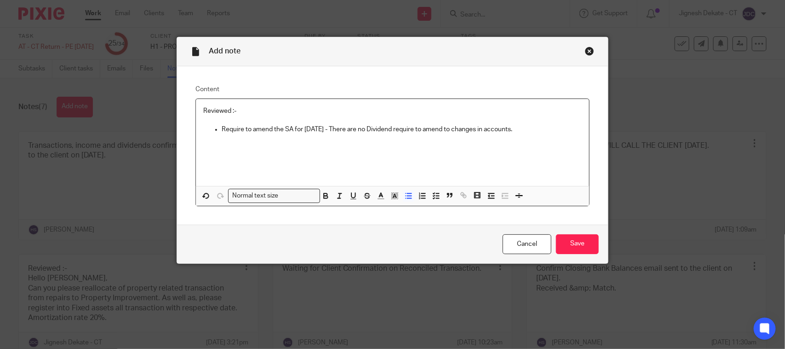
click at [572, 231] on div "Cancel Save" at bounding box center [392, 244] width 431 height 39
click at [573, 242] on input "Save" at bounding box center [577, 244] width 43 height 20
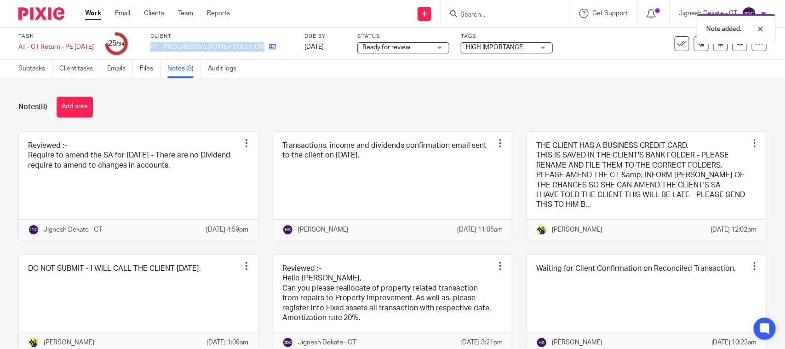
drag, startPoint x: 163, startPoint y: 48, endPoint x: 279, endPoint y: 44, distance: 116.0
click at [279, 44] on div "Task AT - CT Return - PE 31-10-2024 Save AT - CT Return - PE 31-10-2024 25 /34 …" at bounding box center [330, 44] width 624 height 22
copy div "H1 - PROGRESSIVE POWER SOLUTIONS LTD"
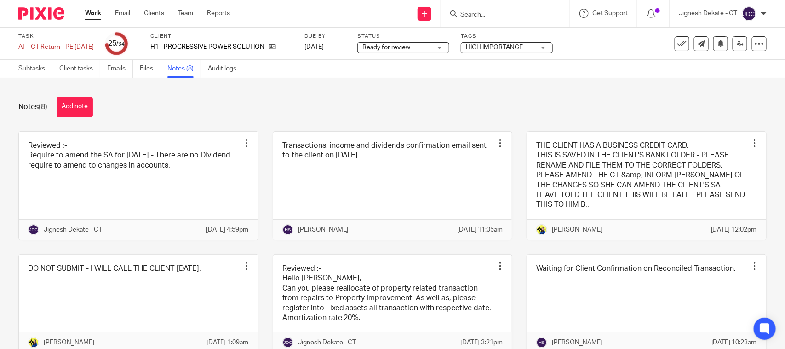
click at [262, 104] on div "Notes (8) Add note" at bounding box center [392, 107] width 749 height 21
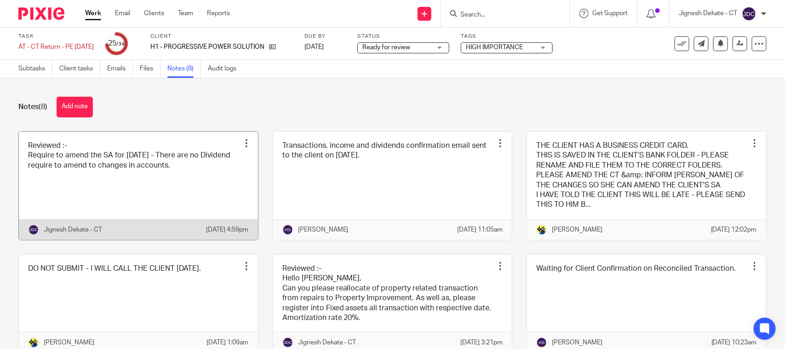
click at [88, 165] on link at bounding box center [138, 186] width 239 height 108
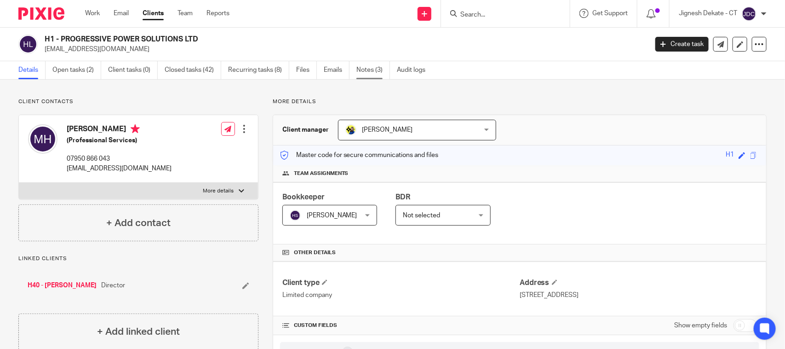
click at [367, 69] on link "Notes (3)" at bounding box center [374, 70] width 34 height 18
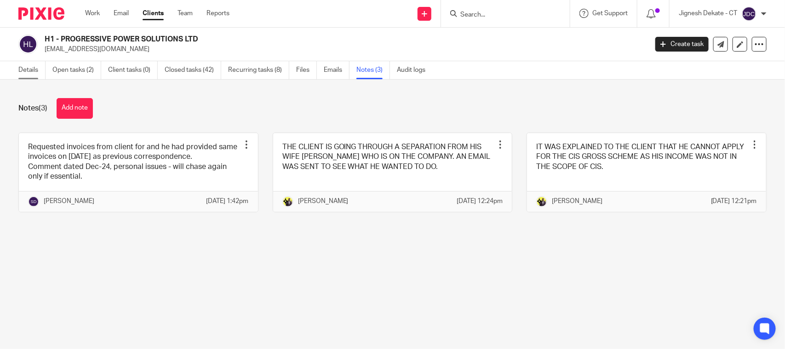
click at [23, 71] on link "Details" at bounding box center [31, 70] width 27 height 18
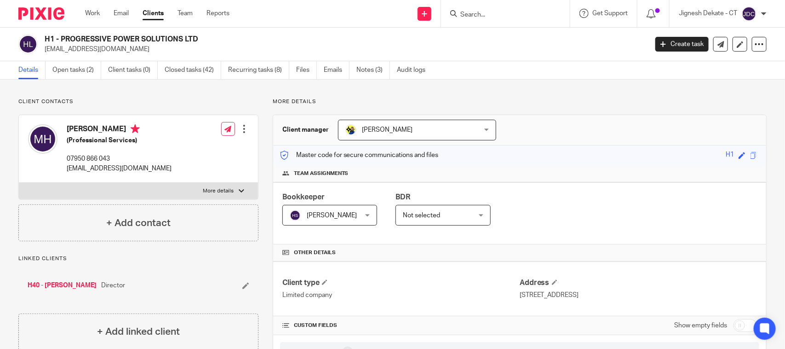
drag, startPoint x: 67, startPoint y: 130, endPoint x: 109, endPoint y: 130, distance: 41.4
click at [109, 130] on h4 "Marc Hedley" at bounding box center [119, 130] width 105 height 12
copy h4 "Marc Hedley"
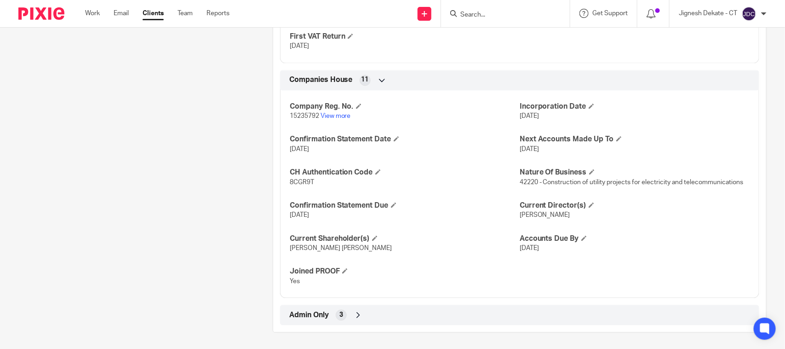
scroll to position [848, 0]
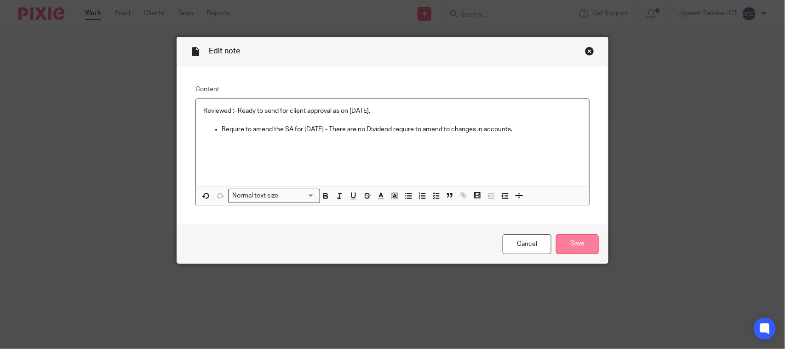
click at [582, 249] on input "Save" at bounding box center [577, 244] width 43 height 20
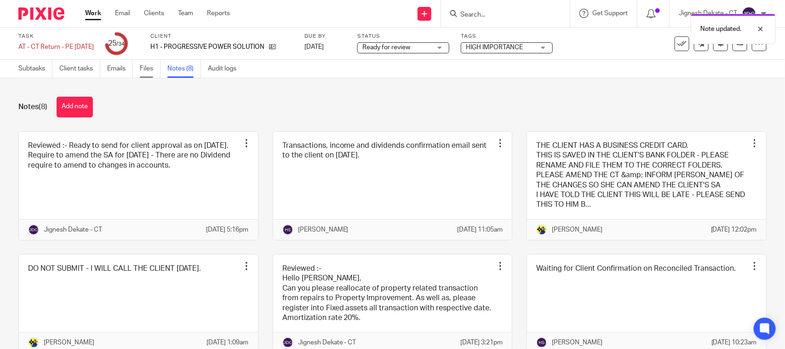
click at [141, 68] on link "Files" at bounding box center [150, 69] width 21 height 18
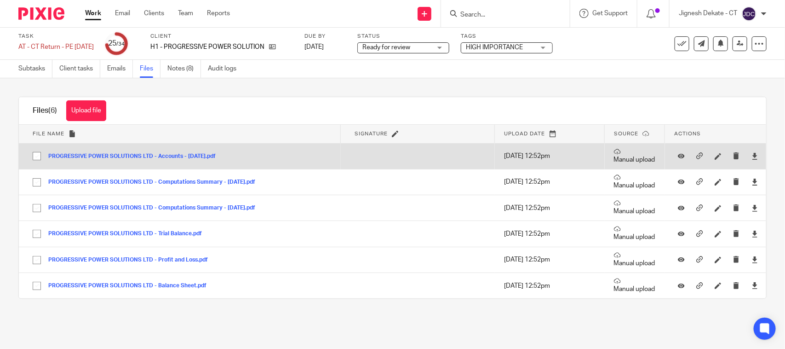
click at [37, 156] on input "checkbox" at bounding box center [36, 155] width 17 height 17
checkbox input "true"
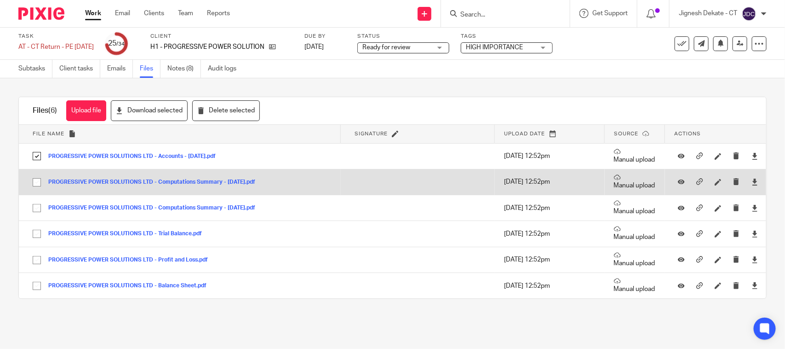
click at [35, 183] on input "checkbox" at bounding box center [36, 181] width 17 height 17
checkbox input "true"
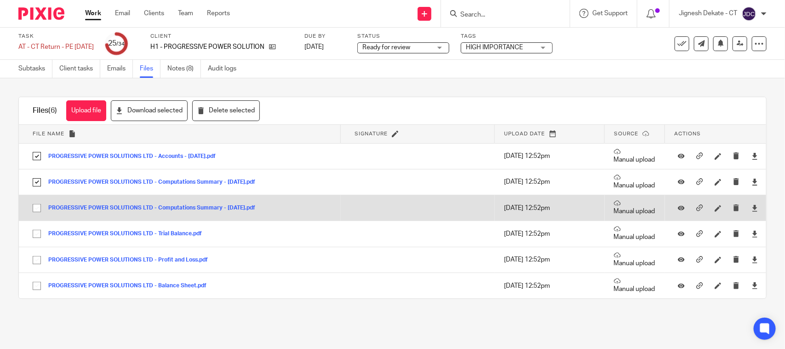
click at [34, 207] on input "checkbox" at bounding box center [36, 207] width 17 height 17
checkbox input "true"
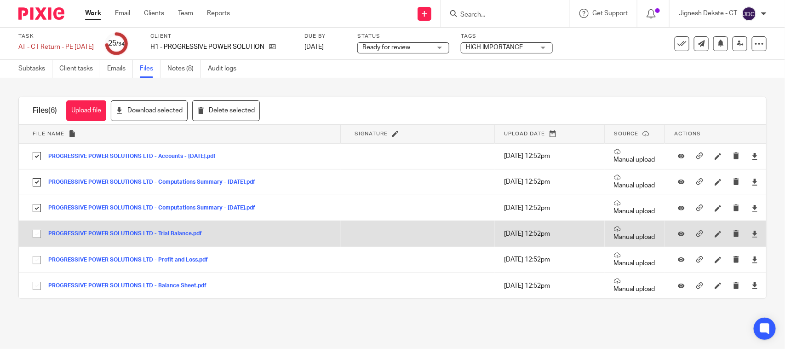
click at [37, 231] on input "checkbox" at bounding box center [36, 233] width 17 height 17
checkbox input "true"
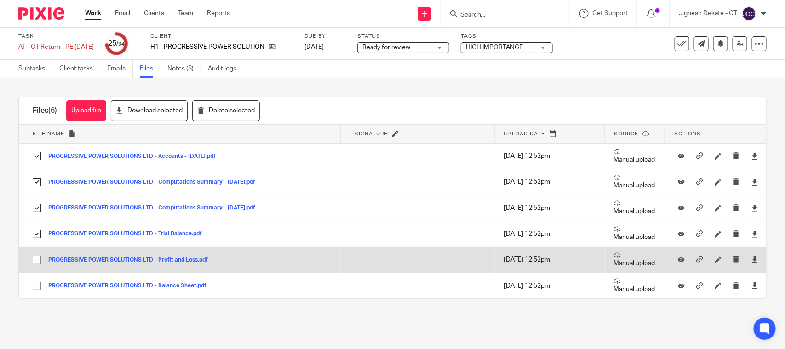
click at [38, 263] on input "checkbox" at bounding box center [36, 259] width 17 height 17
checkbox input "true"
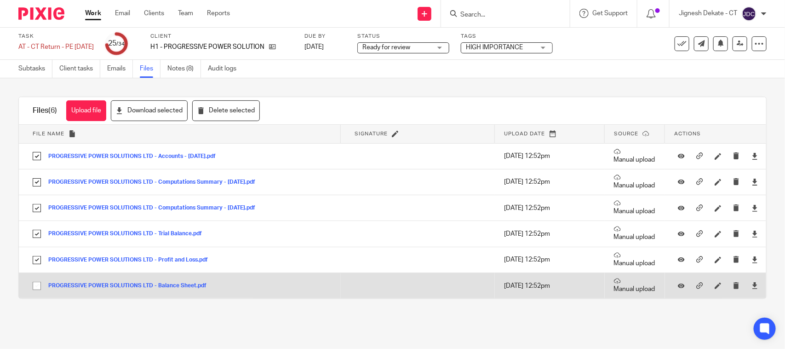
click at [35, 281] on input "checkbox" at bounding box center [36, 285] width 17 height 17
checkbox input "true"
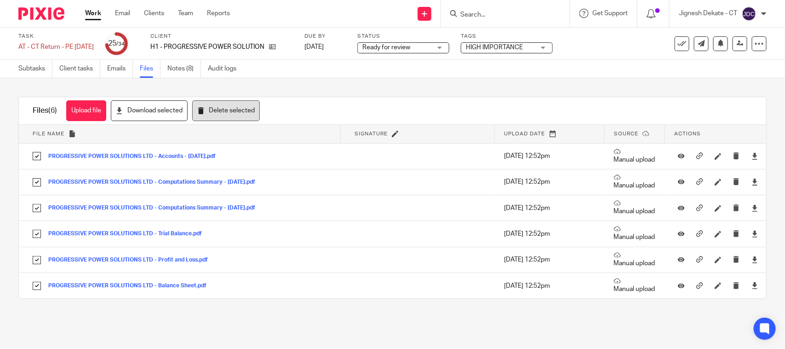
click at [229, 117] on button "Delete selected" at bounding box center [226, 110] width 68 height 21
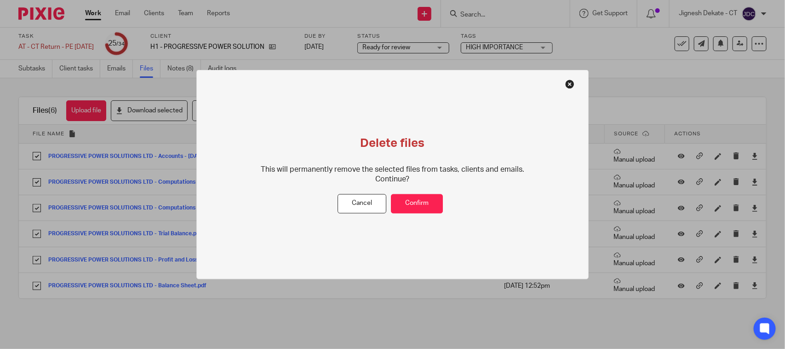
click at [425, 192] on div "Delete files This will permanently remove the selected files from tasks, client…" at bounding box center [392, 164] width 274 height 58
click at [413, 201] on button "Confirm" at bounding box center [417, 204] width 52 height 20
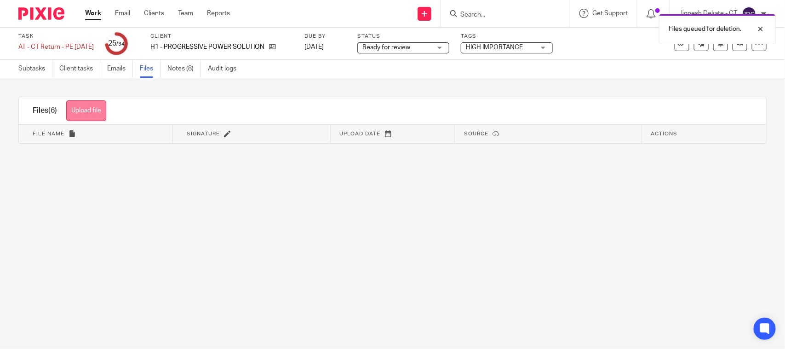
click at [83, 113] on button "Upload file" at bounding box center [86, 110] width 40 height 21
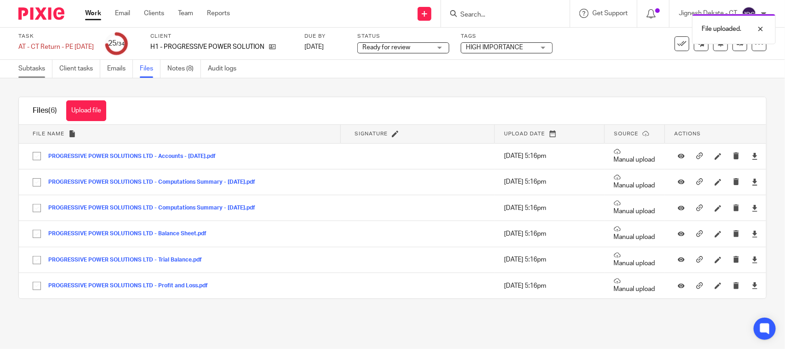
click at [37, 71] on link "Subtasks" at bounding box center [35, 69] width 34 height 18
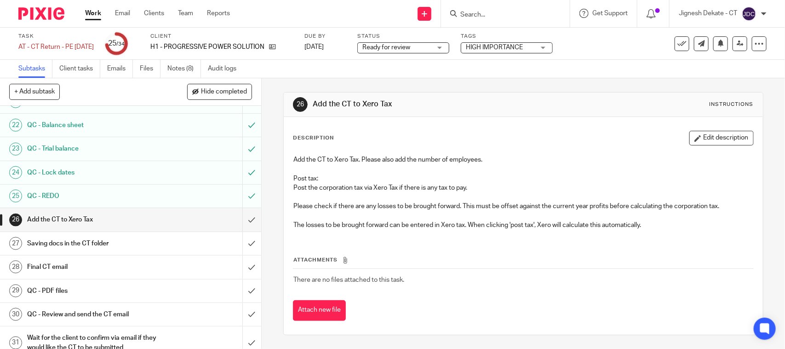
scroll to position [620, 0]
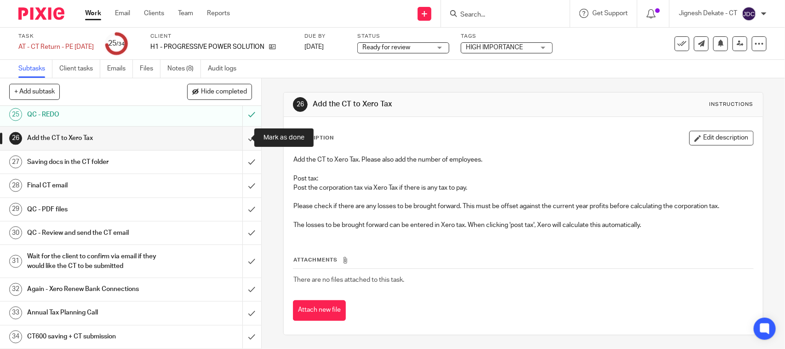
click at [238, 137] on input "submit" at bounding box center [130, 138] width 261 height 23
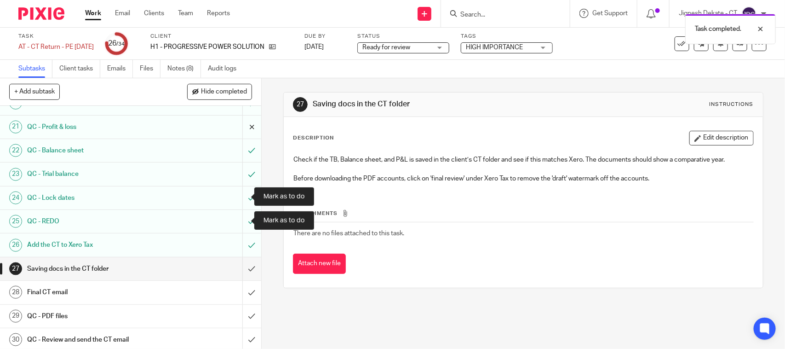
scroll to position [620, 0]
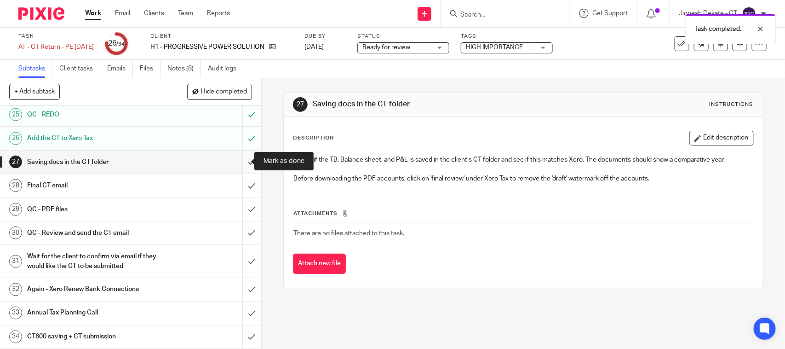
click at [241, 160] on input "submit" at bounding box center [130, 161] width 261 height 23
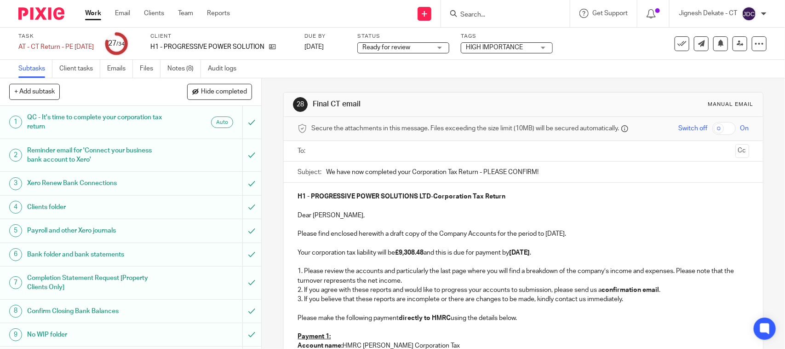
click at [421, 255] on strong "£9,308.48" at bounding box center [409, 252] width 29 height 6
click at [424, 254] on strong "£9,308.48" at bounding box center [409, 252] width 29 height 6
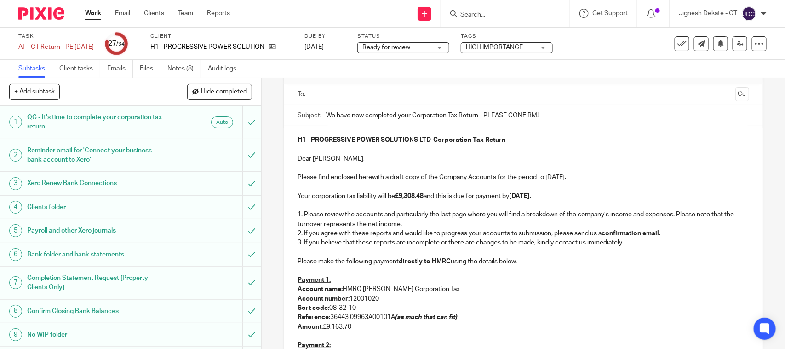
scroll to position [58, 0]
click at [359, 325] on p "Amount: £9,163.70" at bounding box center [523, 325] width 451 height 9
click at [405, 304] on p "Sort code: 08-32-10" at bounding box center [523, 306] width 451 height 9
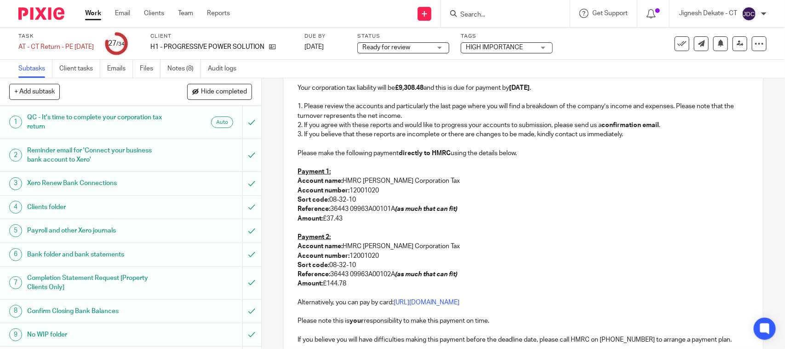
scroll to position [173, 0]
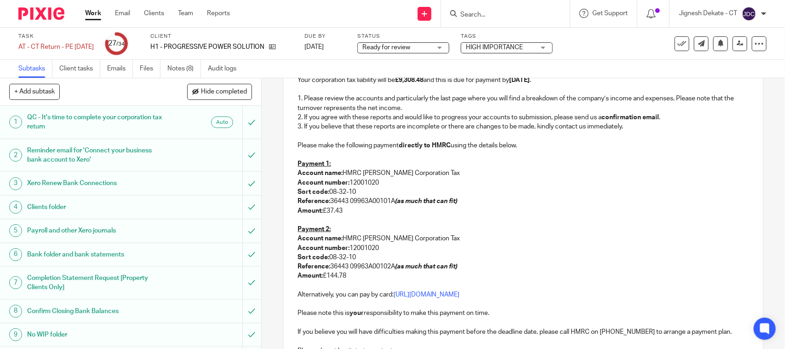
click at [348, 275] on p "Amount: £144.78" at bounding box center [523, 275] width 451 height 9
click at [349, 212] on p "Amount: £37.43" at bounding box center [523, 210] width 451 height 9
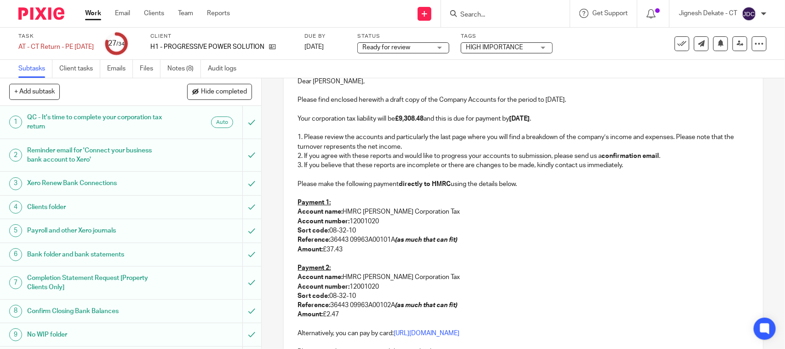
scroll to position [115, 0]
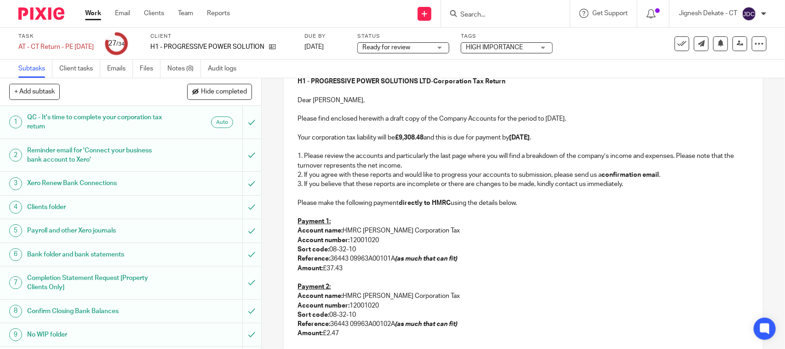
click at [429, 141] on p "Your corporation tax liability will be £9,308.48 and this is due for payment by…" at bounding box center [523, 137] width 451 height 9
drag, startPoint x: 424, startPoint y: 140, endPoint x: 468, endPoint y: 132, distance: 45.0
click at [424, 140] on strong "£9,308.48" at bounding box center [409, 137] width 29 height 6
click at [521, 141] on strong "31st July 2025" at bounding box center [511, 137] width 21 height 6
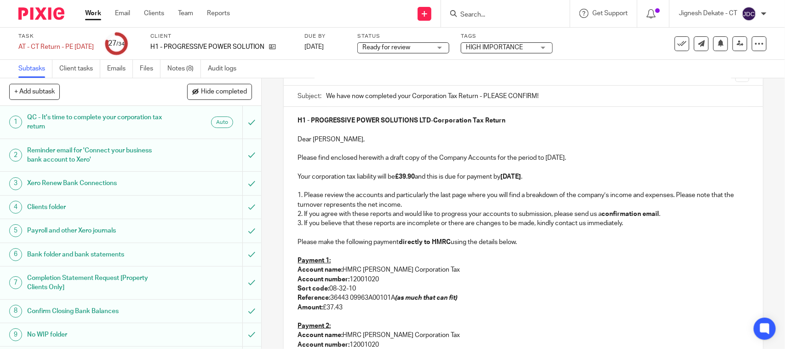
scroll to position [0, 0]
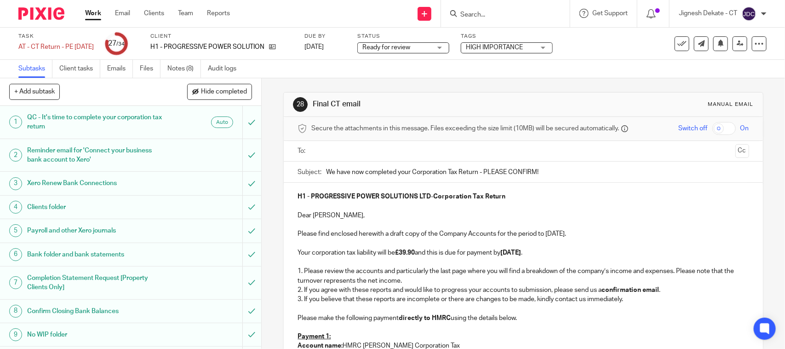
click at [400, 155] on input "text" at bounding box center [523, 151] width 417 height 11
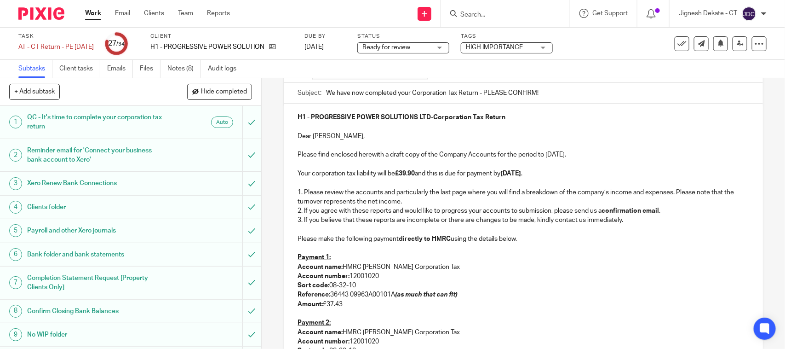
scroll to position [115, 0]
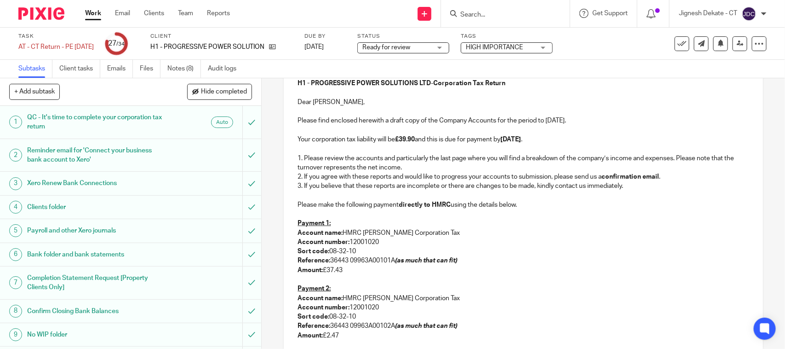
click at [412, 144] on p "Your corporation tax liability will be £39.90 and this is due for payment by 31…" at bounding box center [523, 139] width 451 height 9
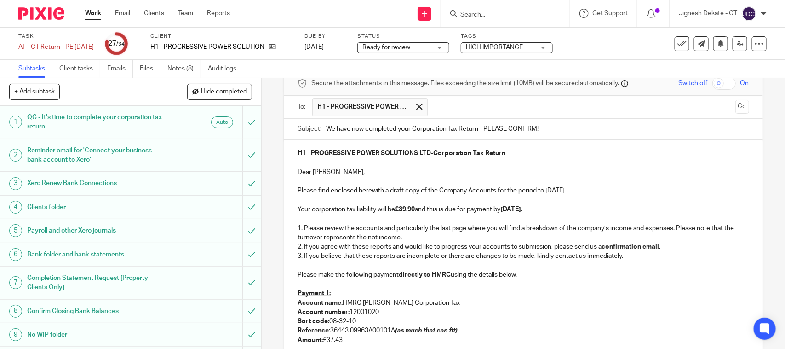
scroll to position [0, 0]
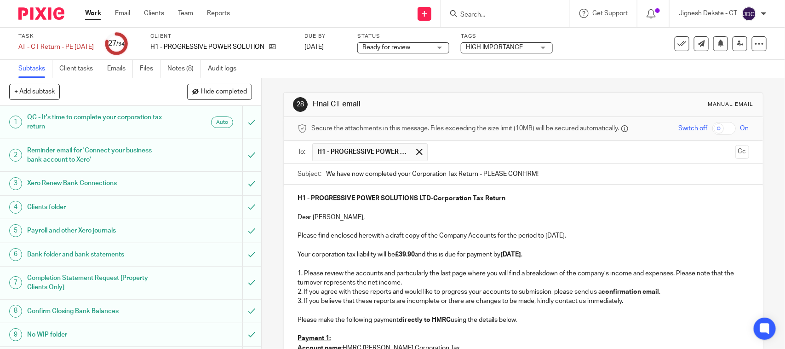
click at [326, 175] on input "We have now completed your Corporation Tax Return - PLEASE CONFIRM!" at bounding box center [537, 174] width 423 height 21
type input "AMENDED - We have now completed your Corporation Tax Return - PLEASE CONFIRM!"
click at [438, 220] on p "Dear Marc," at bounding box center [523, 217] width 451 height 9
click at [514, 235] on p "Please find enclosed herewith a draft copy of the Company Accounts for the peri…" at bounding box center [523, 235] width 451 height 9
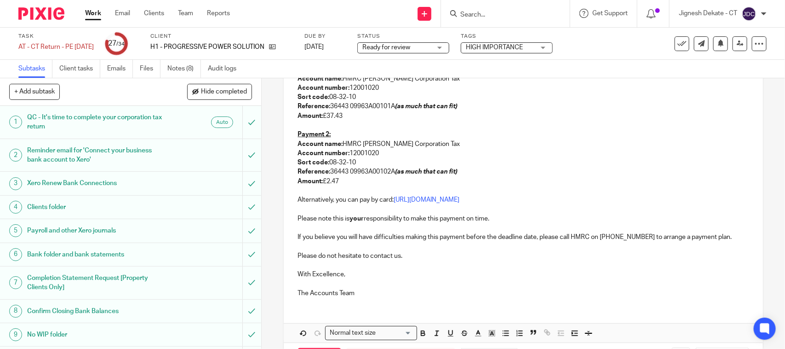
scroll to position [309, 0]
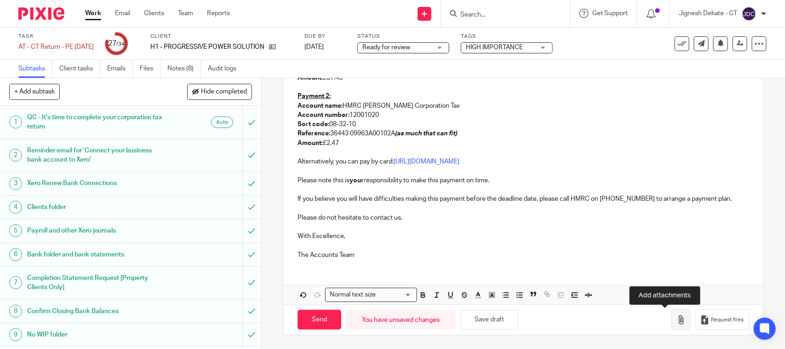
click at [677, 317] on icon "button" at bounding box center [681, 319] width 9 height 9
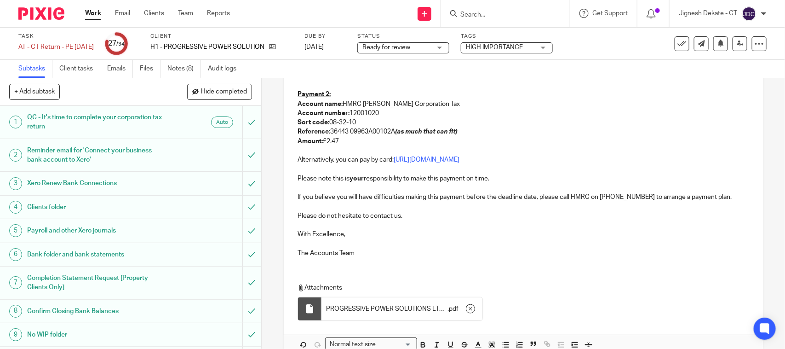
click at [398, 224] on p at bounding box center [523, 224] width 451 height 9
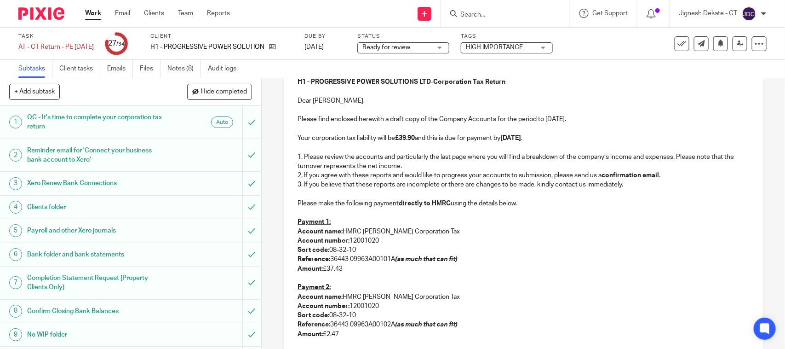
scroll to position [137, 0]
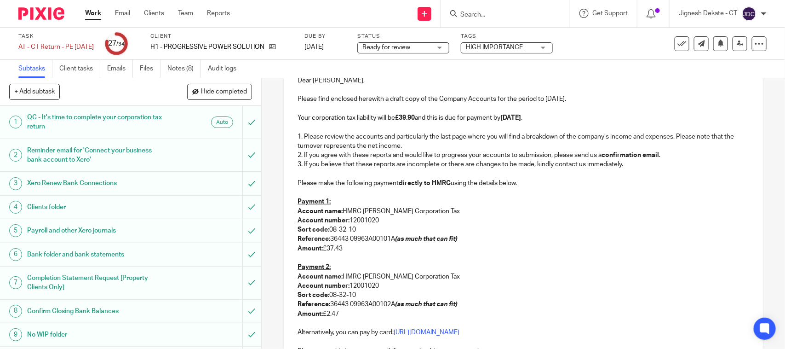
click at [389, 221] on p "Account number: 12001020" at bounding box center [523, 220] width 451 height 9
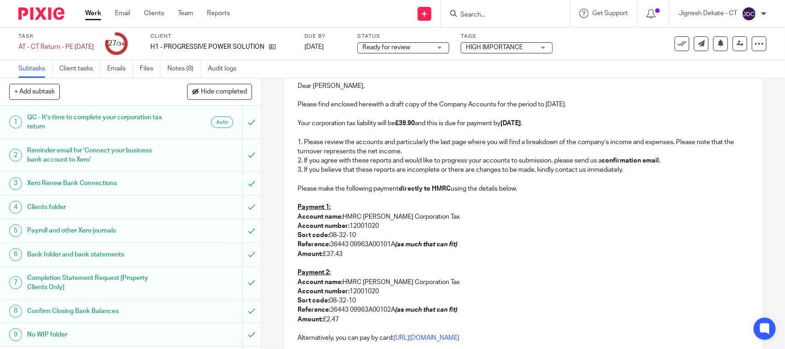
scroll to position [74, 0]
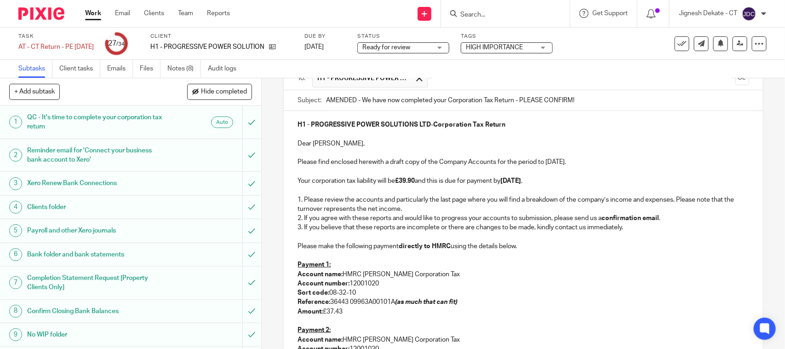
click at [410, 233] on p at bounding box center [523, 236] width 451 height 9
click at [426, 247] on strong "directly to HMRC" at bounding box center [425, 246] width 52 height 6
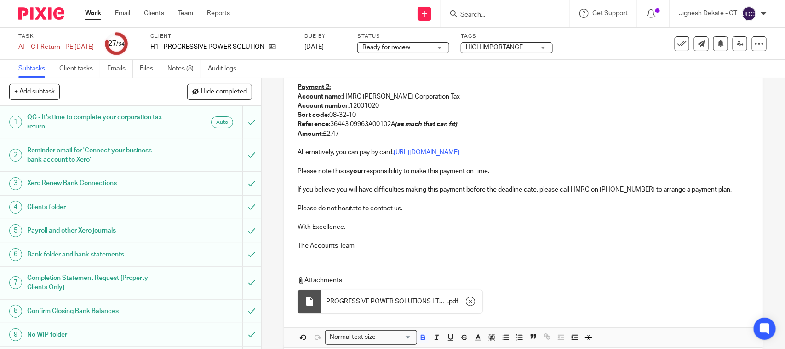
scroll to position [361, 0]
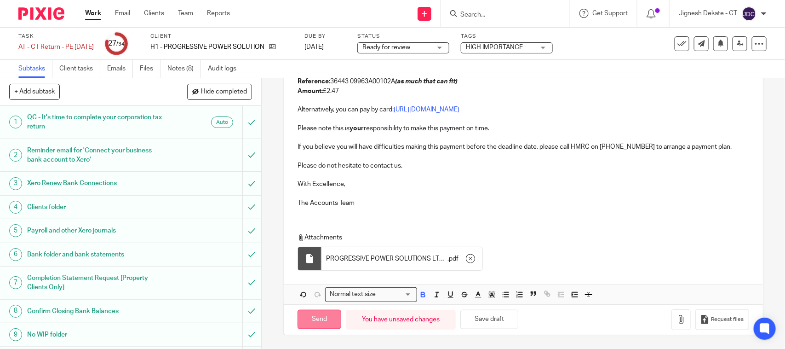
click at [316, 323] on input "Send" at bounding box center [320, 320] width 44 height 20
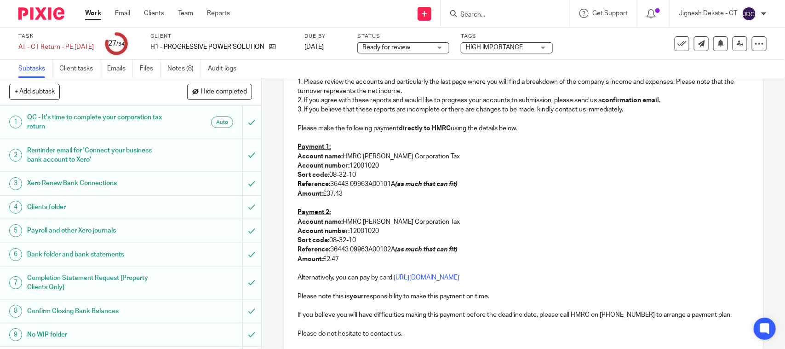
type input "Sent"
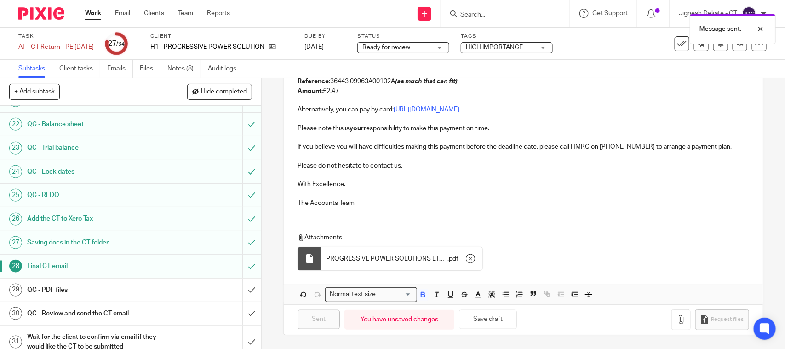
scroll to position [620, 0]
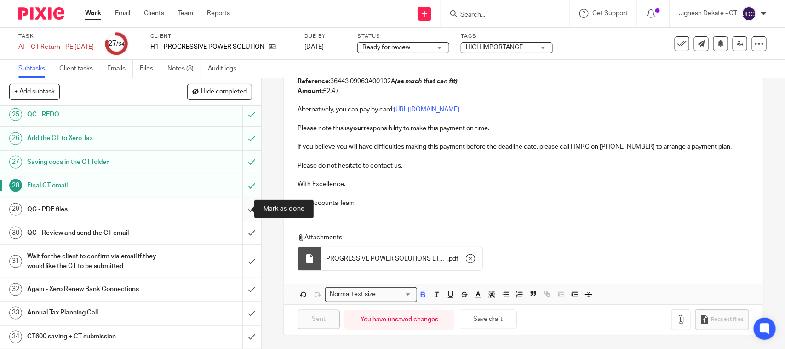
click at [240, 206] on input "submit" at bounding box center [130, 209] width 261 height 23
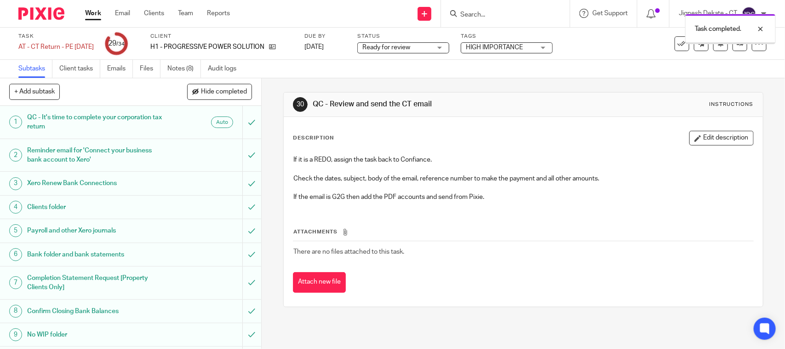
scroll to position [575, 0]
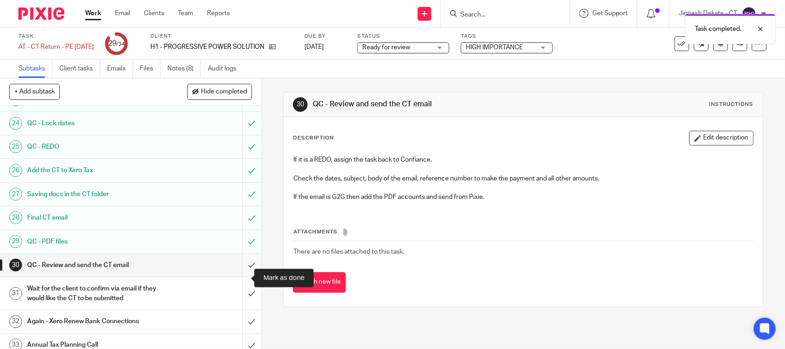
click at [242, 277] on input "submit" at bounding box center [130, 264] width 261 height 23
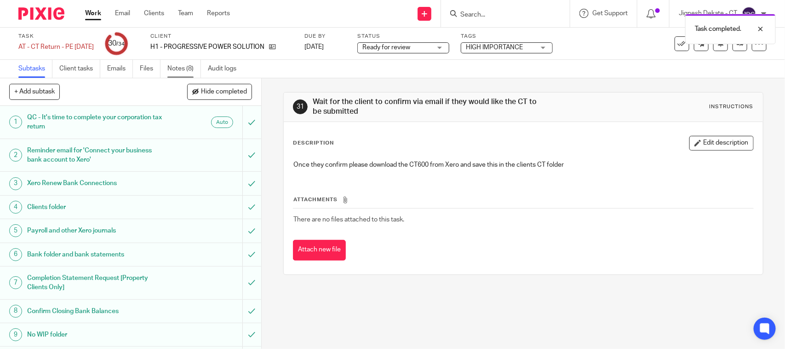
click at [187, 70] on link "Notes (8)" at bounding box center [184, 69] width 34 height 18
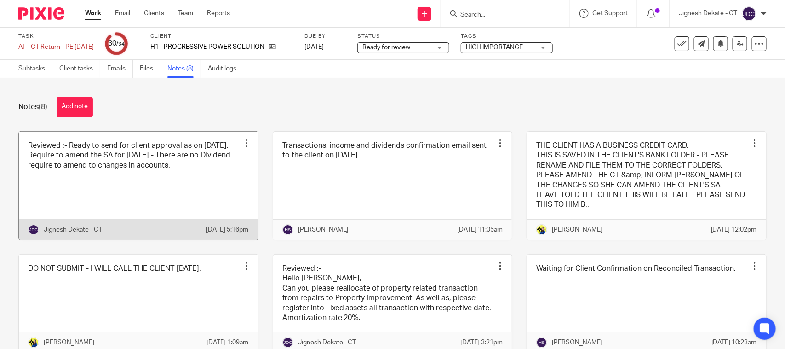
click at [101, 164] on link at bounding box center [138, 186] width 239 height 108
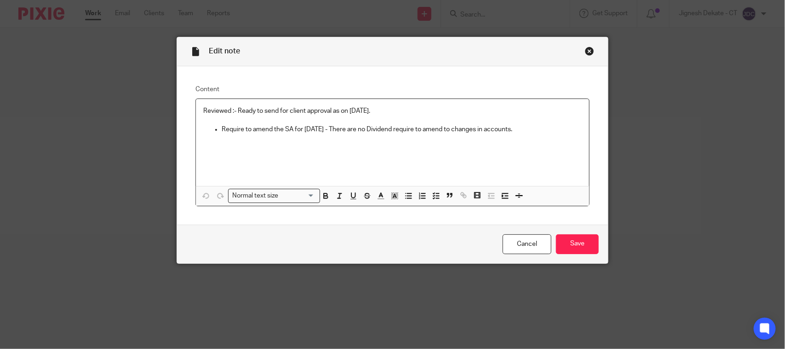
click at [275, 109] on p "Reviewed :- Ready to send for client approval as on [DATE]." at bounding box center [392, 110] width 379 height 9
click at [576, 240] on input "Save" at bounding box center [577, 244] width 43 height 20
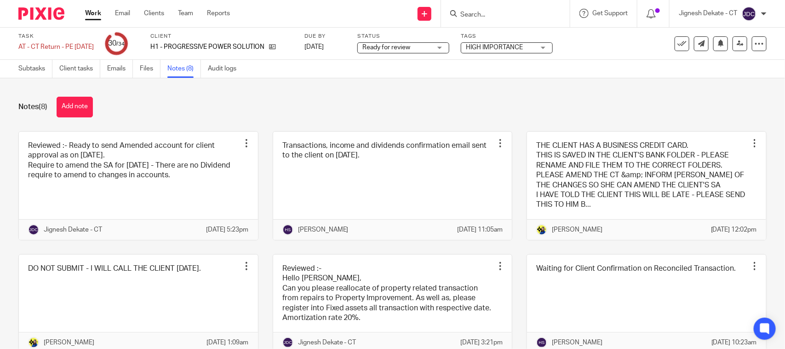
click at [440, 41] on div "Status Ready for review Ready for review Not started You can start work In prog…" at bounding box center [403, 44] width 92 height 22
click at [432, 45] on span "Ready for review" at bounding box center [397, 48] width 69 height 10
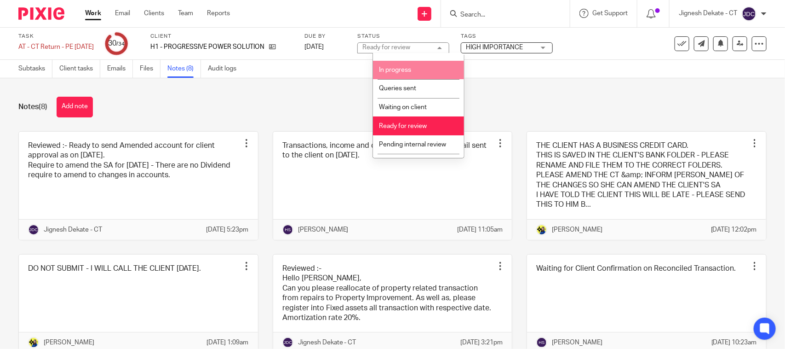
scroll to position [44, 0]
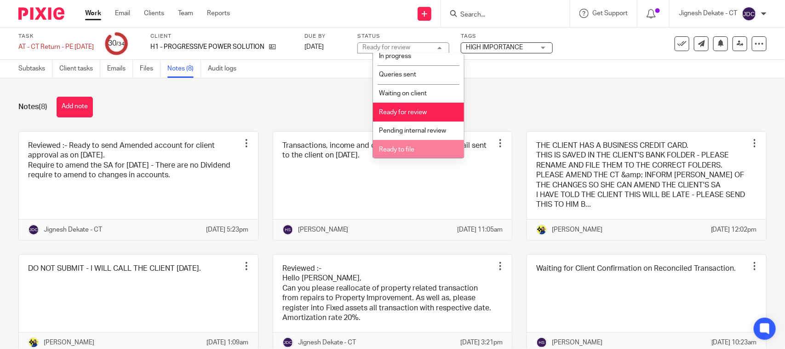
click at [404, 143] on li "Ready to file" at bounding box center [418, 149] width 91 height 19
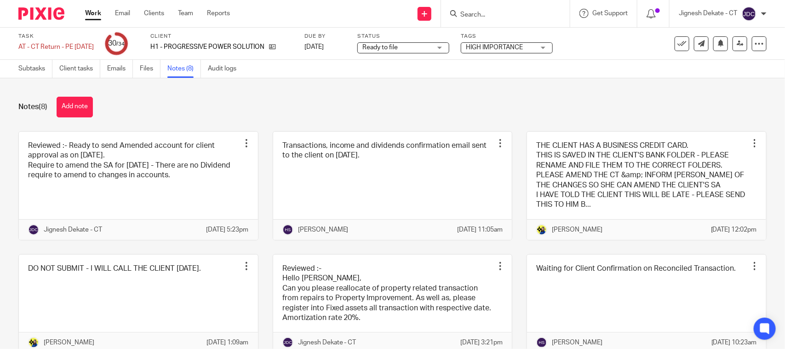
click at [633, 86] on div "Notes (8) Add note Reviewed :- Ready to send Amended account for client approva…" at bounding box center [392, 213] width 785 height 271
click at [737, 40] on icon at bounding box center [740, 43] width 7 height 7
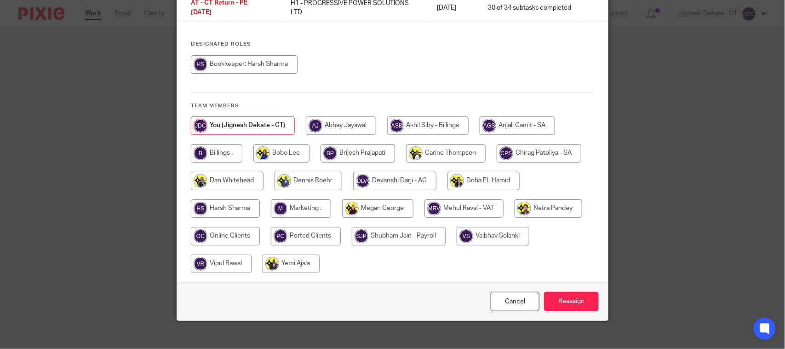
scroll to position [100, 0]
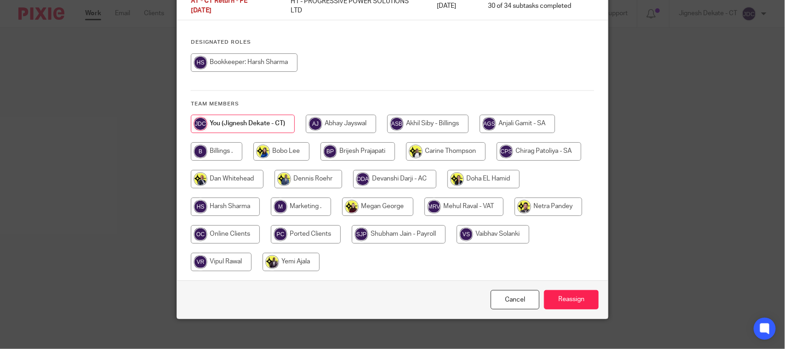
click at [219, 146] on input "radio" at bounding box center [217, 151] width 52 height 18
radio input "true"
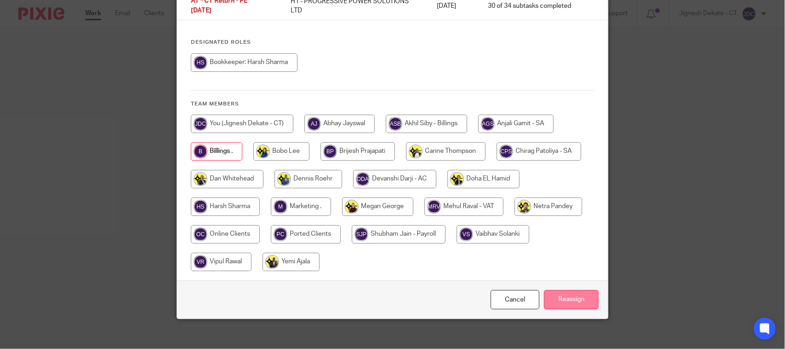
click at [568, 293] on input "Reassign" at bounding box center [571, 300] width 55 height 20
